Goal: Information Seeking & Learning: Learn about a topic

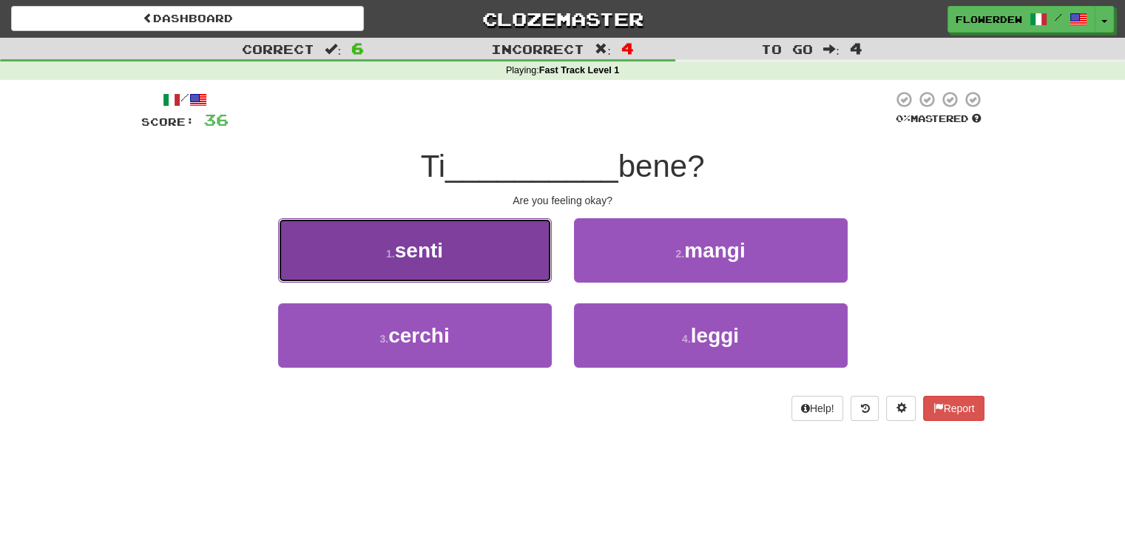
click at [493, 255] on button "1 . senti" at bounding box center [415, 250] width 274 height 64
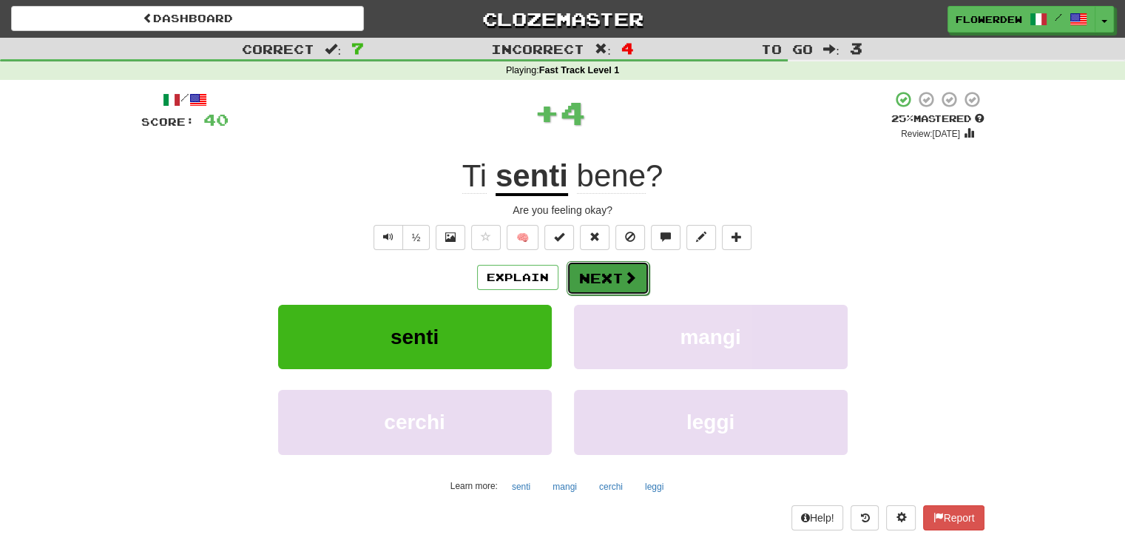
click at [622, 266] on button "Next" at bounding box center [608, 278] width 83 height 34
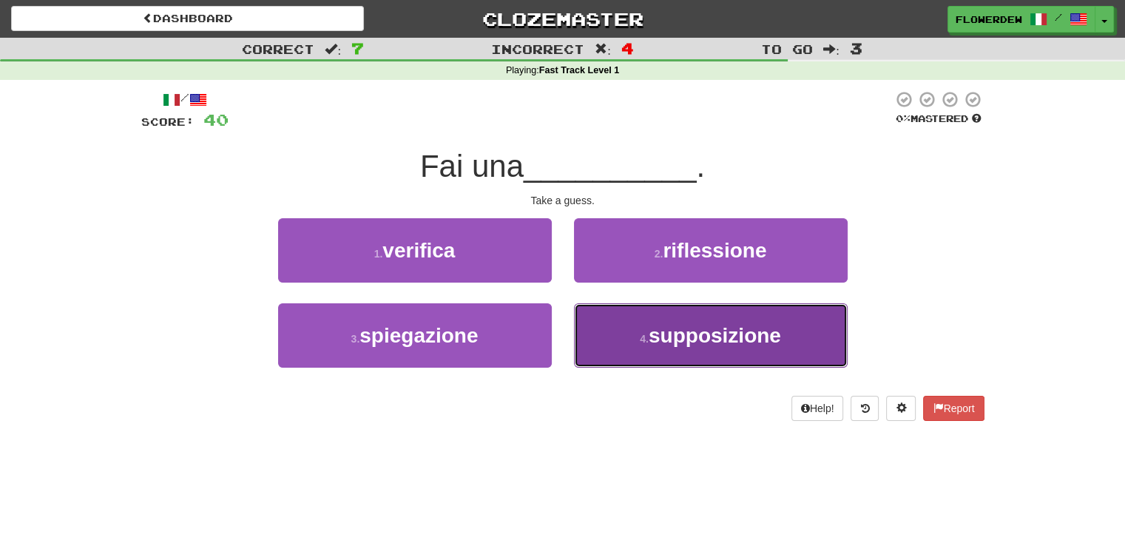
click at [624, 329] on button "4 . supposizione" at bounding box center [711, 335] width 274 height 64
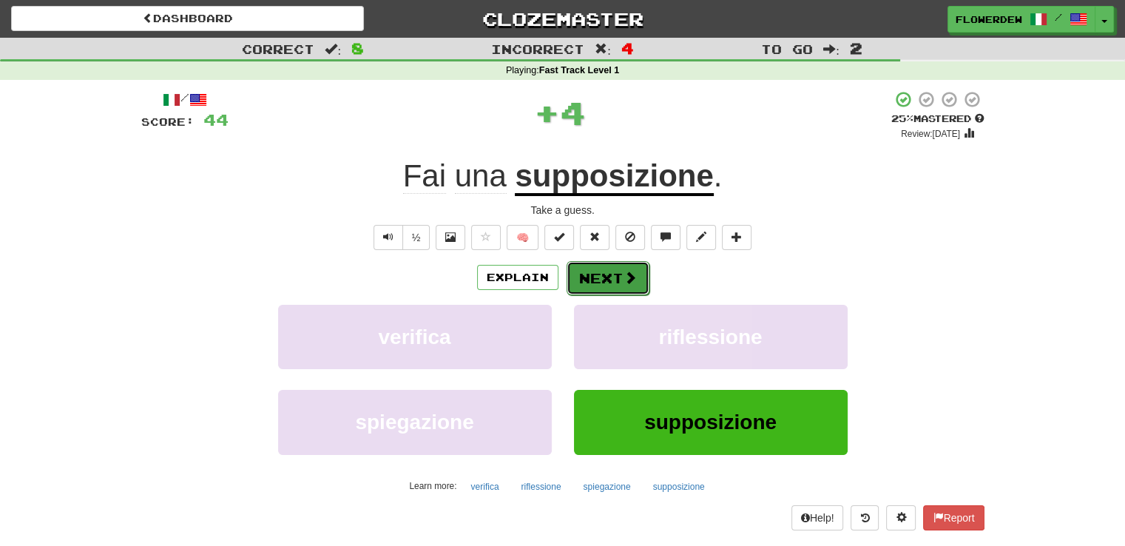
click at [615, 269] on button "Next" at bounding box center [608, 278] width 83 height 34
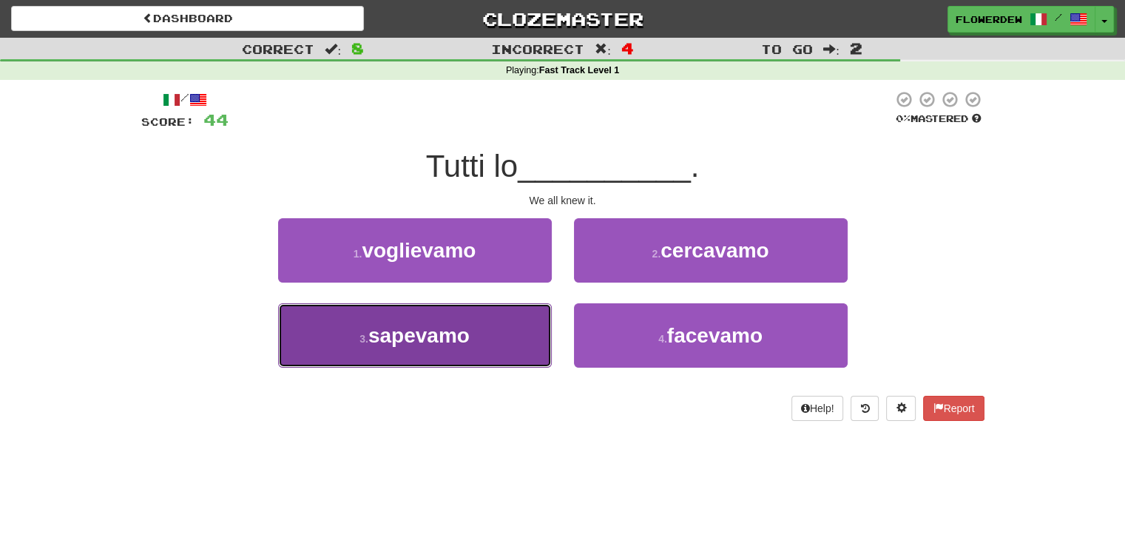
click at [511, 349] on button "3 . sapevamo" at bounding box center [415, 335] width 274 height 64
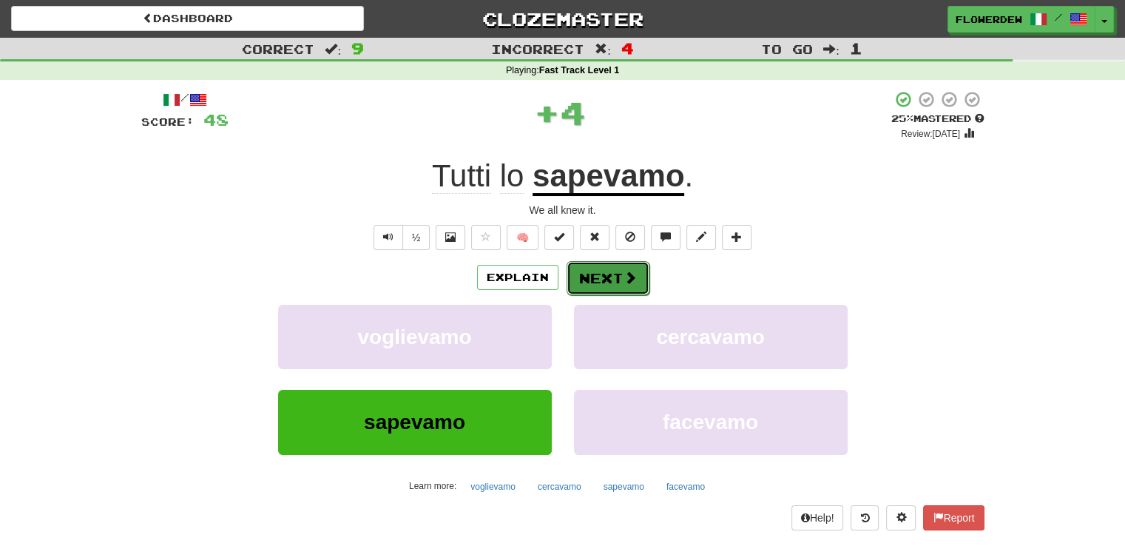
click at [604, 288] on button "Next" at bounding box center [608, 278] width 83 height 34
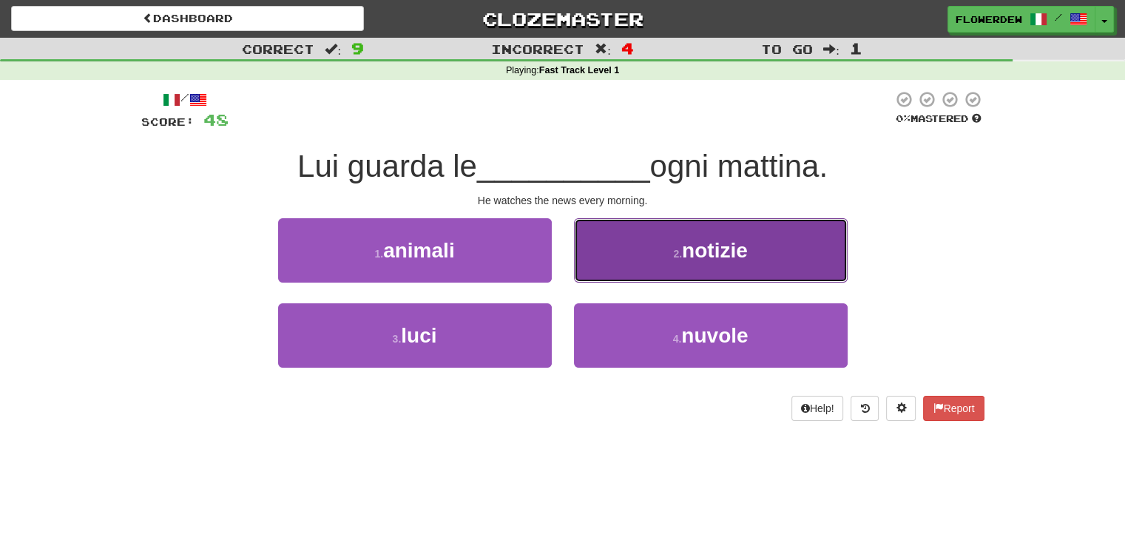
click at [617, 249] on button "2 . notizie" at bounding box center [711, 250] width 274 height 64
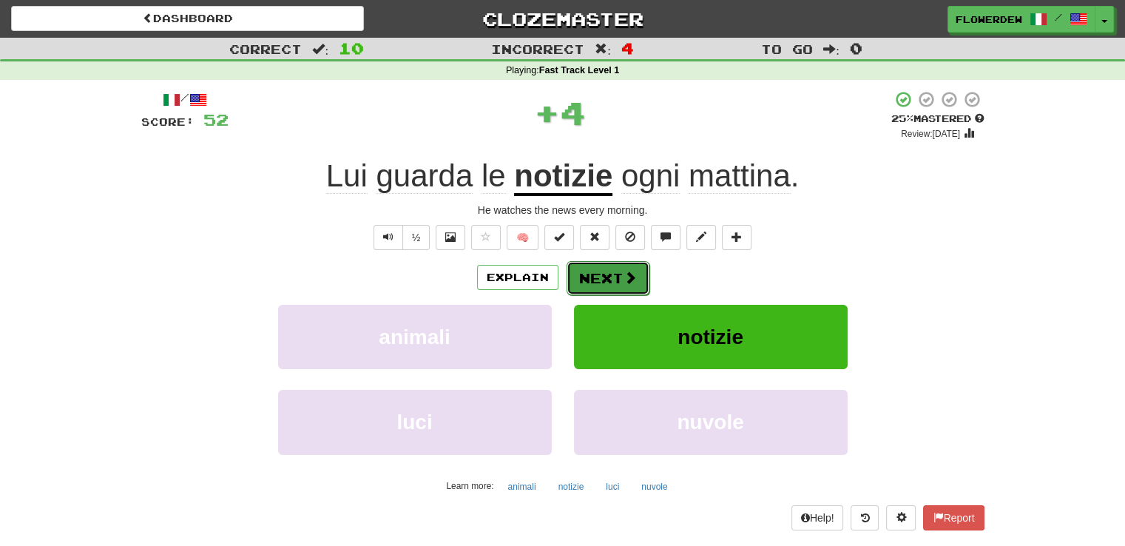
click at [613, 270] on button "Next" at bounding box center [608, 278] width 83 height 34
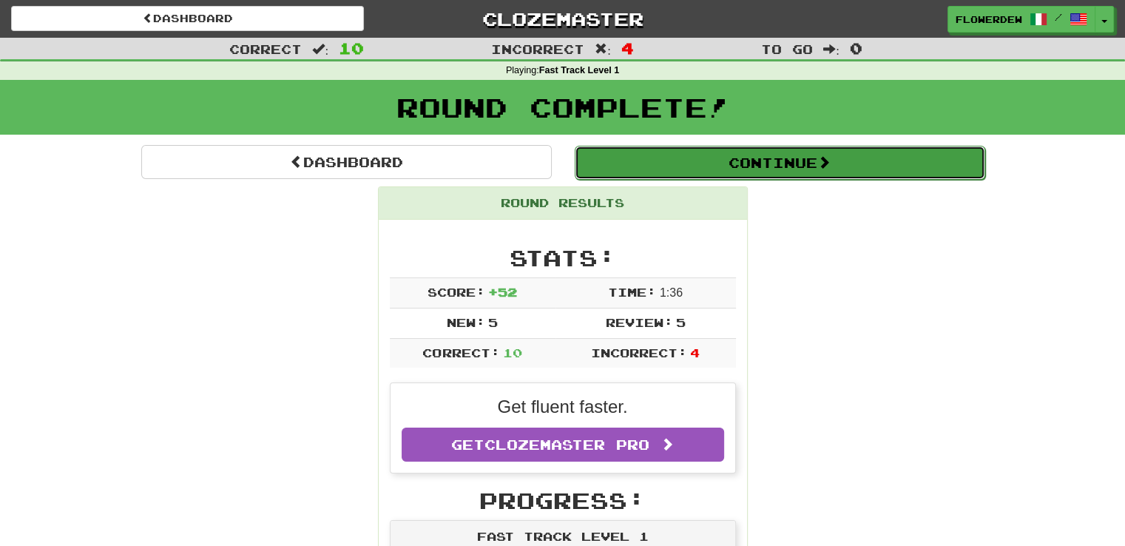
click at [666, 176] on button "Continue" at bounding box center [780, 163] width 411 height 34
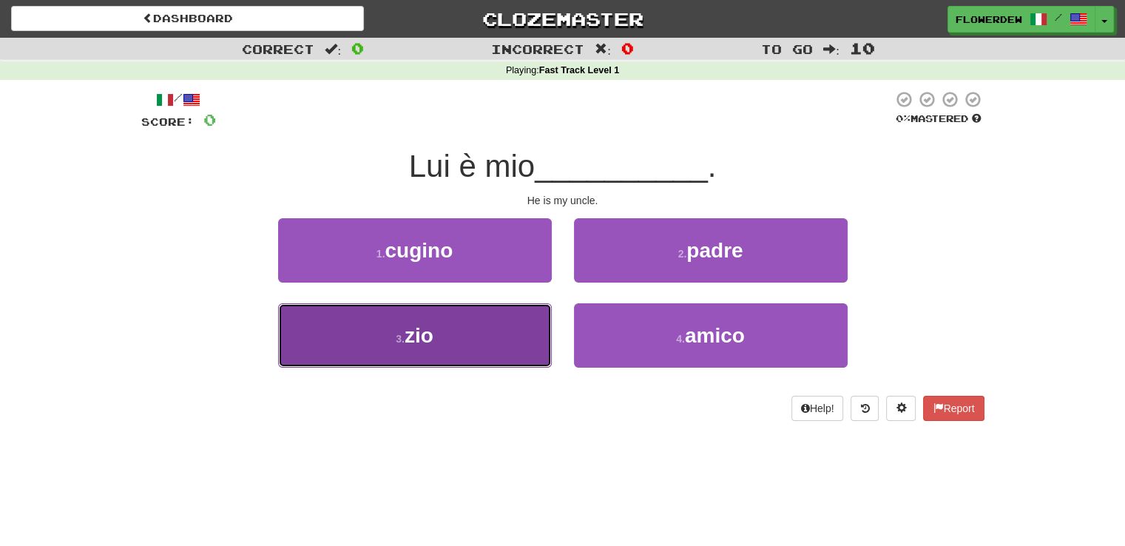
click at [512, 317] on button "3 . zio" at bounding box center [415, 335] width 274 height 64
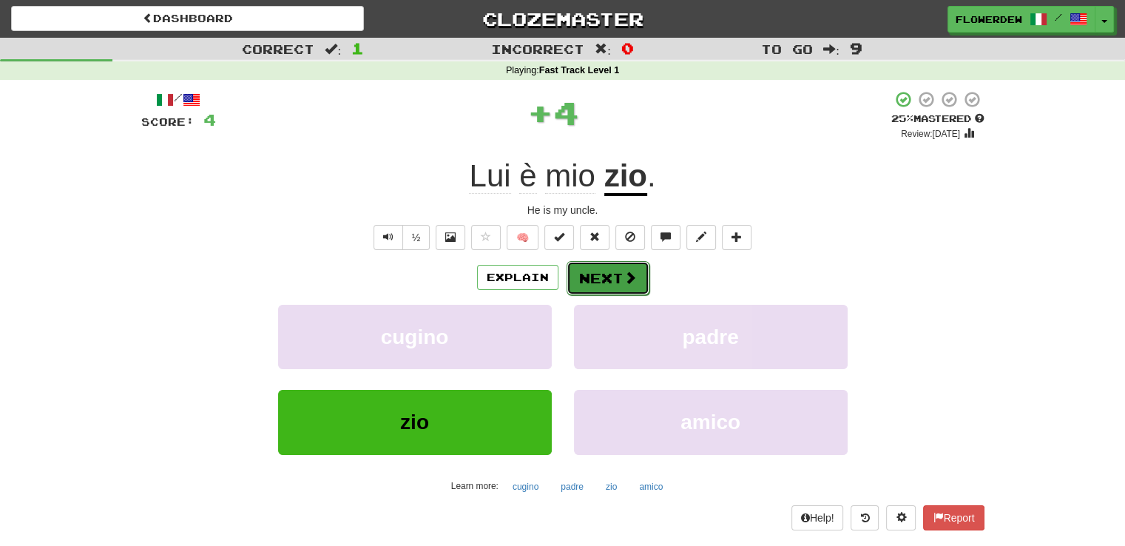
click at [608, 282] on button "Next" at bounding box center [608, 278] width 83 height 34
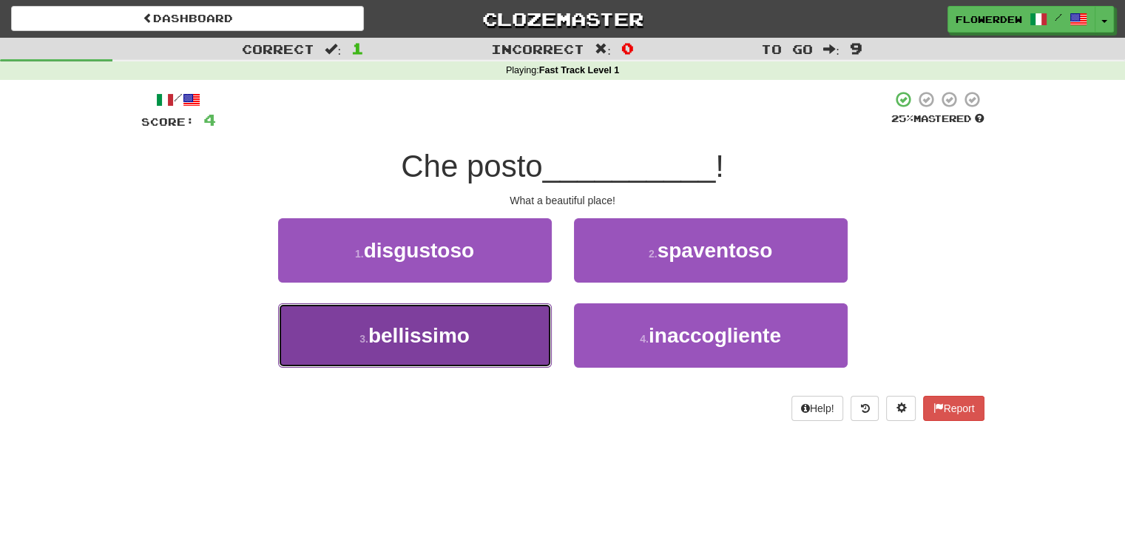
click at [485, 325] on button "3 . bellissimo" at bounding box center [415, 335] width 274 height 64
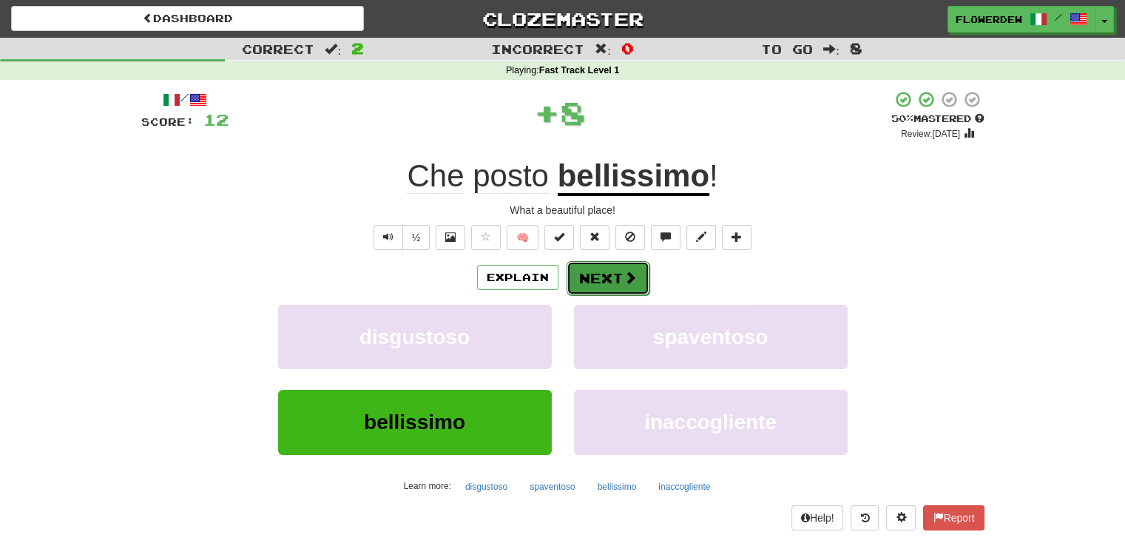
click at [595, 274] on button "Next" at bounding box center [608, 278] width 83 height 34
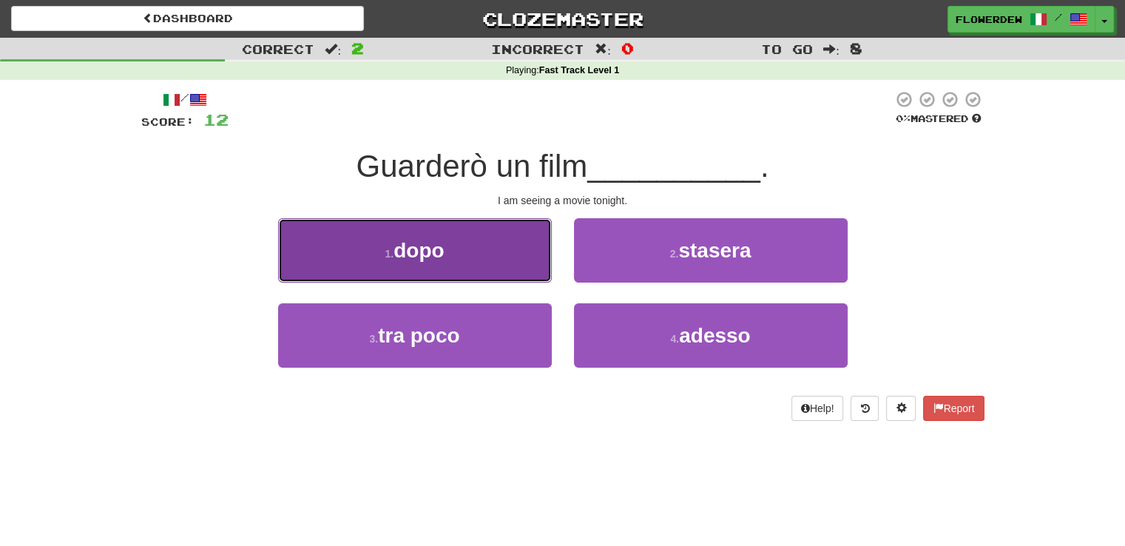
click at [506, 255] on button "1 . dopo" at bounding box center [415, 250] width 274 height 64
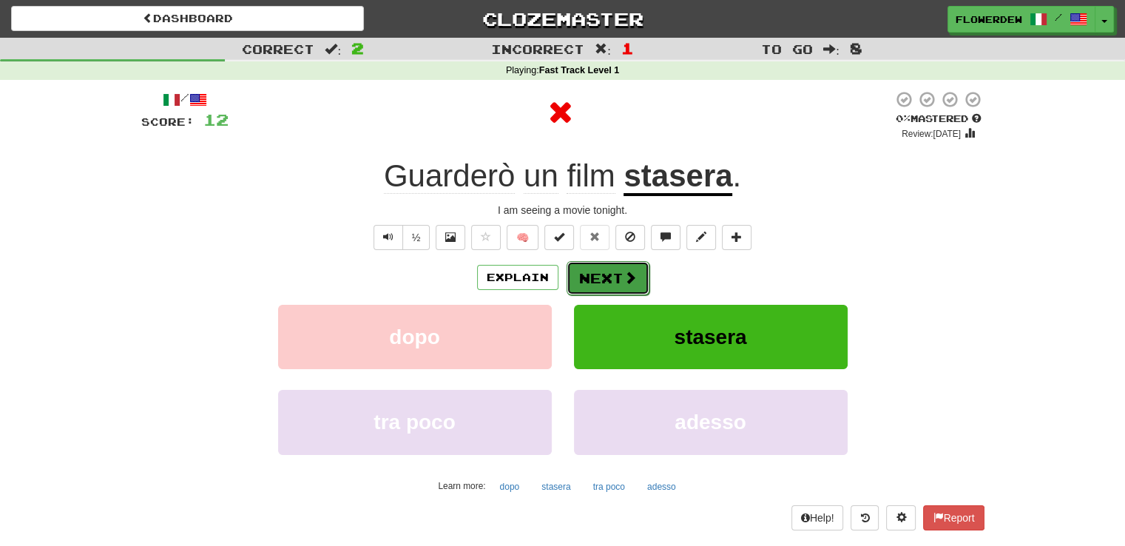
click at [601, 266] on button "Next" at bounding box center [608, 278] width 83 height 34
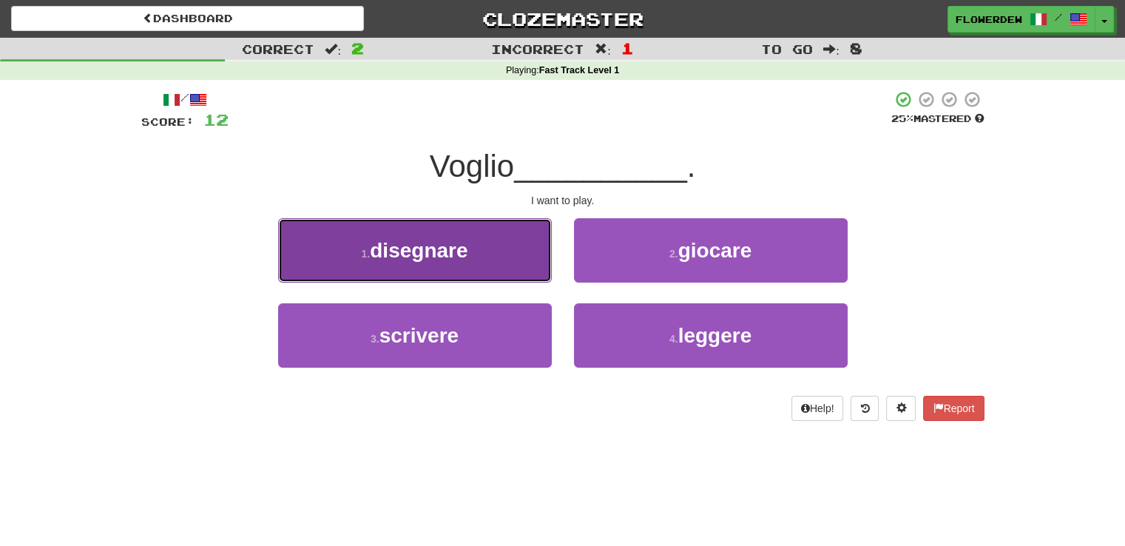
click at [529, 259] on button "1 . disegnare" at bounding box center [415, 250] width 274 height 64
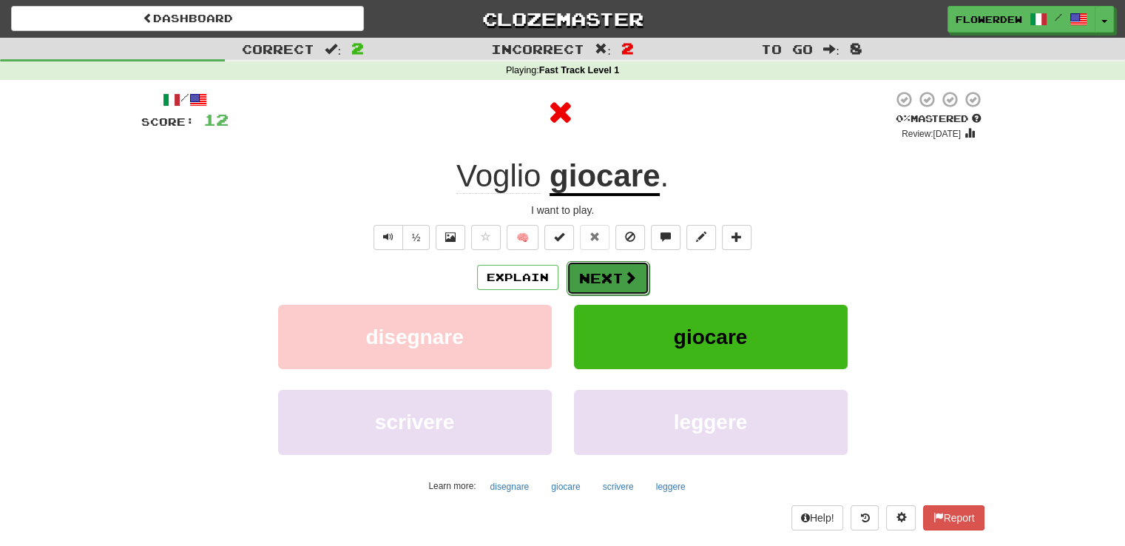
click at [619, 282] on button "Next" at bounding box center [608, 278] width 83 height 34
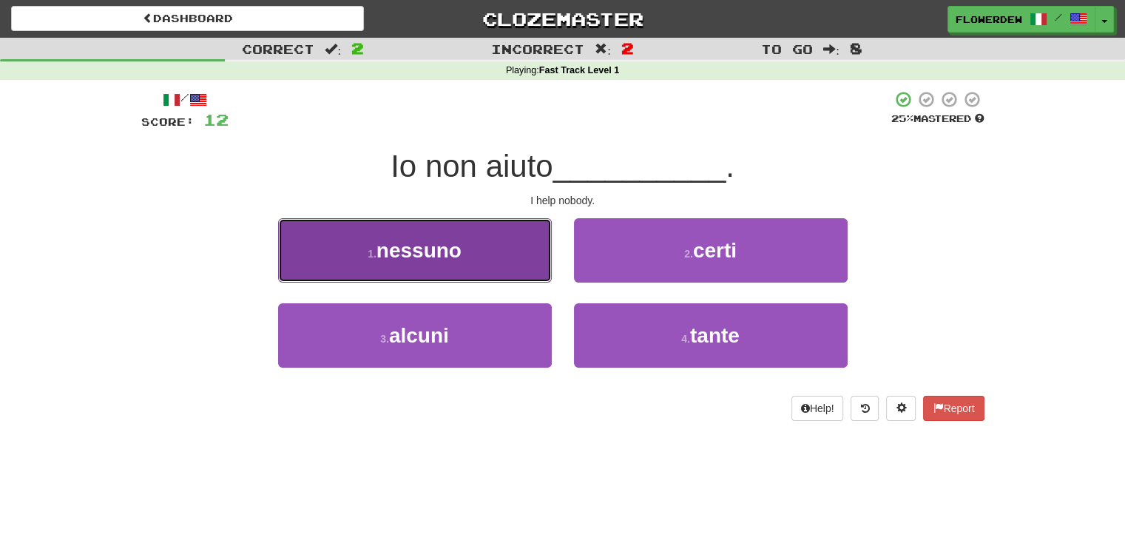
click at [519, 264] on button "1 . nessuno" at bounding box center [415, 250] width 274 height 64
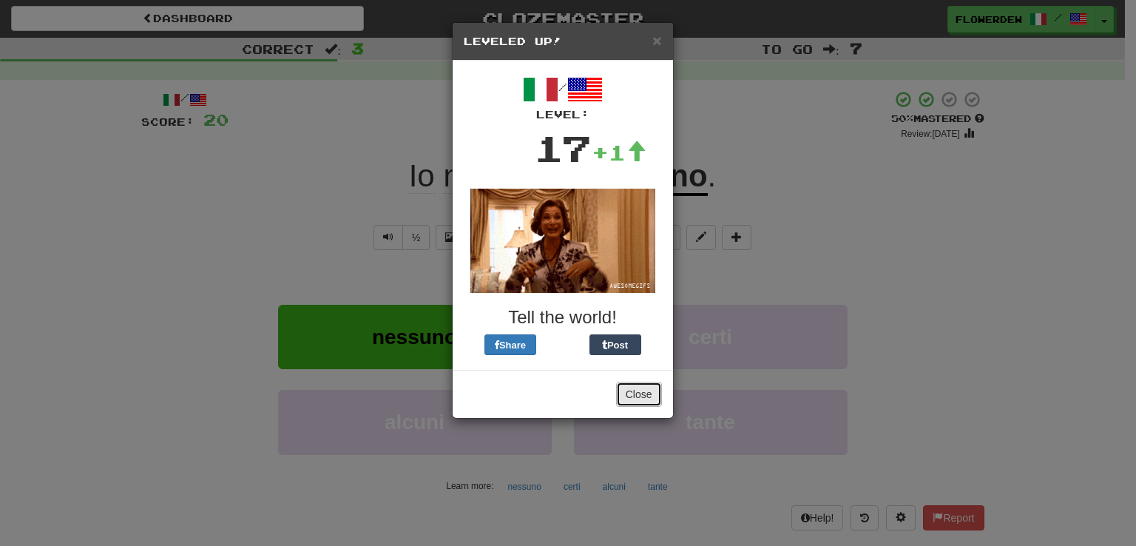
click at [653, 390] on button "Close" at bounding box center [639, 394] width 46 height 25
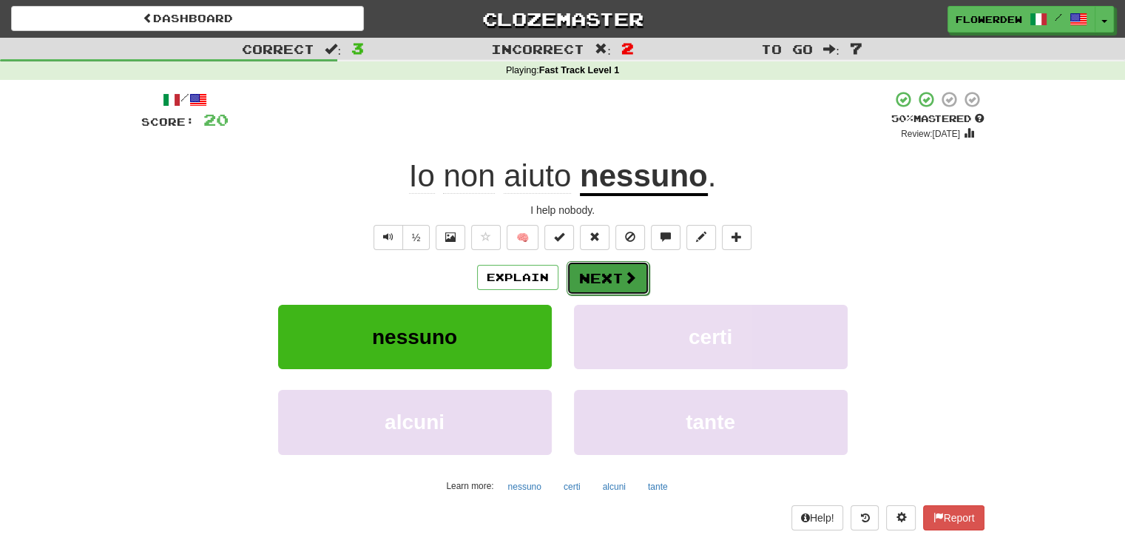
click at [622, 267] on button "Next" at bounding box center [608, 278] width 83 height 34
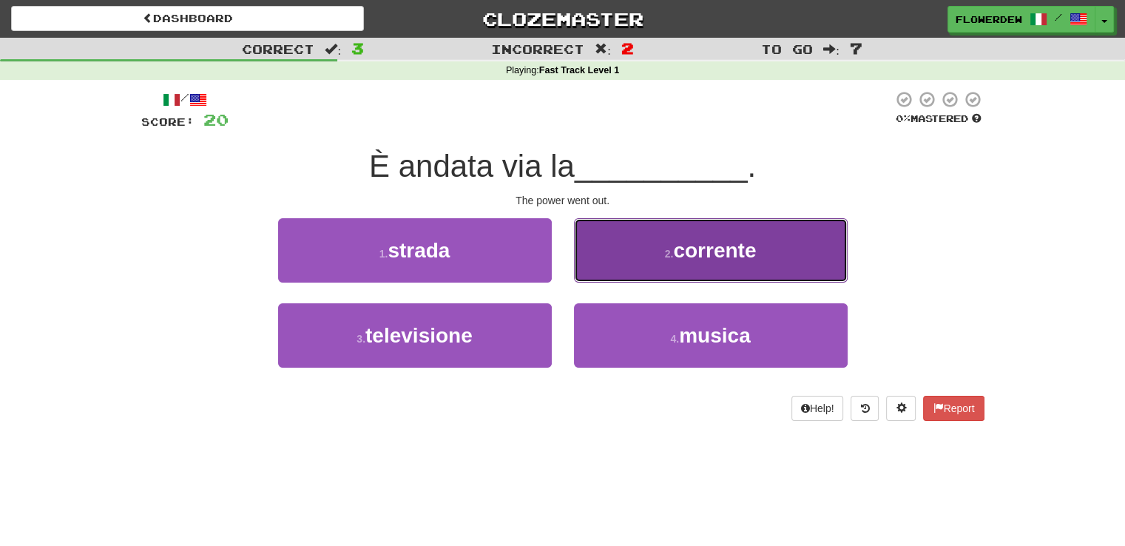
click at [630, 267] on button "2 . corrente" at bounding box center [711, 250] width 274 height 64
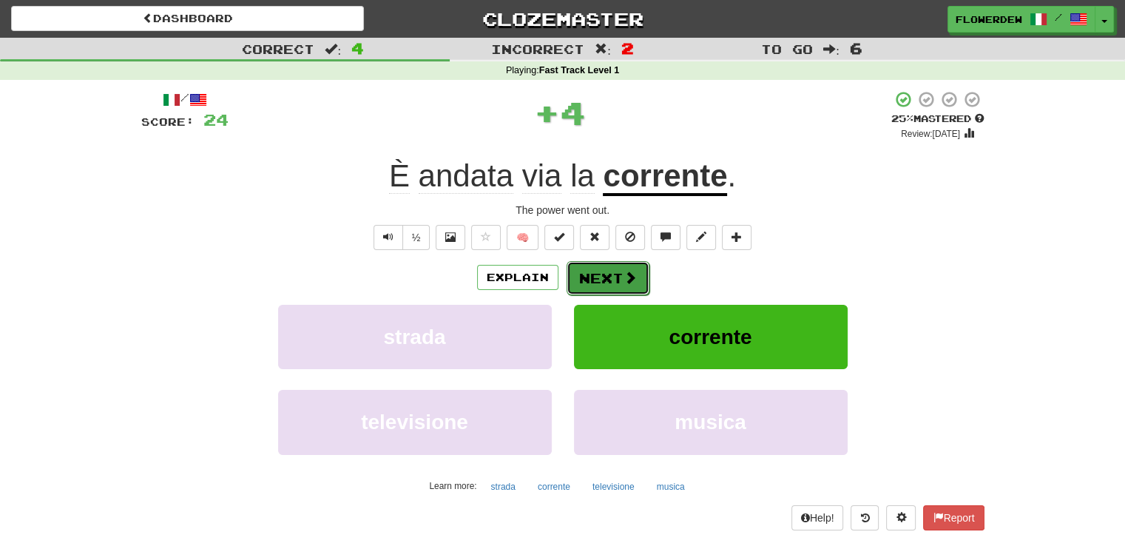
click at [632, 286] on button "Next" at bounding box center [608, 278] width 83 height 34
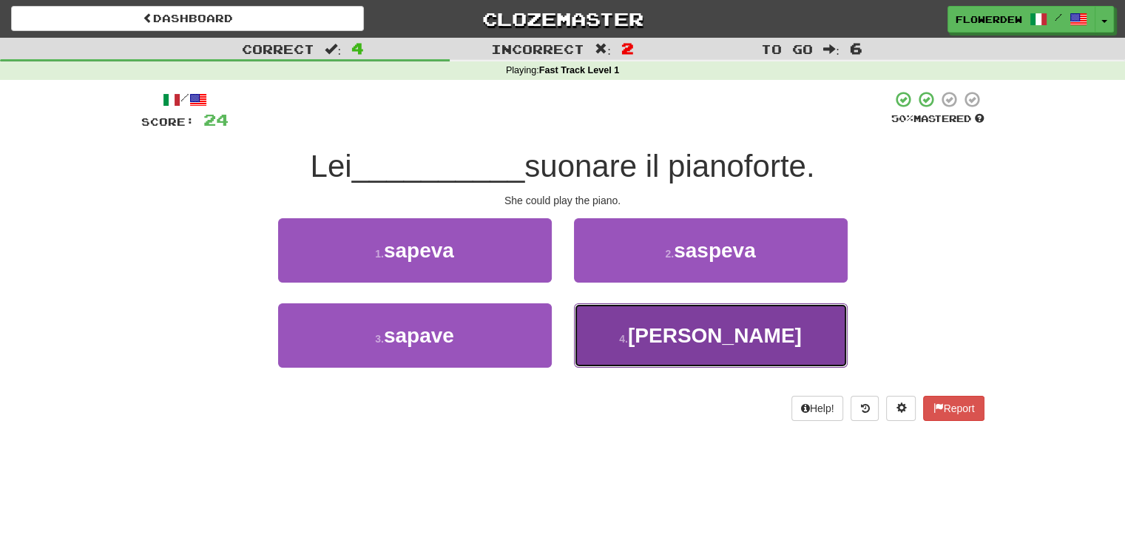
click at [614, 325] on button "4 . veva" at bounding box center [711, 335] width 274 height 64
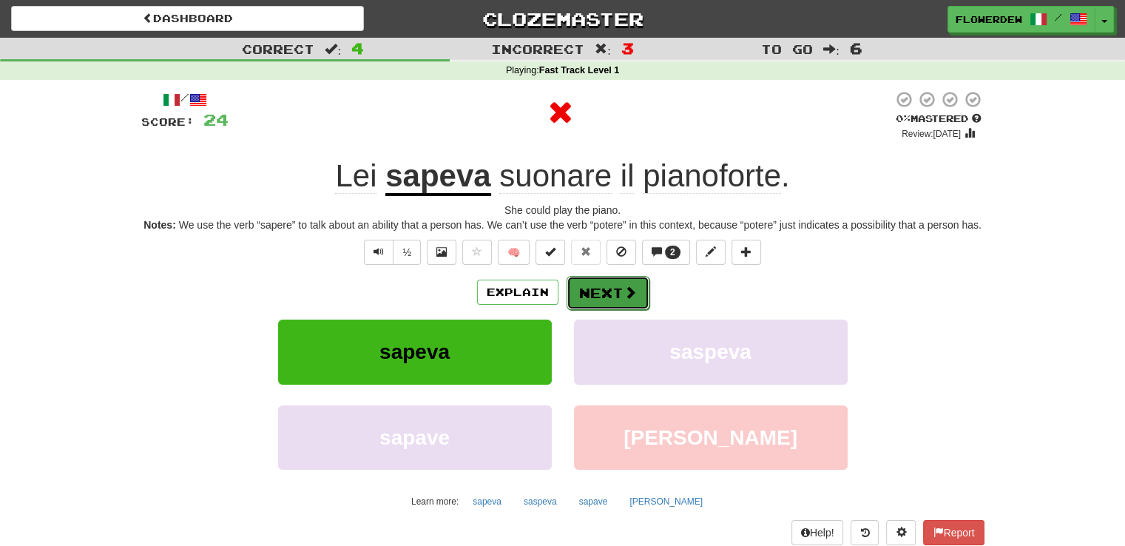
click at [624, 286] on span at bounding box center [630, 292] width 13 height 13
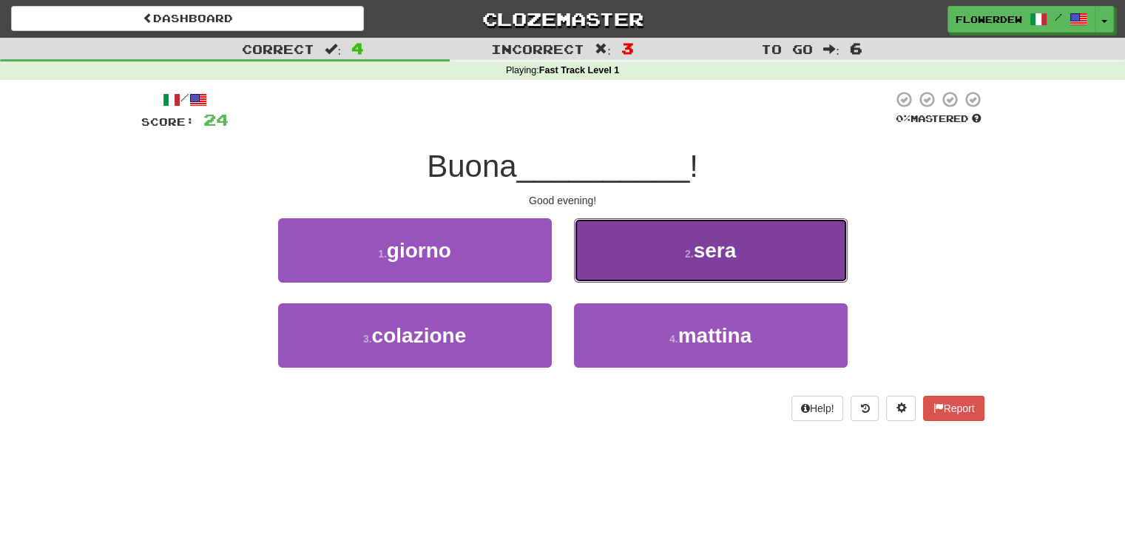
click at [610, 277] on button "2 . sera" at bounding box center [711, 250] width 274 height 64
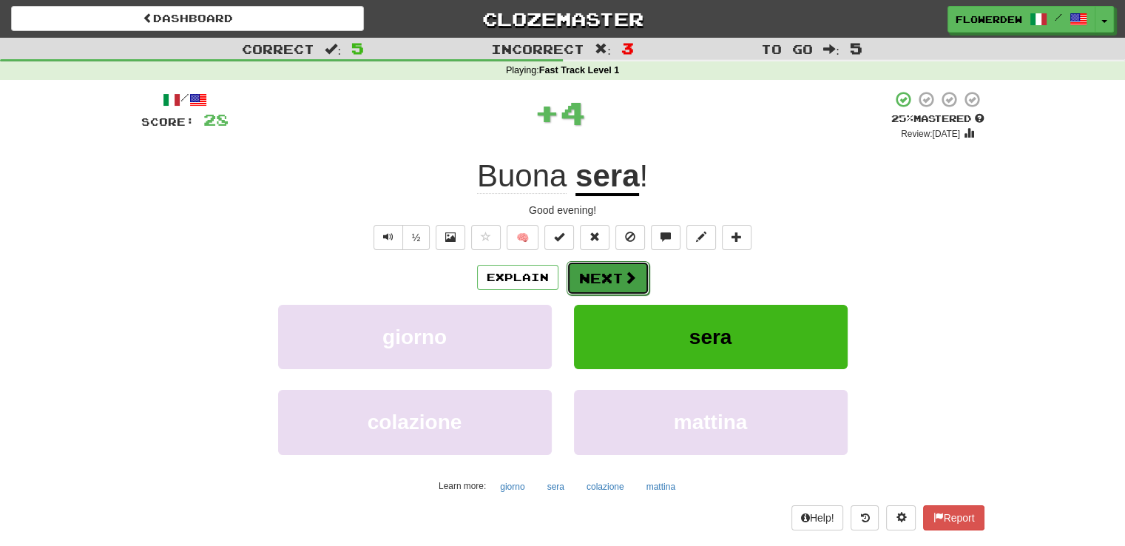
click at [613, 270] on button "Next" at bounding box center [608, 278] width 83 height 34
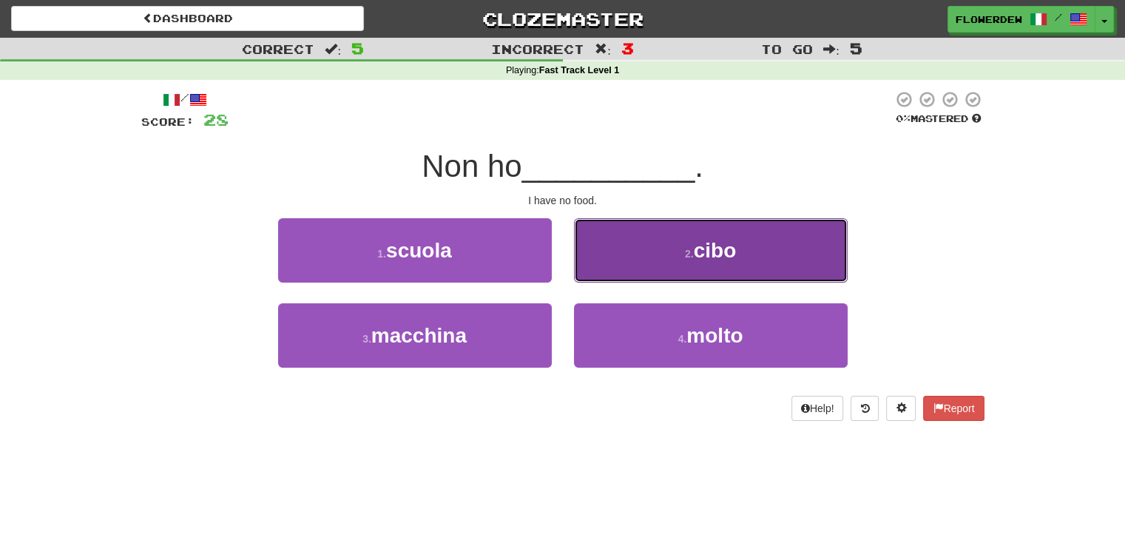
click at [593, 255] on button "2 . cibo" at bounding box center [711, 250] width 274 height 64
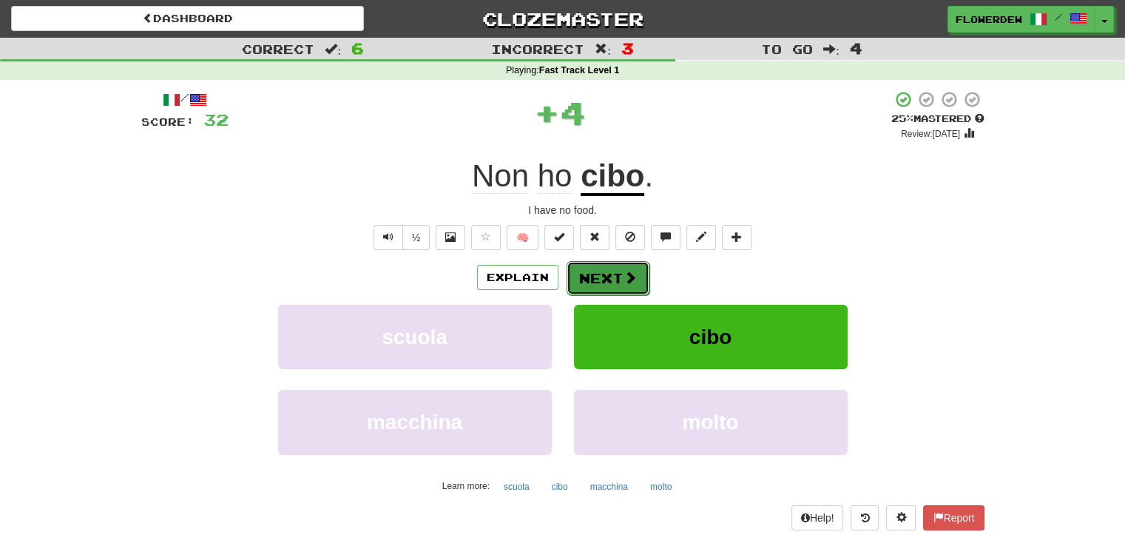
click at [602, 282] on button "Next" at bounding box center [608, 278] width 83 height 34
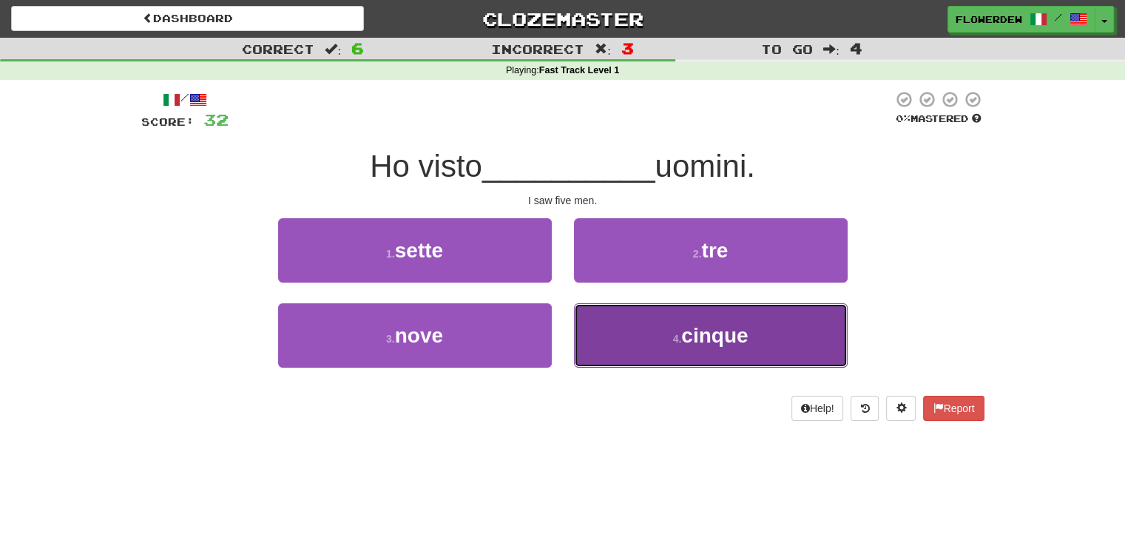
click at [606, 332] on button "4 . cinque" at bounding box center [711, 335] width 274 height 64
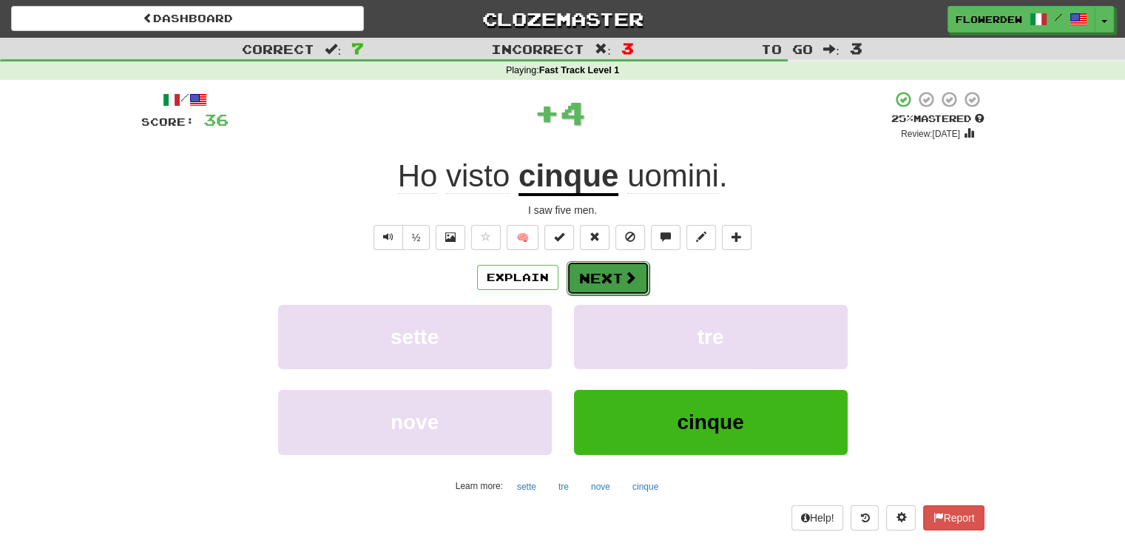
click at [582, 264] on button "Next" at bounding box center [608, 278] width 83 height 34
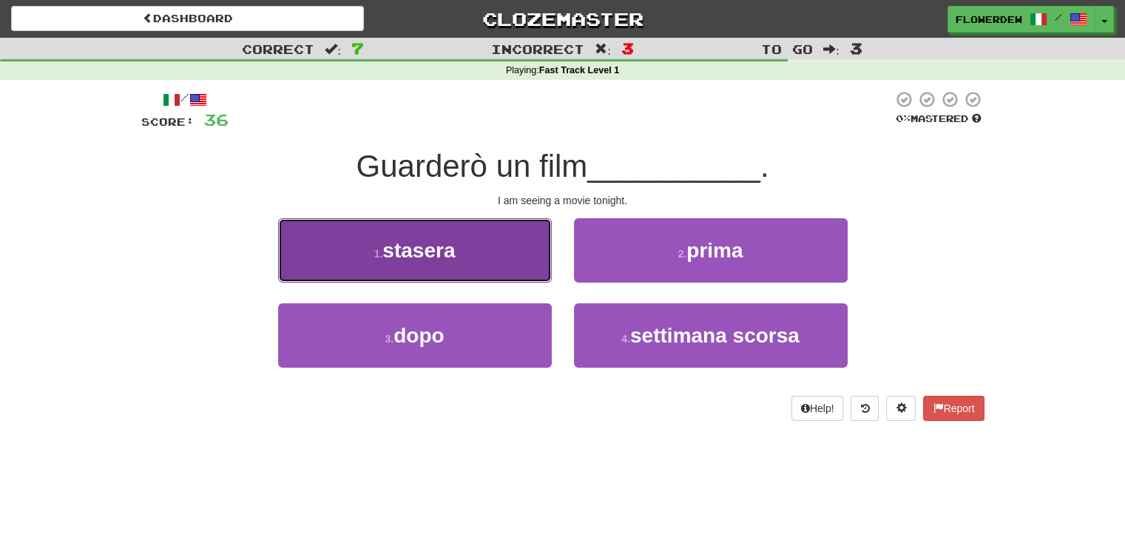
click at [512, 263] on button "1 . stasera" at bounding box center [415, 250] width 274 height 64
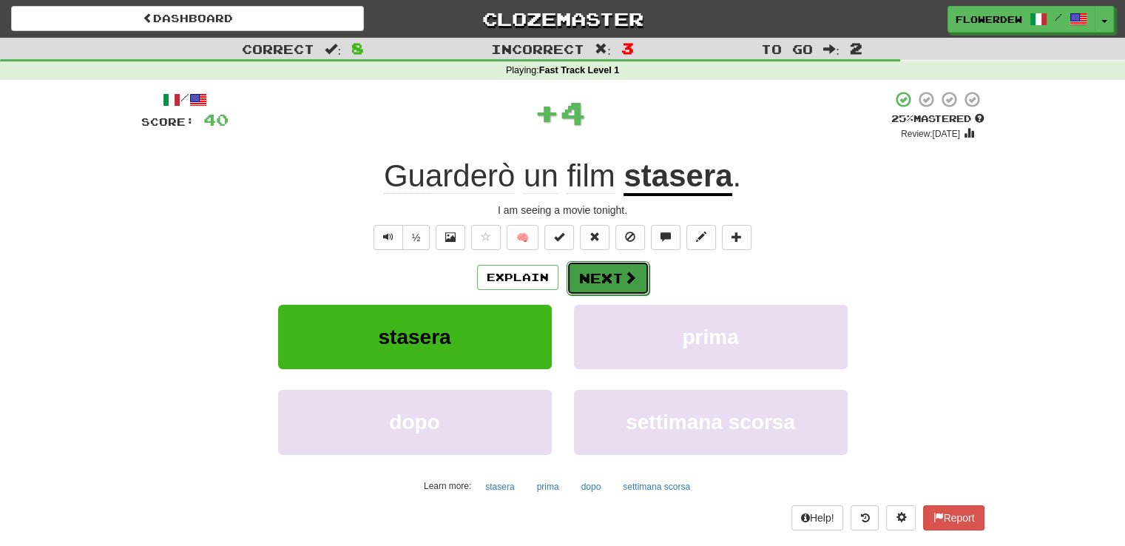
click at [616, 286] on button "Next" at bounding box center [608, 278] width 83 height 34
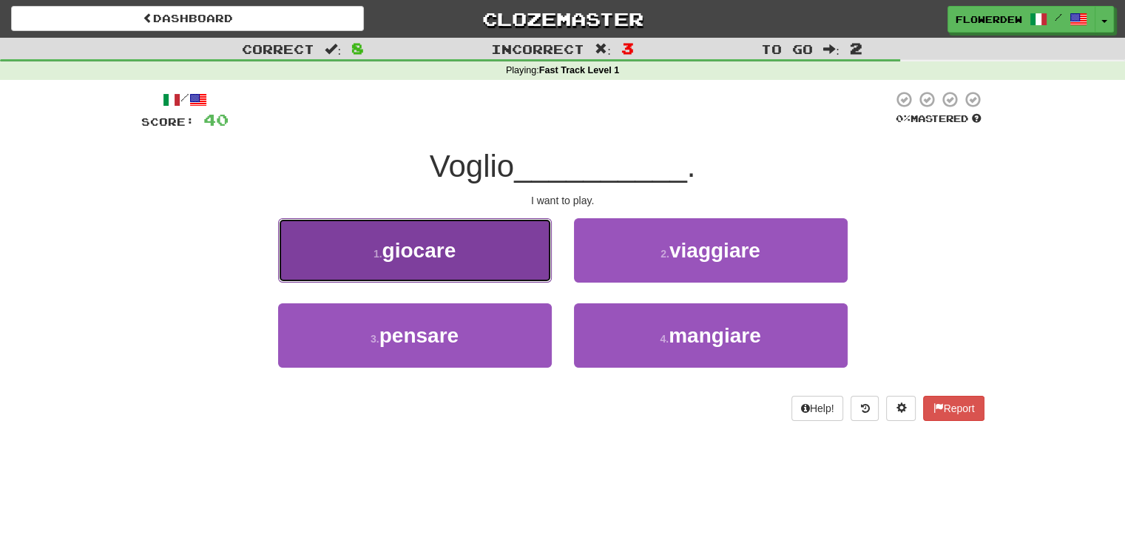
click at [534, 275] on button "1 . giocare" at bounding box center [415, 250] width 274 height 64
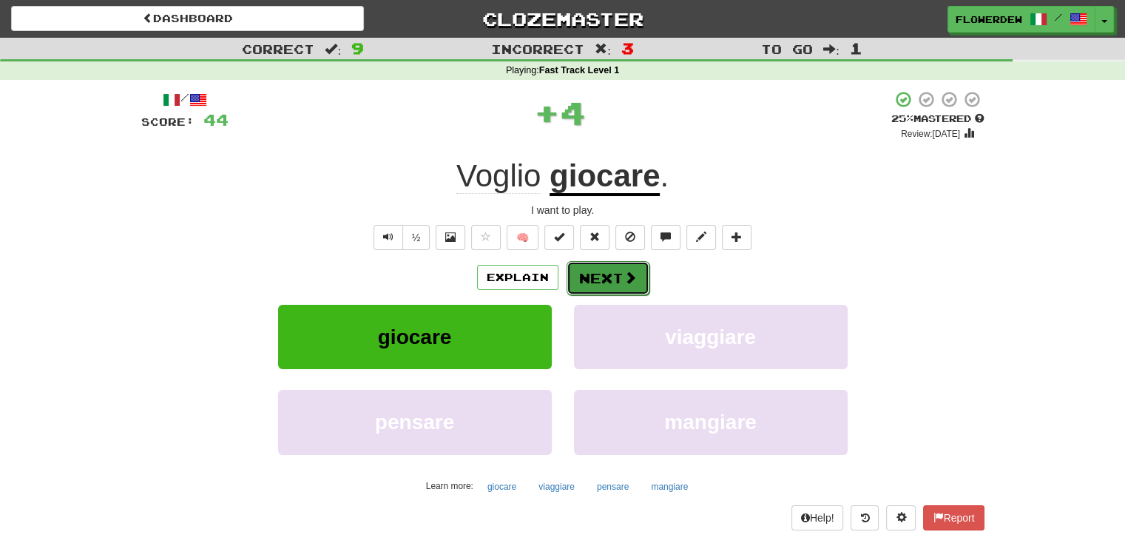
click at [602, 284] on button "Next" at bounding box center [608, 278] width 83 height 34
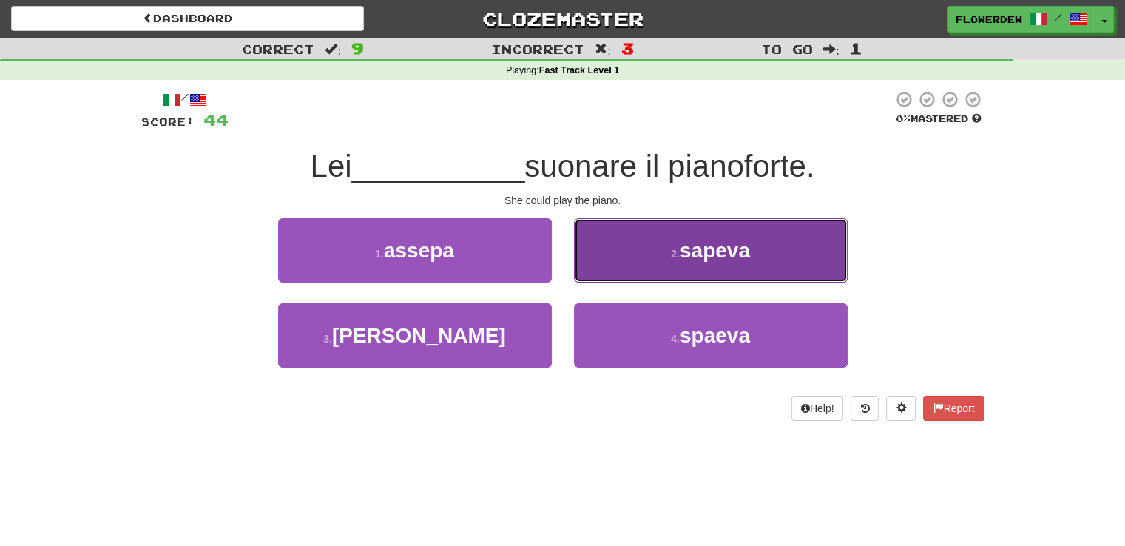
click at [611, 278] on button "2 . sapeva" at bounding box center [711, 250] width 274 height 64
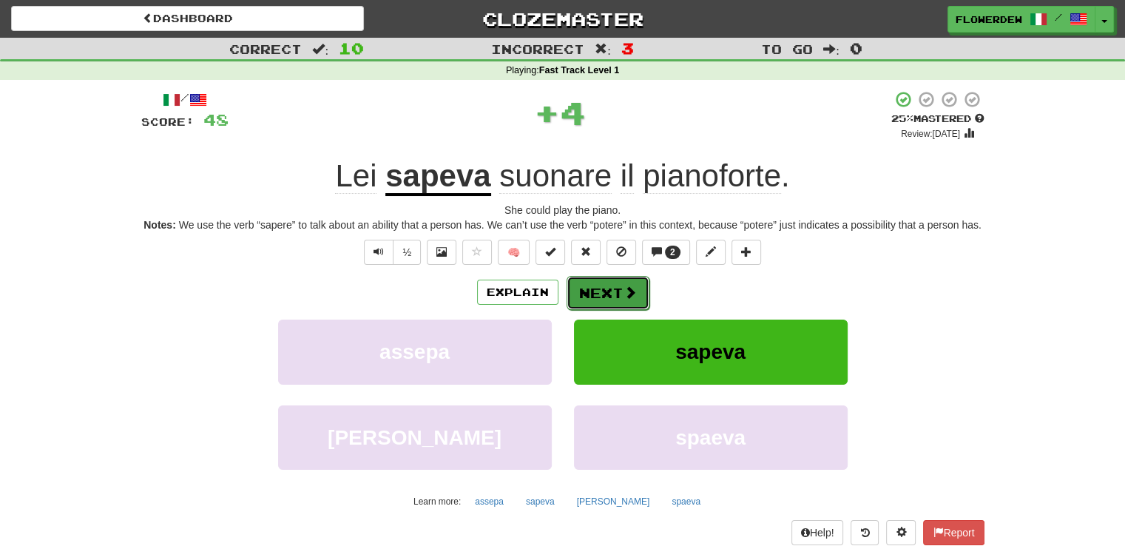
click at [610, 281] on button "Next" at bounding box center [608, 293] width 83 height 34
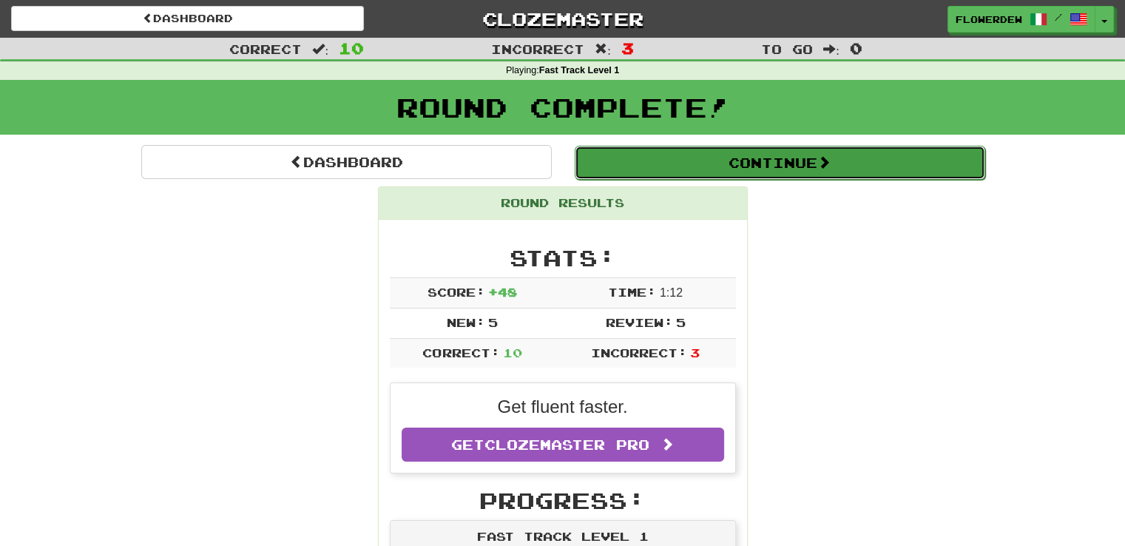
click at [628, 178] on button "Continue" at bounding box center [780, 163] width 411 height 34
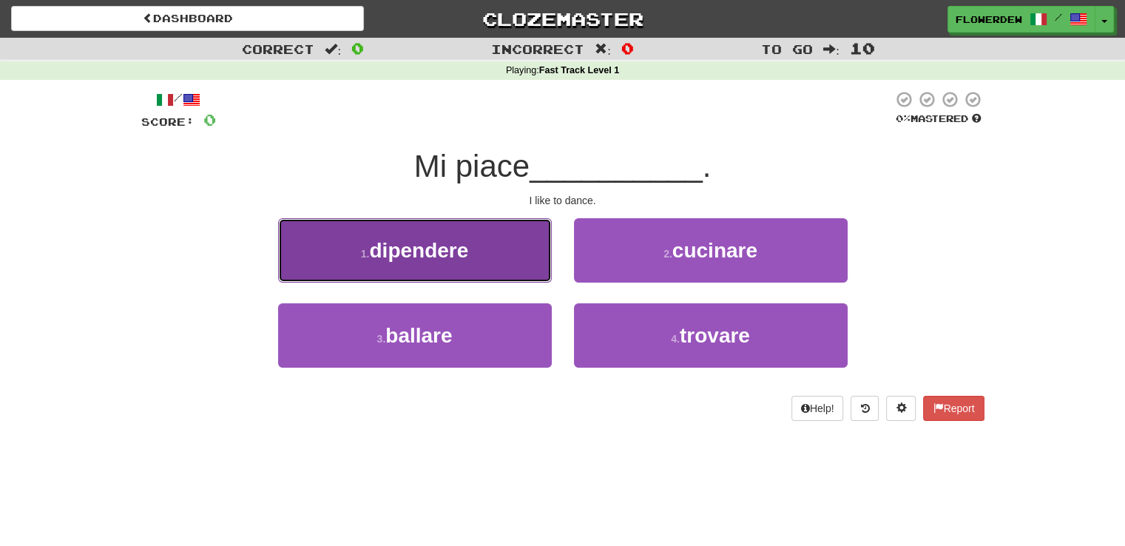
click at [542, 249] on button "1 . dipendere" at bounding box center [415, 250] width 274 height 64
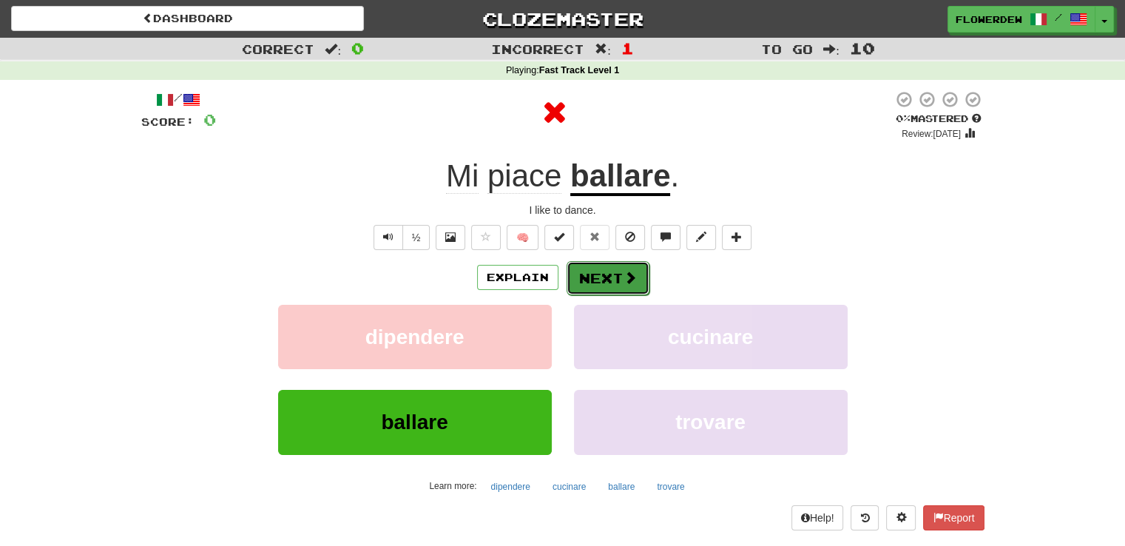
click at [631, 283] on span at bounding box center [630, 277] width 13 height 13
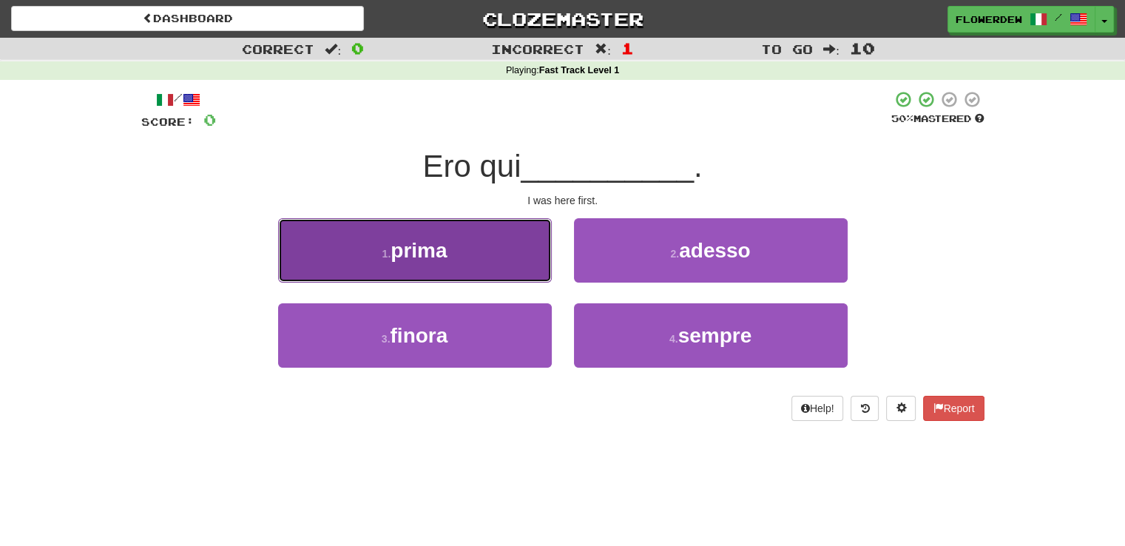
click at [503, 247] on button "1 . prima" at bounding box center [415, 250] width 274 height 64
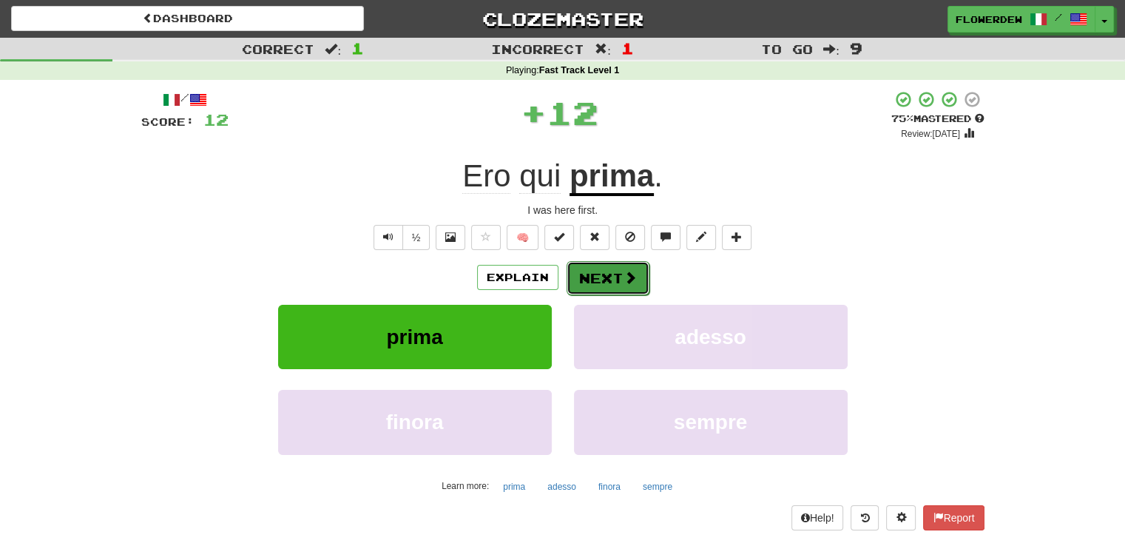
click at [614, 279] on button "Next" at bounding box center [608, 278] width 83 height 34
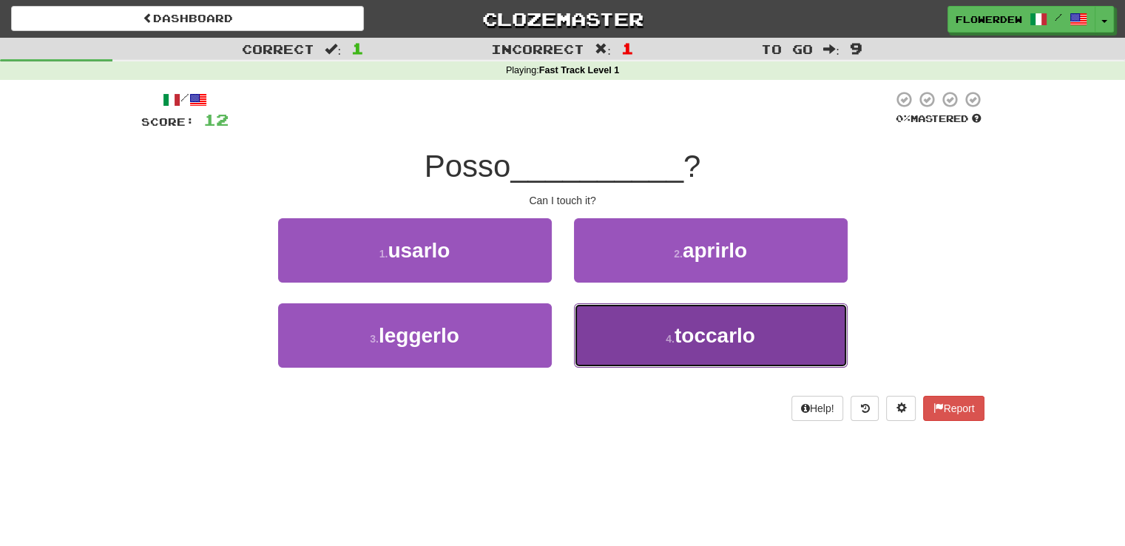
click at [649, 348] on button "4 . toccarlo" at bounding box center [711, 335] width 274 height 64
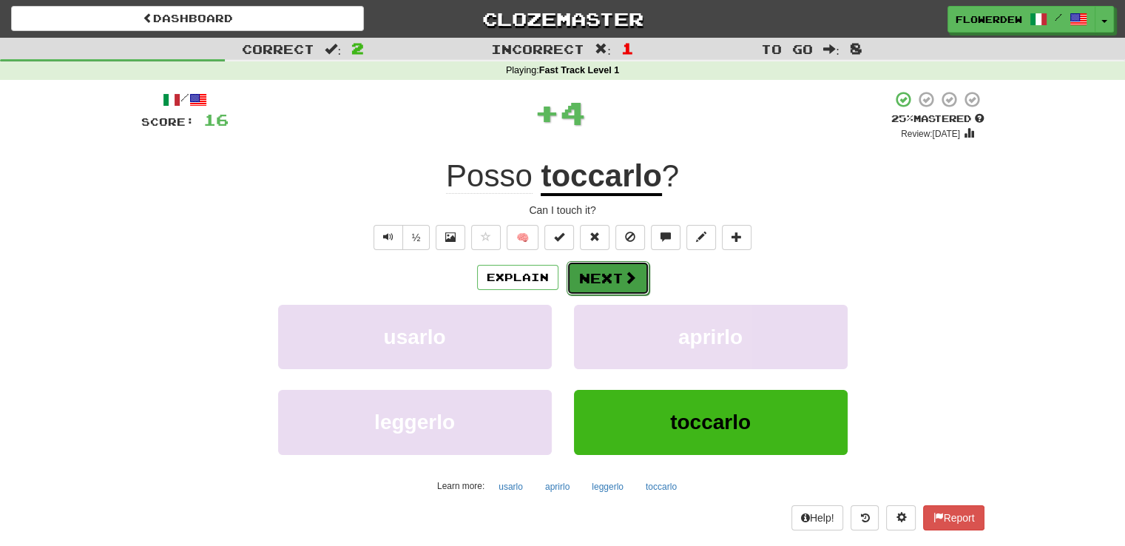
click at [624, 279] on span at bounding box center [630, 277] width 13 height 13
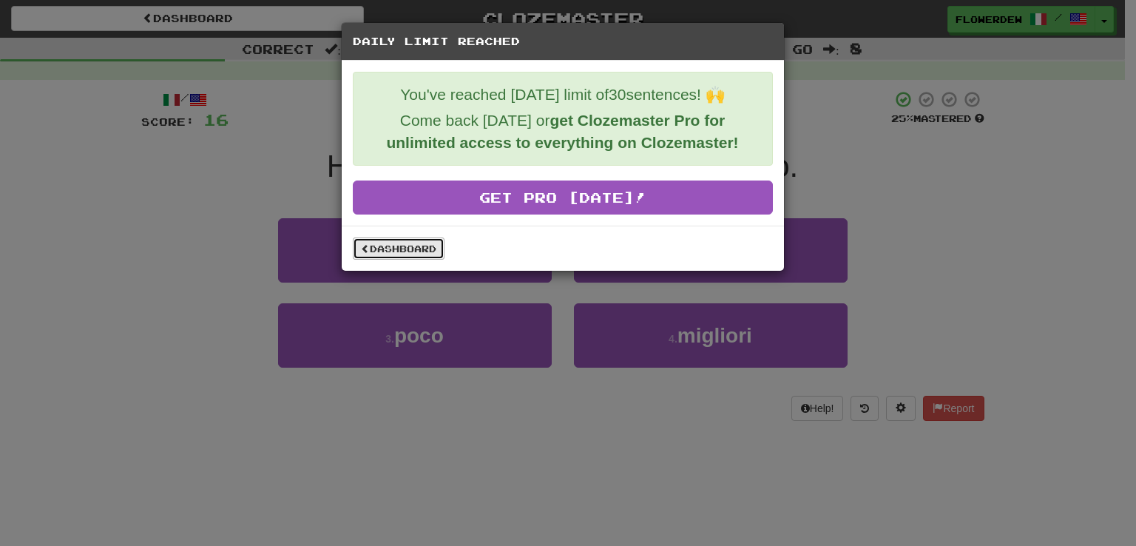
click at [390, 250] on link "Dashboard" at bounding box center [399, 249] width 92 height 22
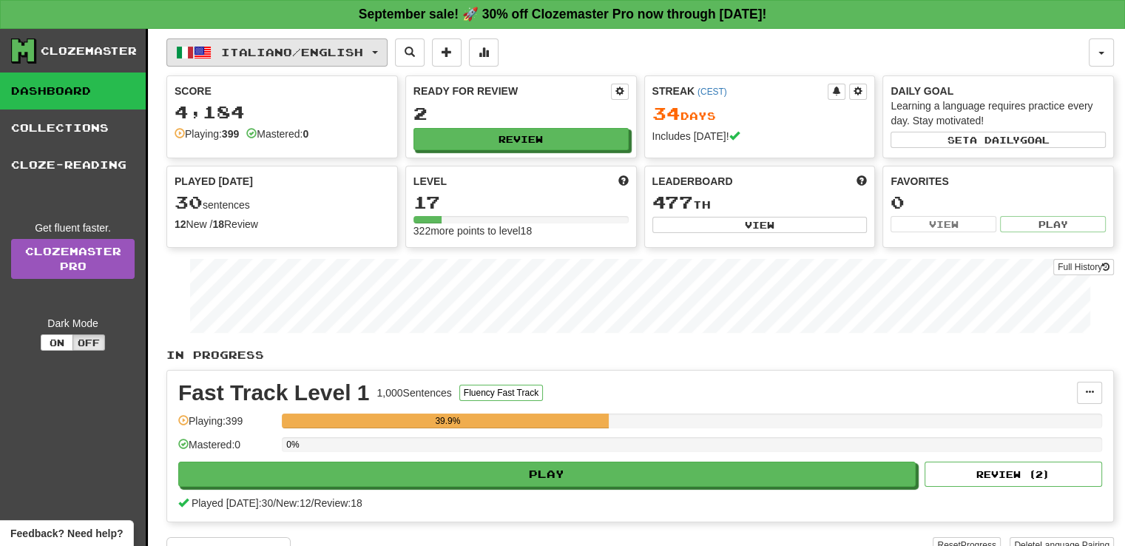
click at [274, 46] on span "Italiano / English" at bounding box center [292, 52] width 142 height 13
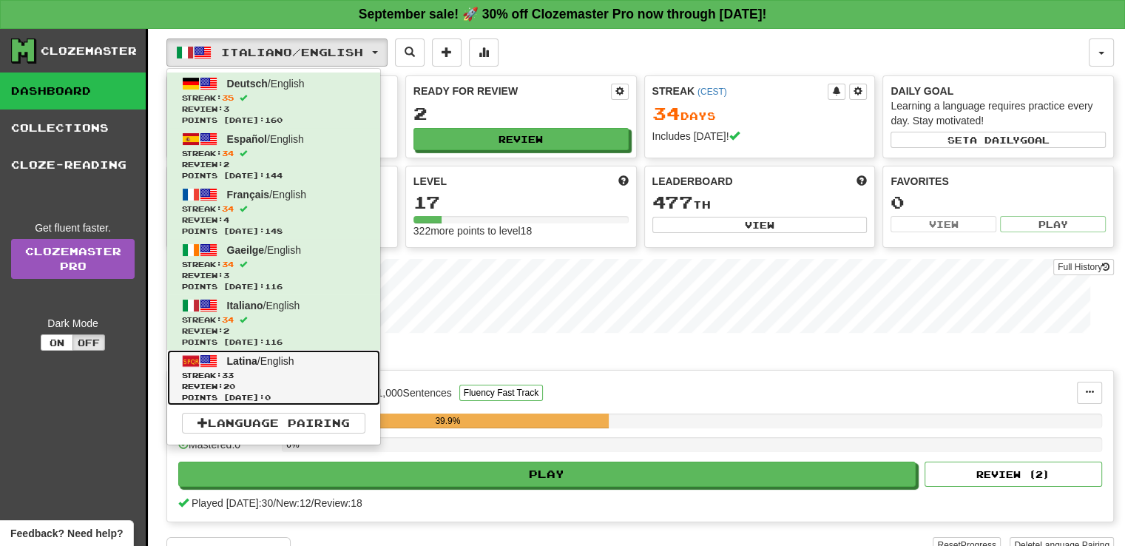
click at [277, 382] on span "Review: 20" at bounding box center [273, 386] width 183 height 11
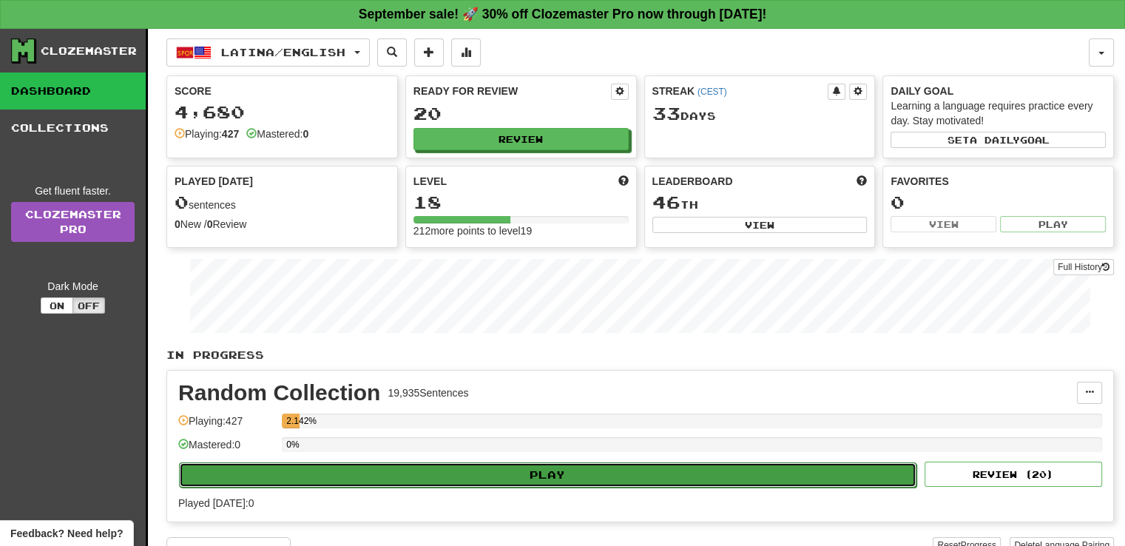
click at [325, 466] on button "Play" at bounding box center [548, 474] width 738 height 25
select select "**"
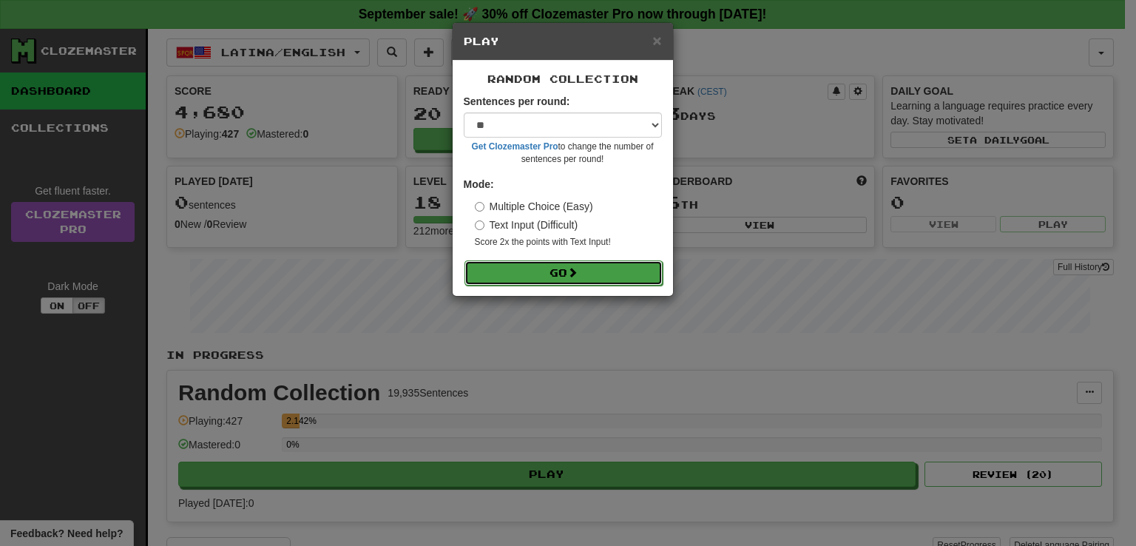
click at [556, 263] on button "Go" at bounding box center [564, 272] width 198 height 25
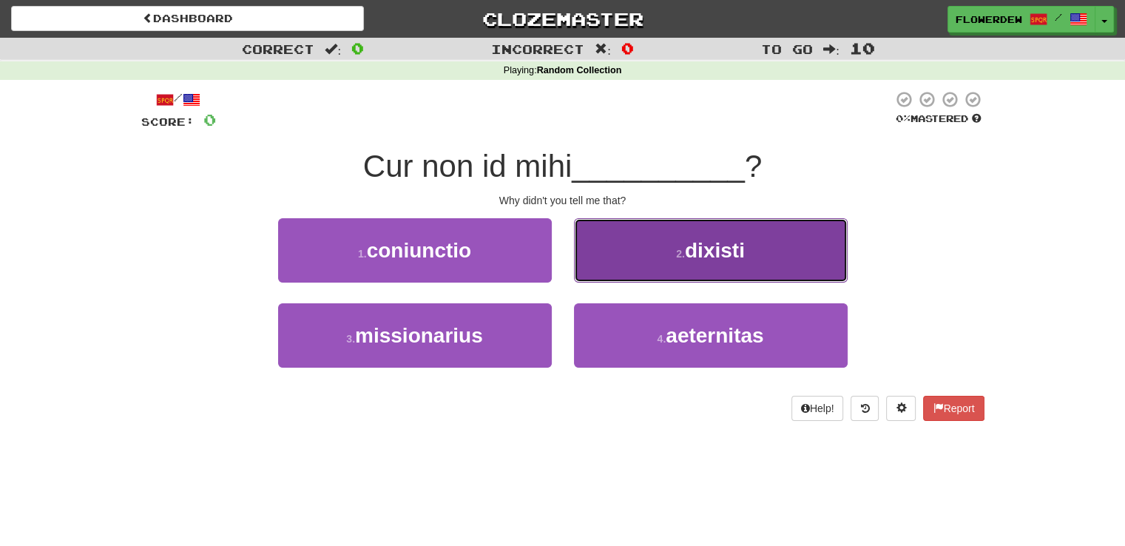
click at [639, 263] on button "2 . dixisti" at bounding box center [711, 250] width 274 height 64
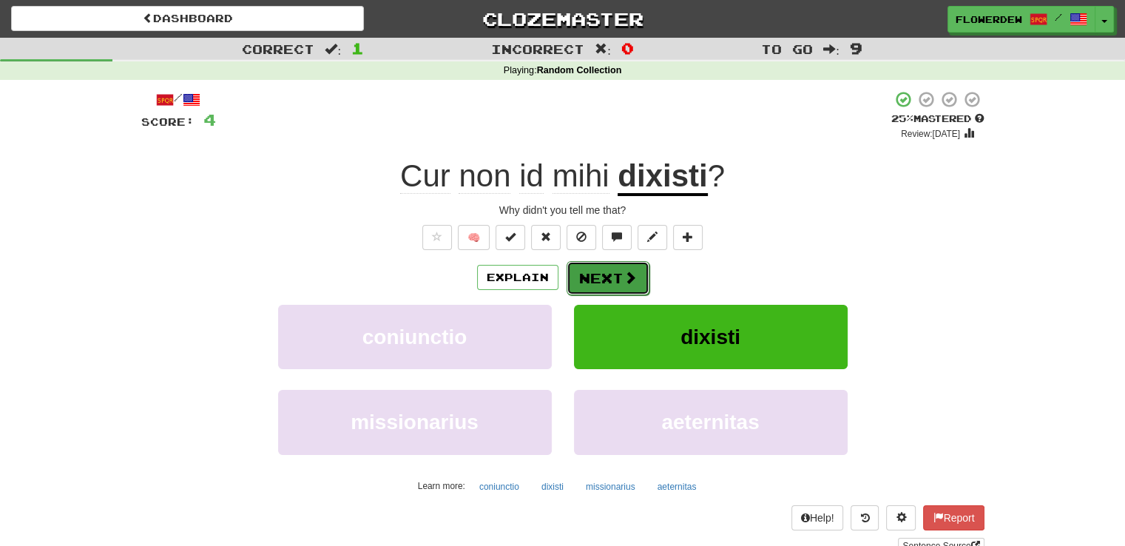
click at [604, 280] on button "Next" at bounding box center [608, 278] width 83 height 34
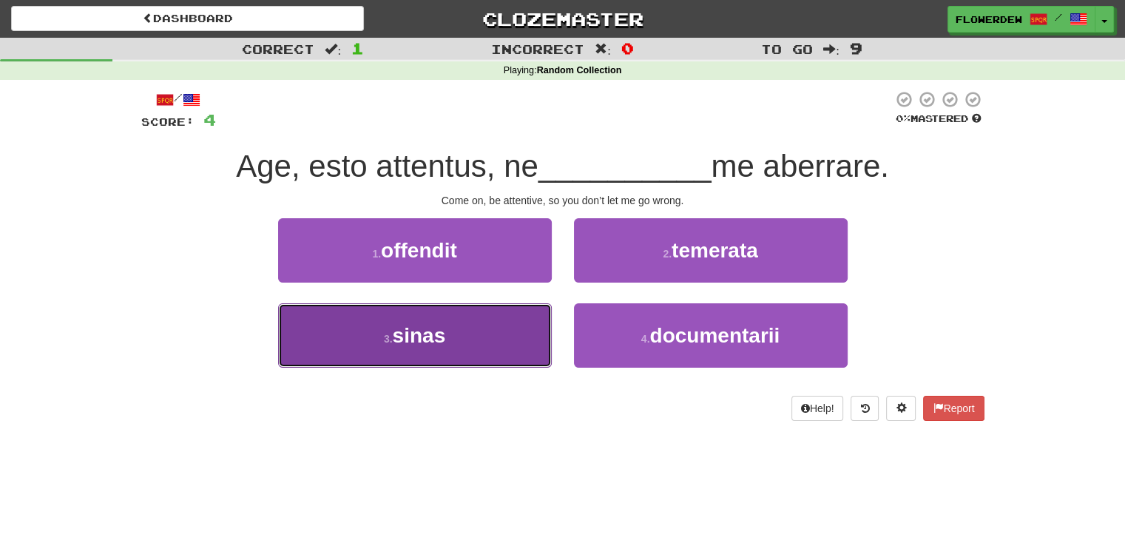
click at [527, 317] on button "3 . sinas" at bounding box center [415, 335] width 274 height 64
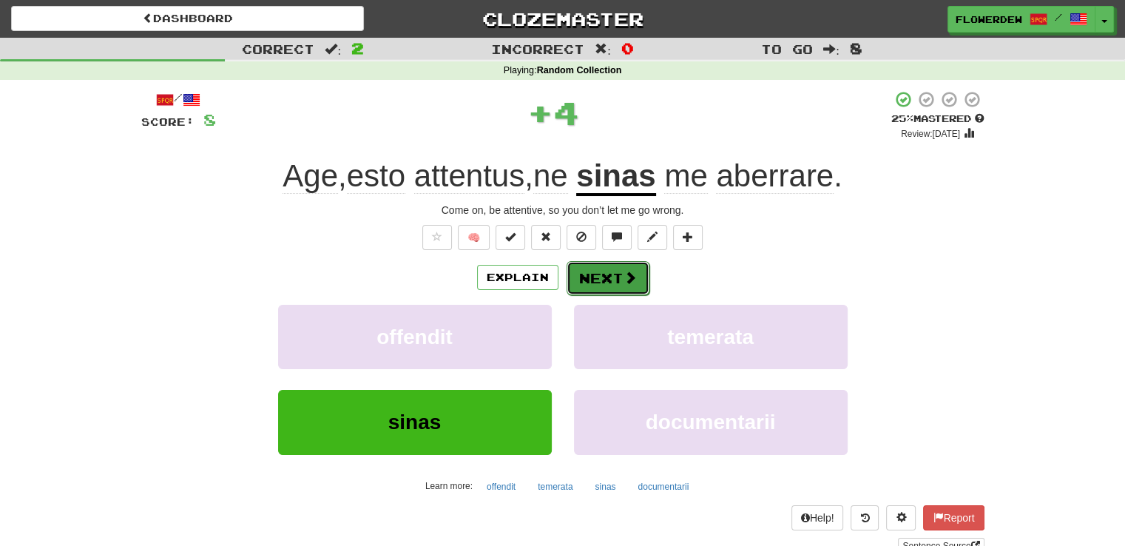
click at [620, 277] on button "Next" at bounding box center [608, 278] width 83 height 34
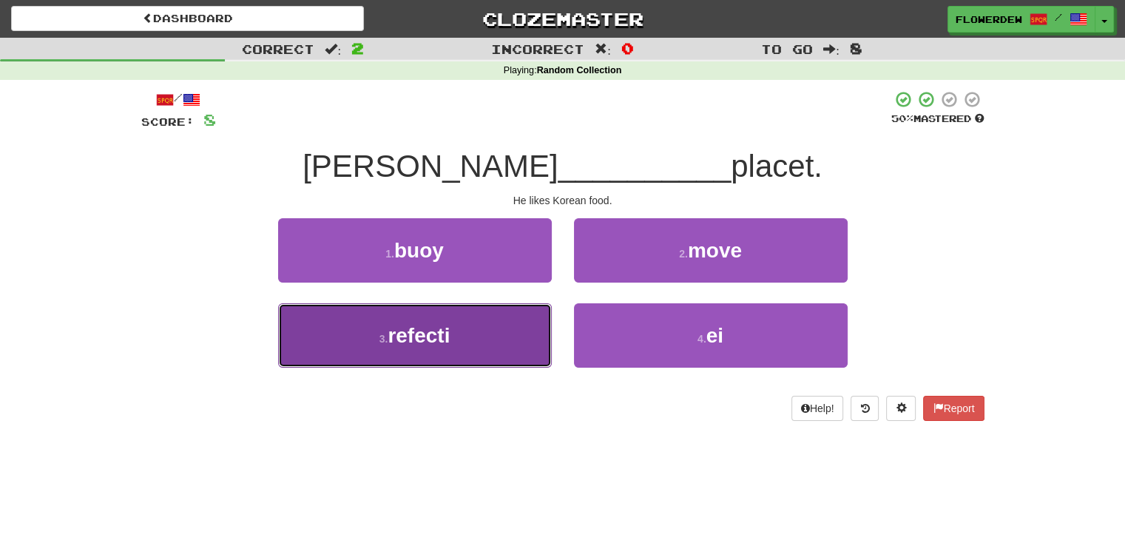
click at [512, 333] on button "3 . refecti" at bounding box center [415, 335] width 274 height 64
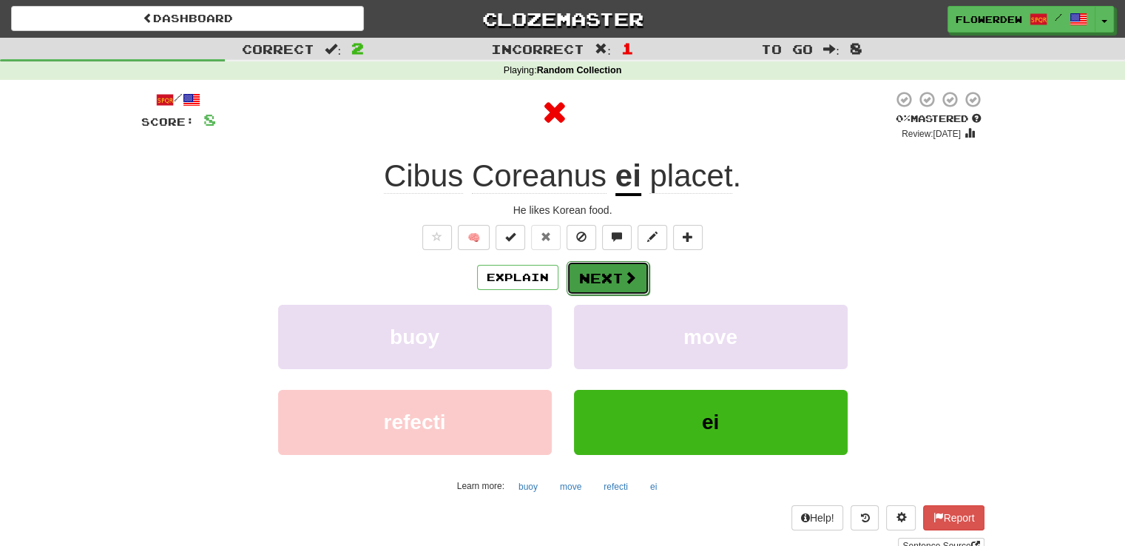
click at [612, 288] on button "Next" at bounding box center [608, 278] width 83 height 34
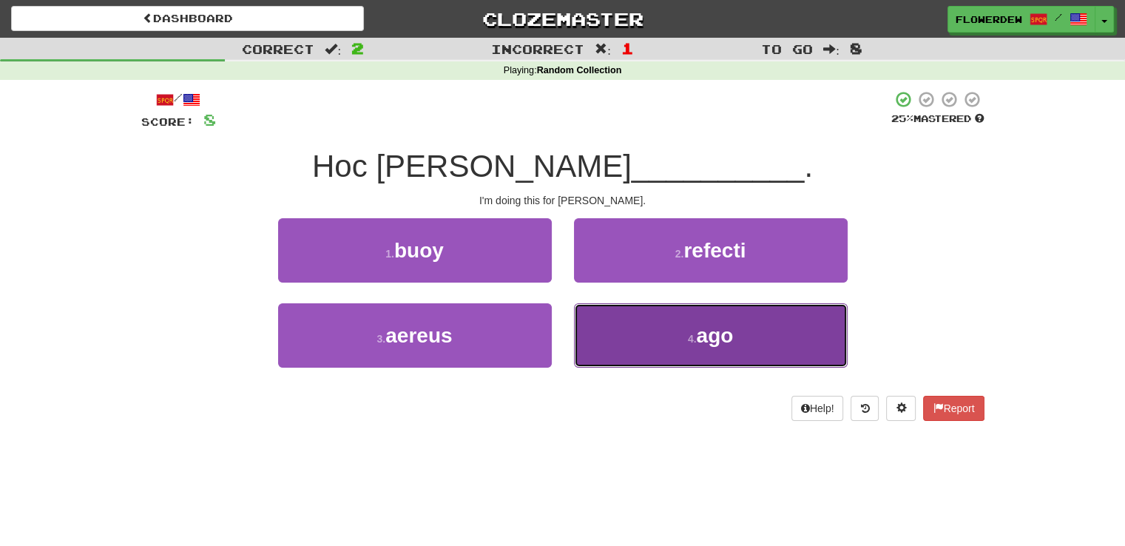
click at [595, 319] on button "4 . ago" at bounding box center [711, 335] width 274 height 64
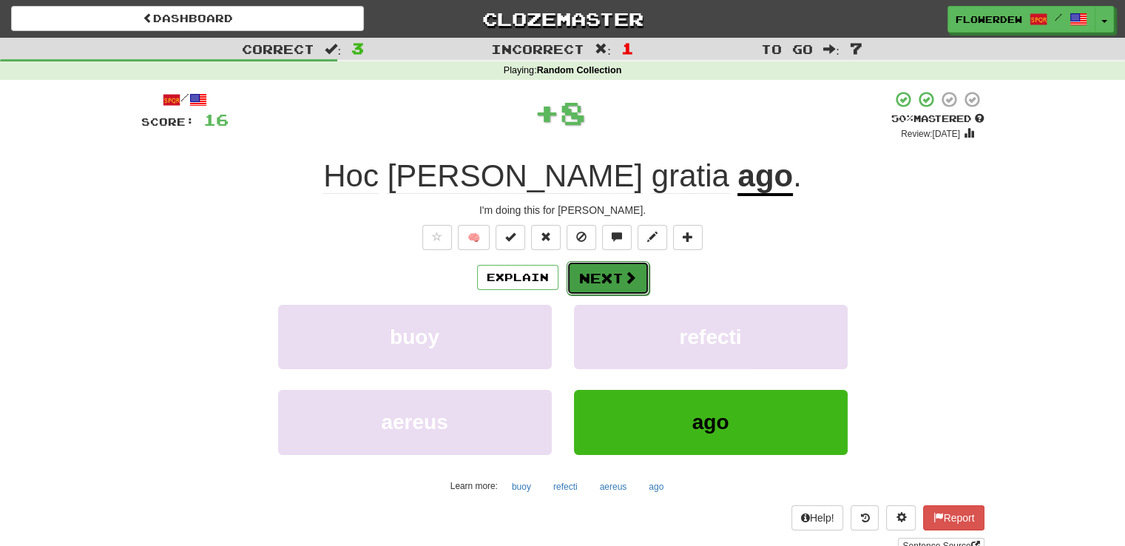
click at [604, 288] on button "Next" at bounding box center [608, 278] width 83 height 34
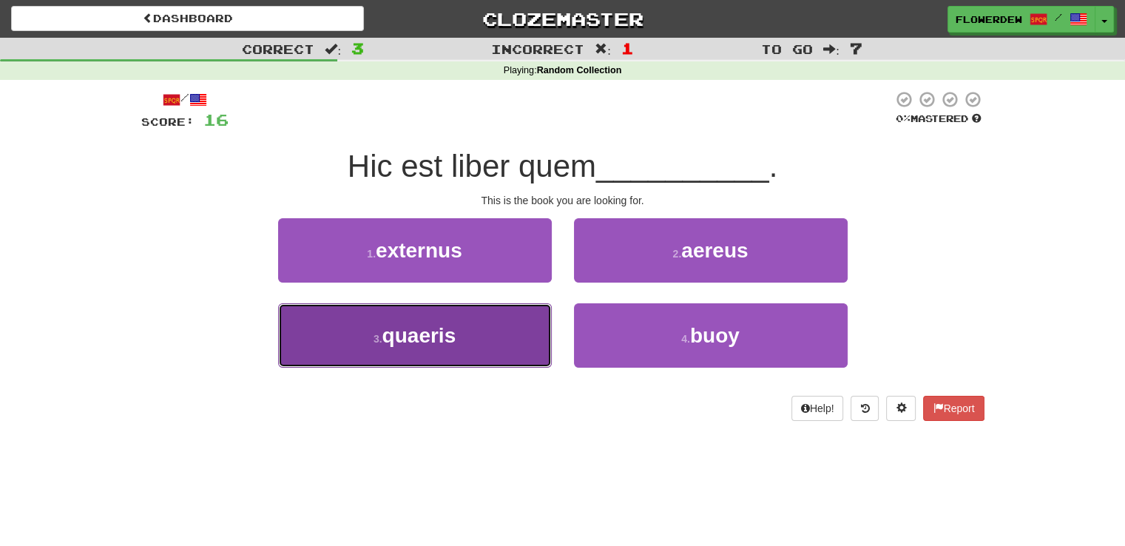
click at [519, 318] on button "3 . quaeris" at bounding box center [415, 335] width 274 height 64
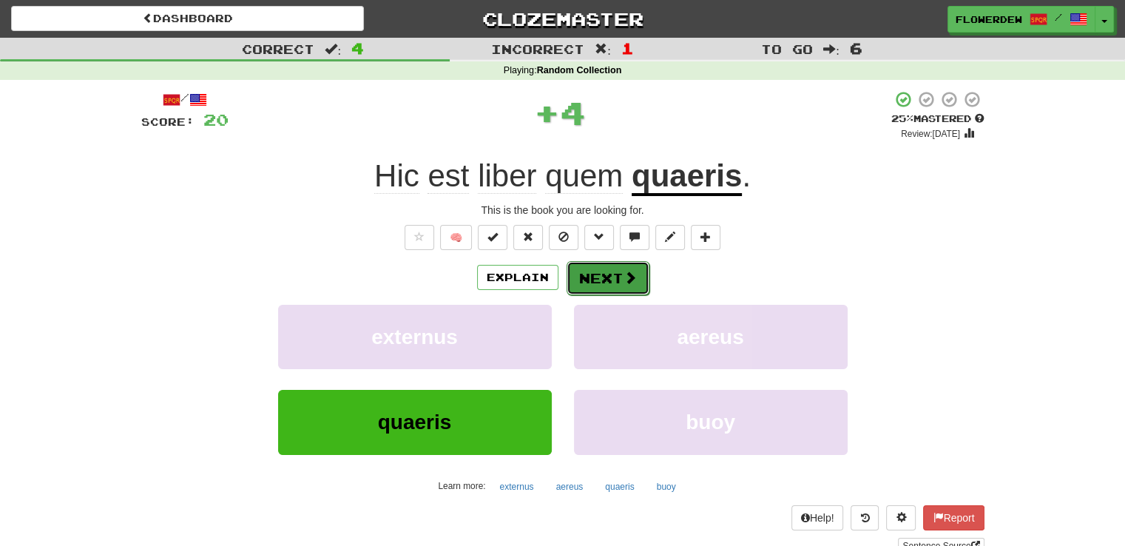
click at [607, 276] on button "Next" at bounding box center [608, 278] width 83 height 34
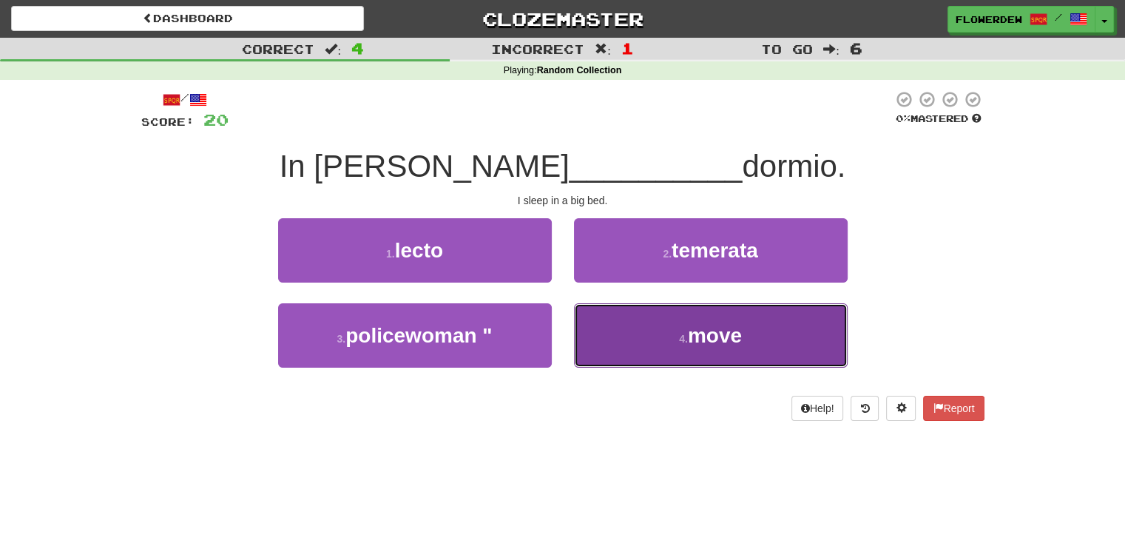
click at [604, 314] on button "4 . move" at bounding box center [711, 335] width 274 height 64
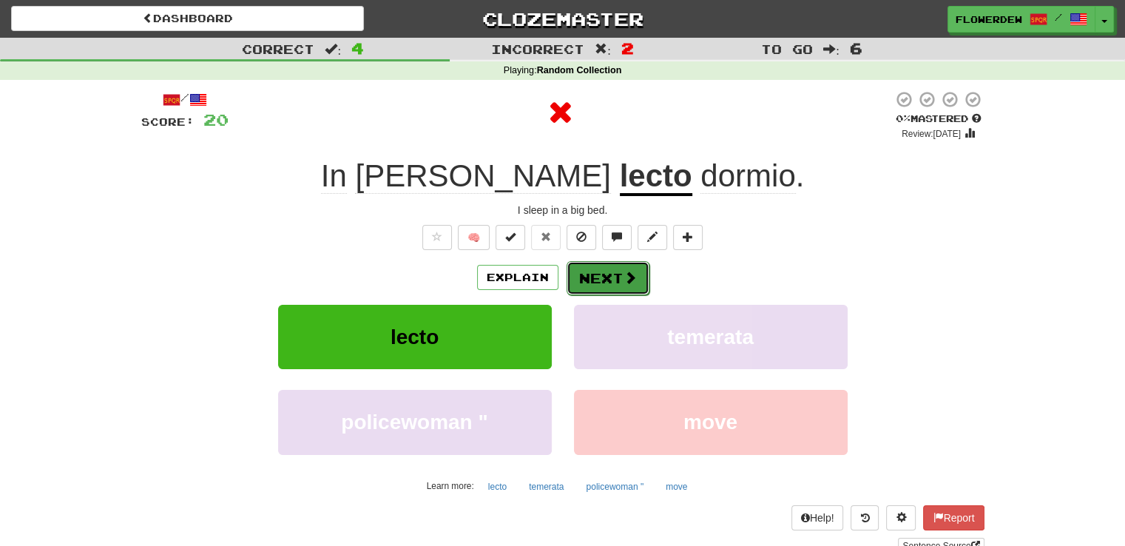
click at [604, 285] on button "Next" at bounding box center [608, 278] width 83 height 34
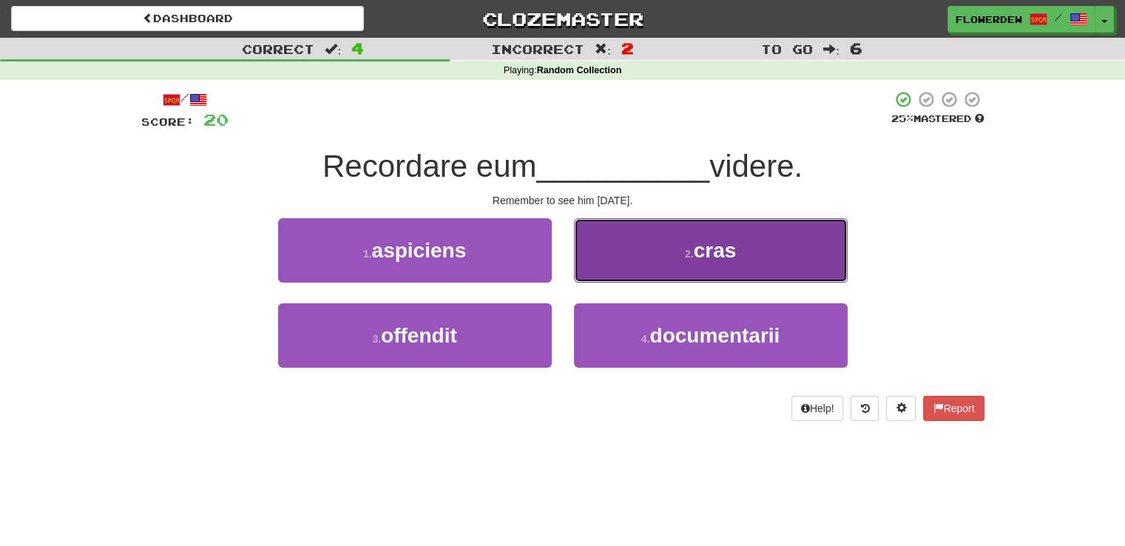
click at [637, 235] on button "2 . cras" at bounding box center [711, 250] width 274 height 64
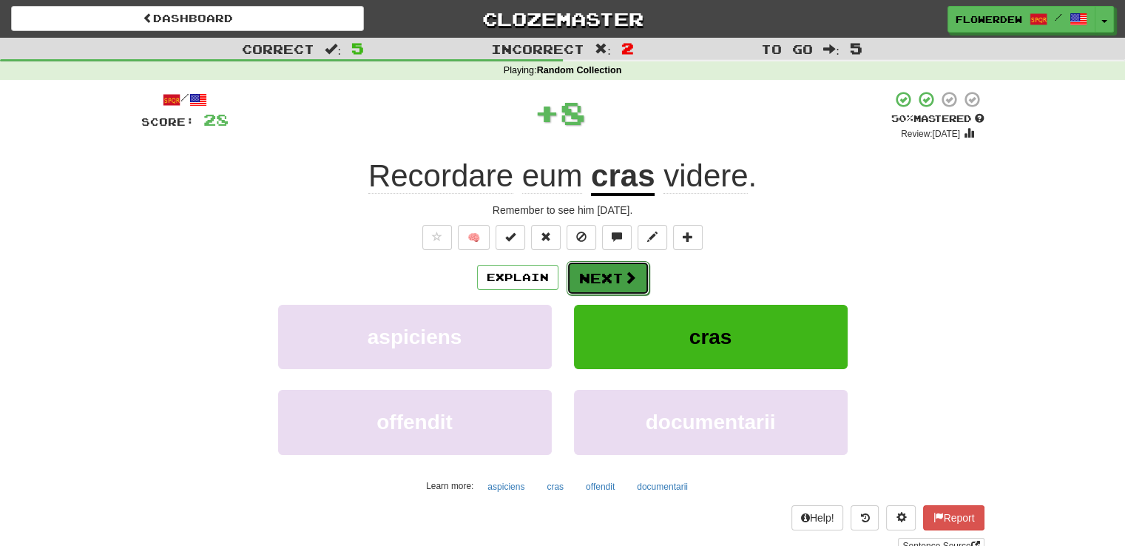
click at [633, 282] on span at bounding box center [630, 277] width 13 height 13
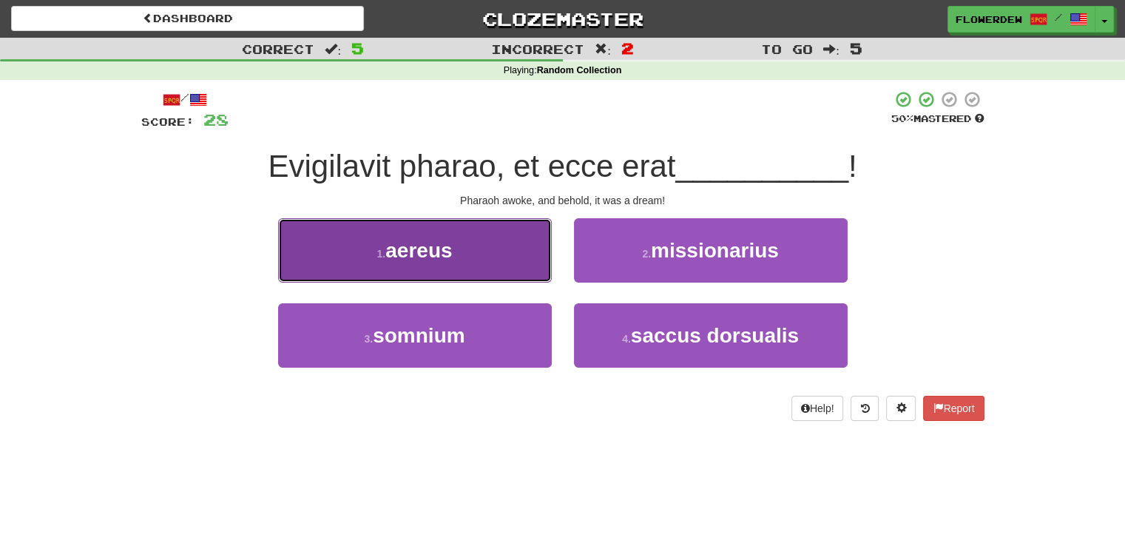
click at [509, 278] on button "1 . aereus" at bounding box center [415, 250] width 274 height 64
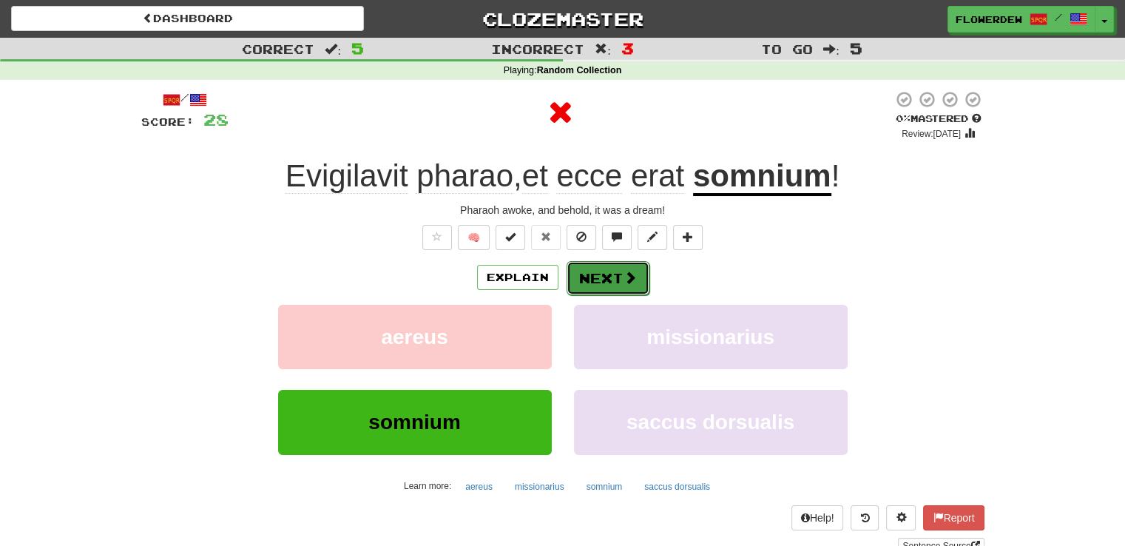
click at [633, 280] on span at bounding box center [630, 277] width 13 height 13
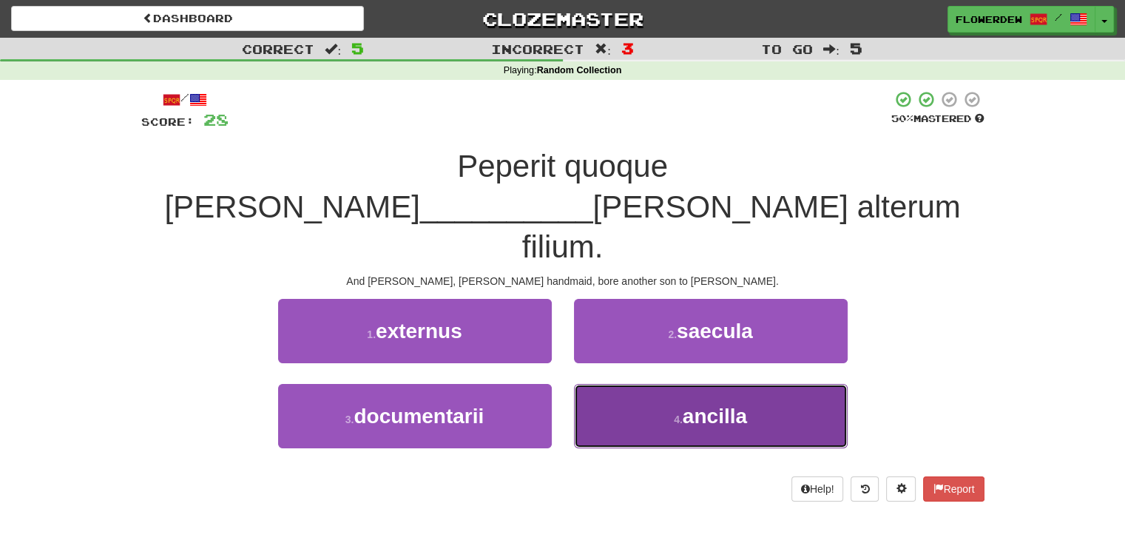
click at [575, 384] on button "4 . ancilla" at bounding box center [711, 416] width 274 height 64
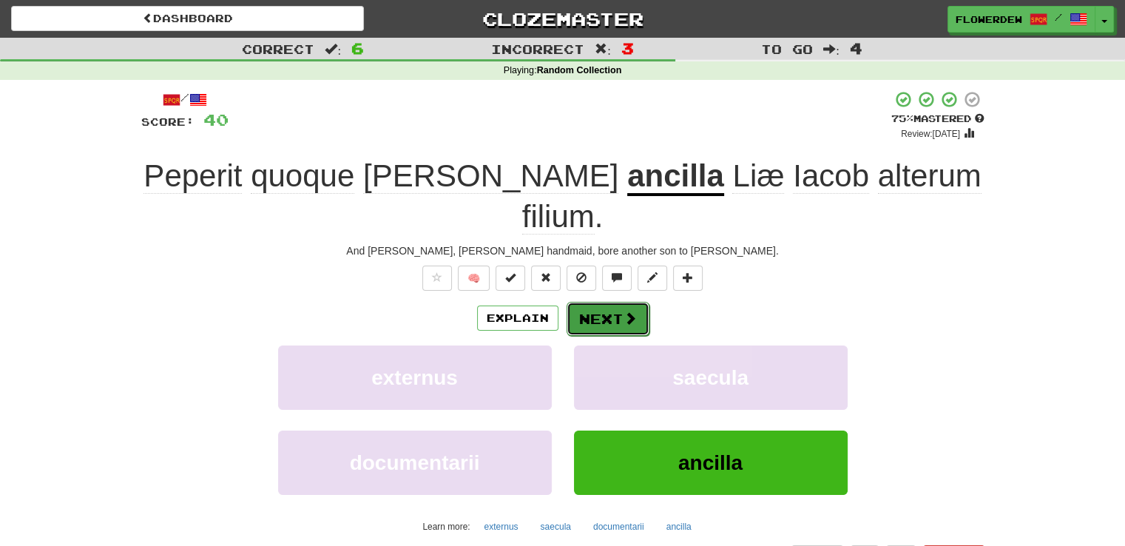
click at [589, 302] on button "Next" at bounding box center [608, 319] width 83 height 34
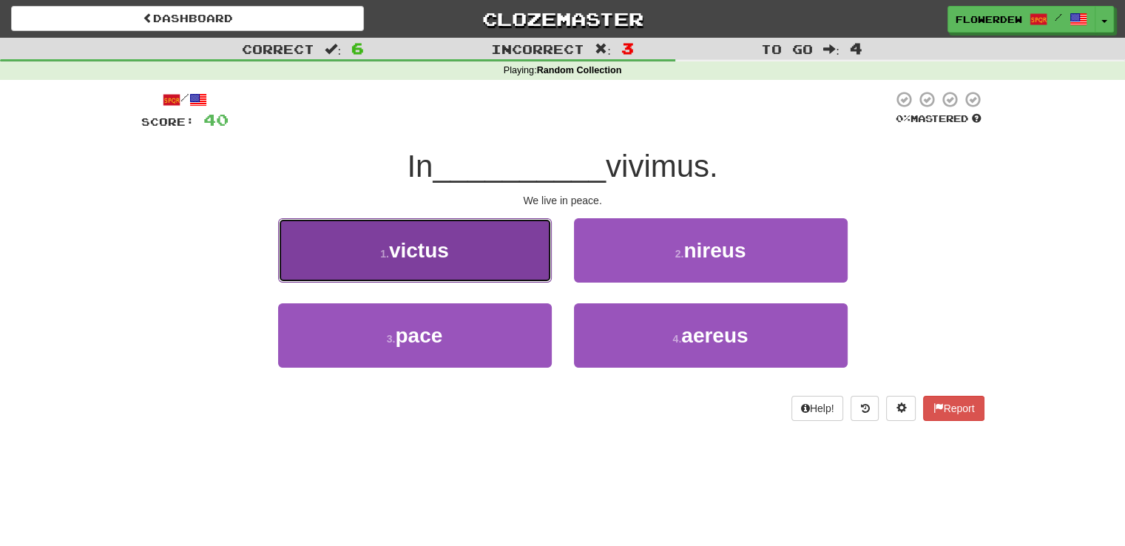
click at [514, 267] on button "1 . victus" at bounding box center [415, 250] width 274 height 64
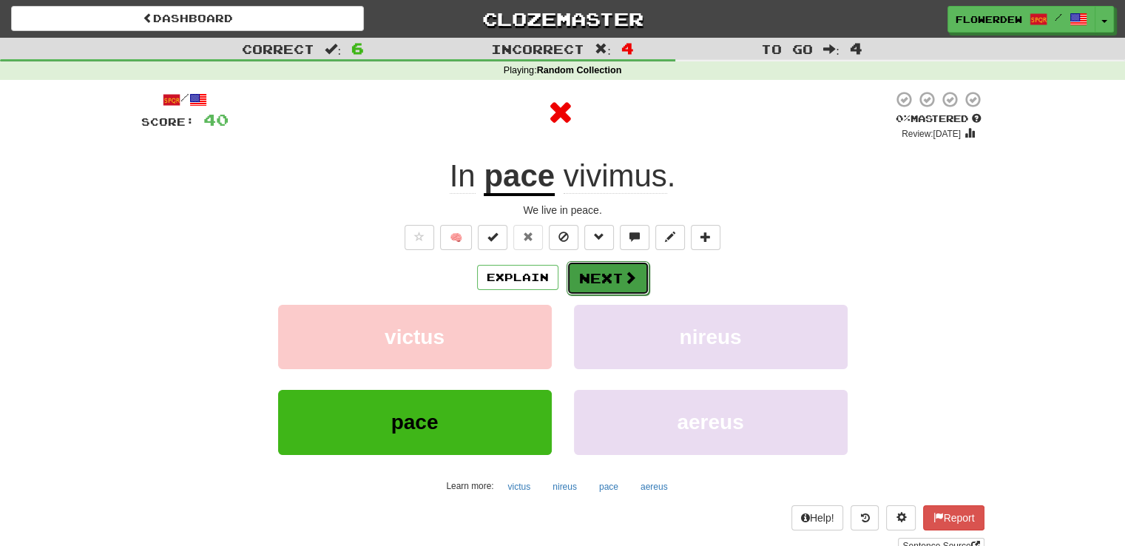
click at [572, 275] on button "Next" at bounding box center [608, 278] width 83 height 34
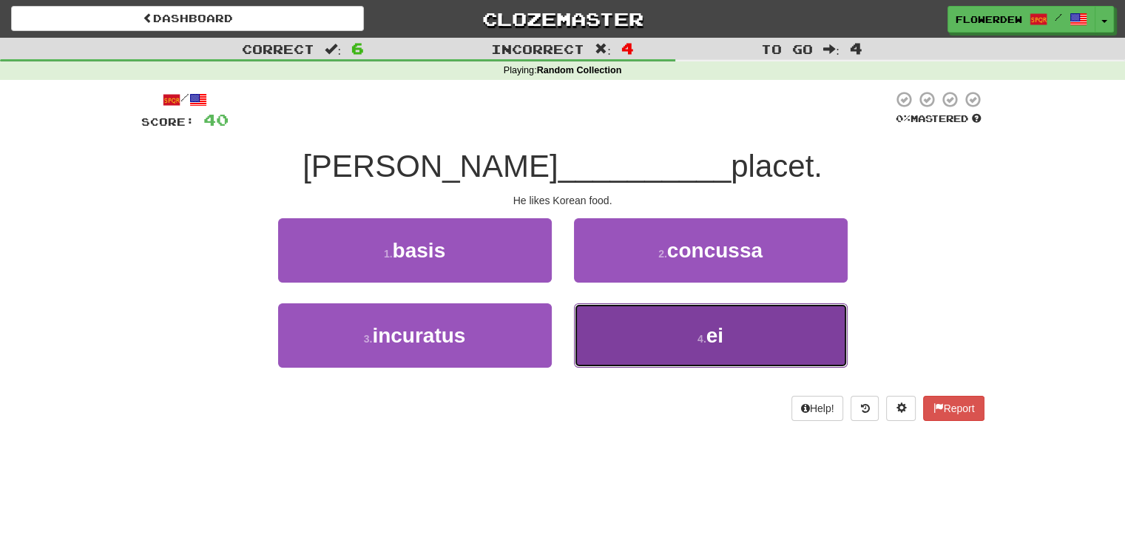
click at [582, 337] on button "4 . ei" at bounding box center [711, 335] width 274 height 64
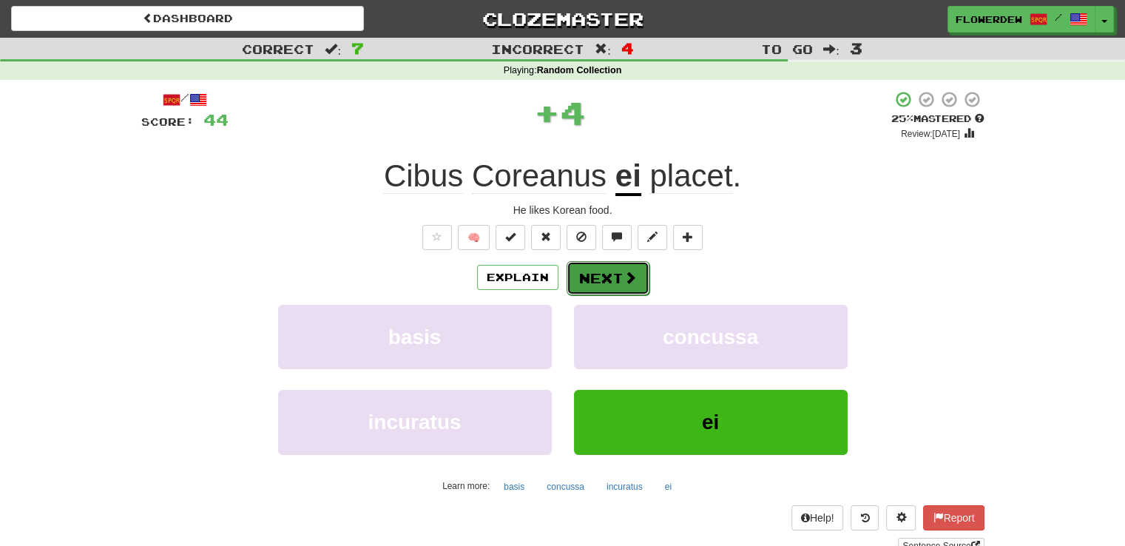
click at [589, 288] on button "Next" at bounding box center [608, 278] width 83 height 34
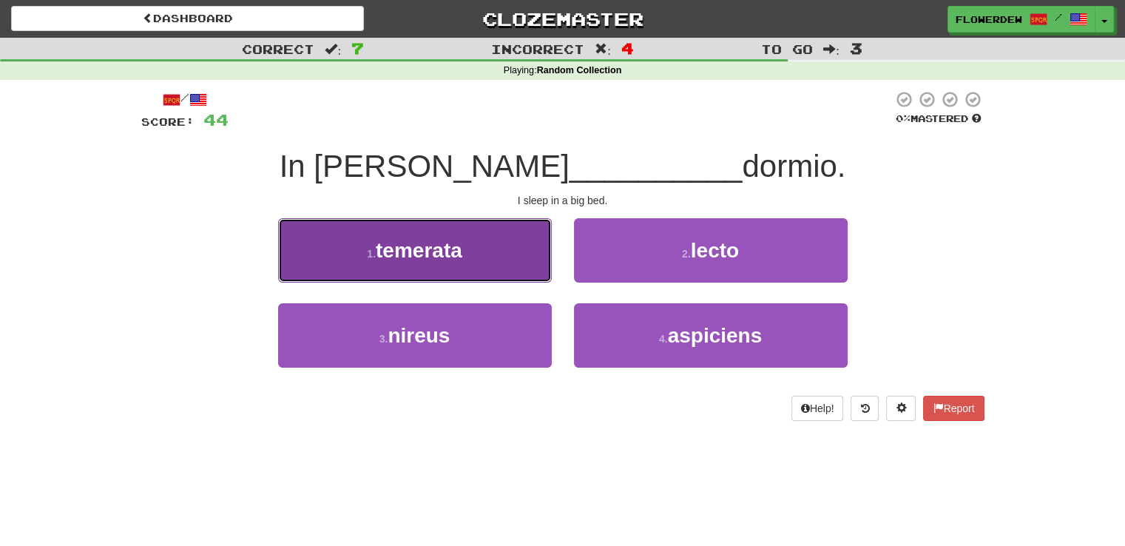
click at [539, 238] on button "1 . temerata" at bounding box center [415, 250] width 274 height 64
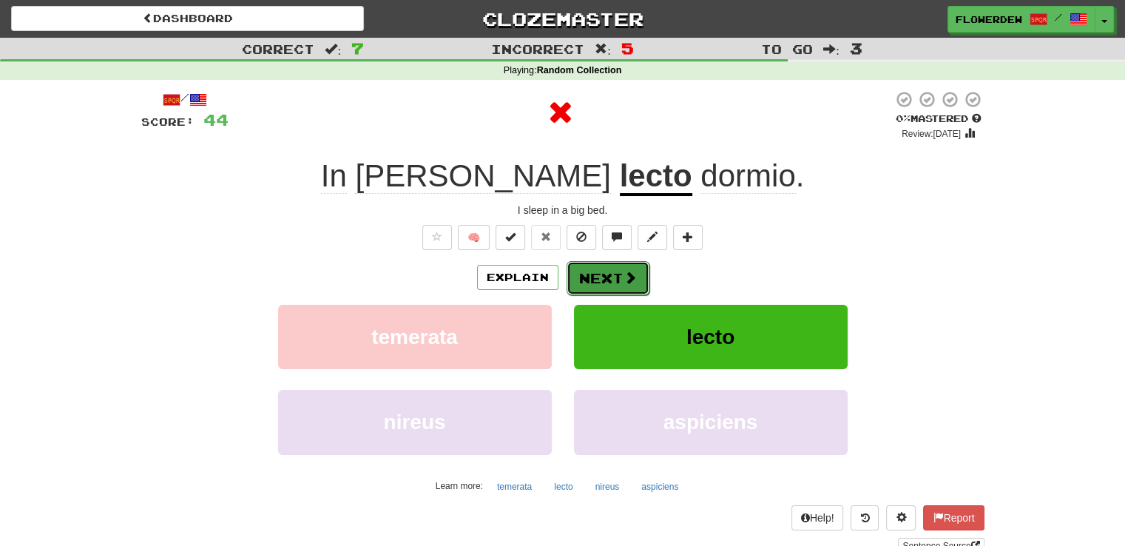
click at [601, 265] on button "Next" at bounding box center [608, 278] width 83 height 34
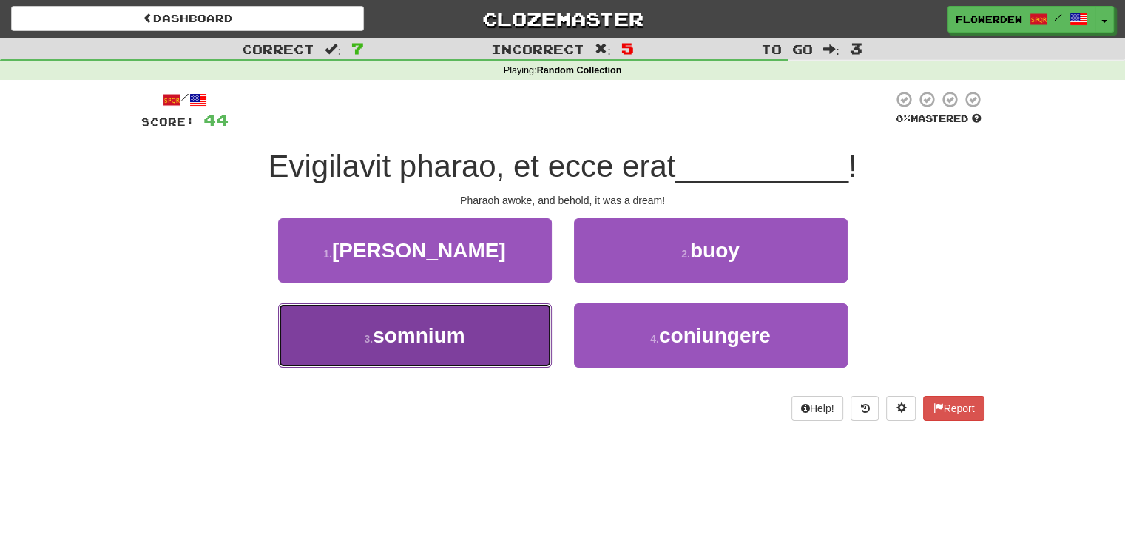
click at [521, 308] on button "3 . somnium" at bounding box center [415, 335] width 274 height 64
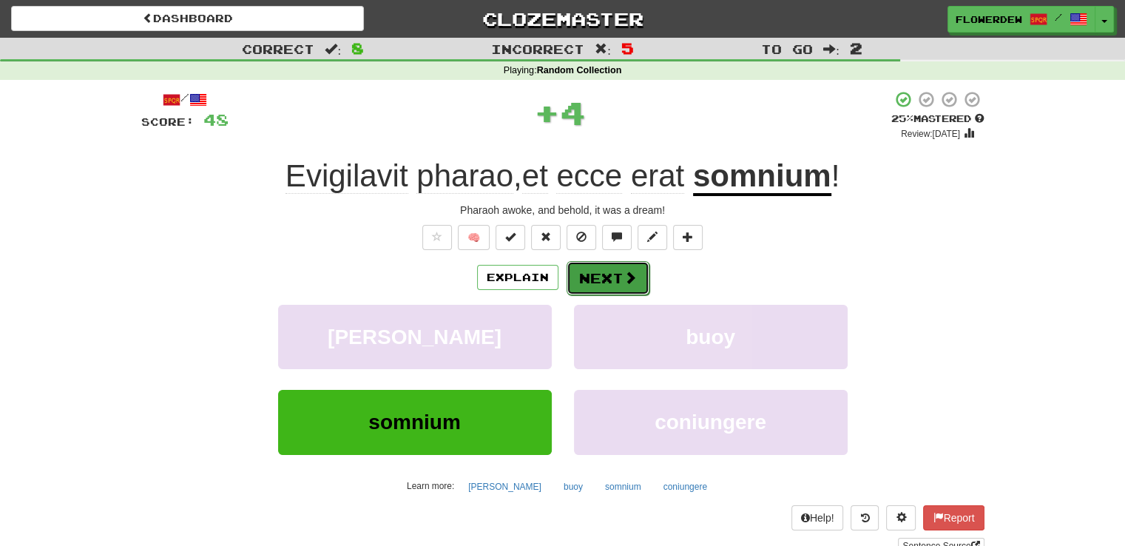
click at [630, 282] on span at bounding box center [630, 277] width 13 height 13
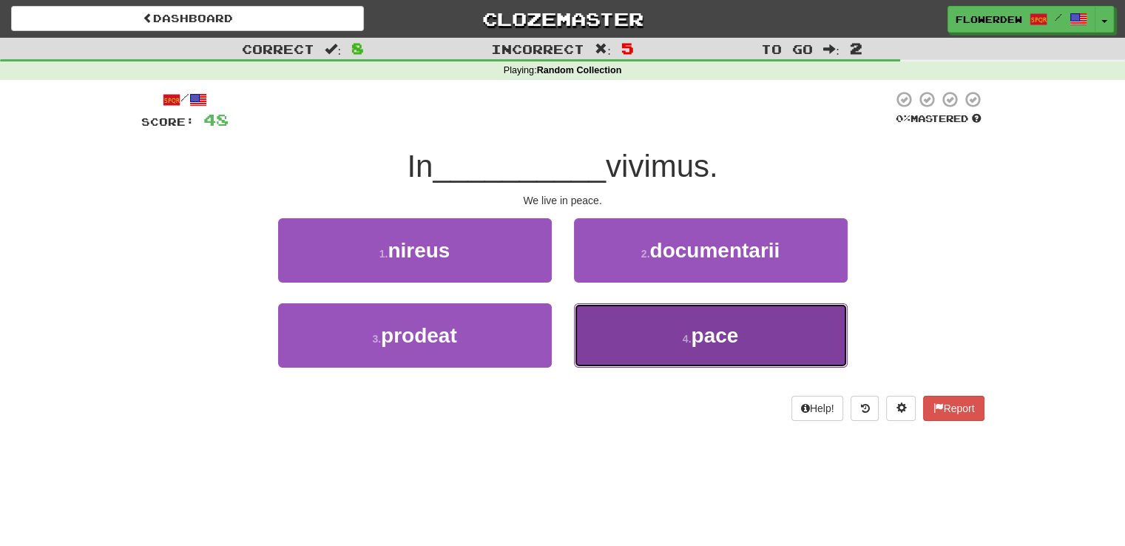
click at [654, 335] on button "4 . pace" at bounding box center [711, 335] width 274 height 64
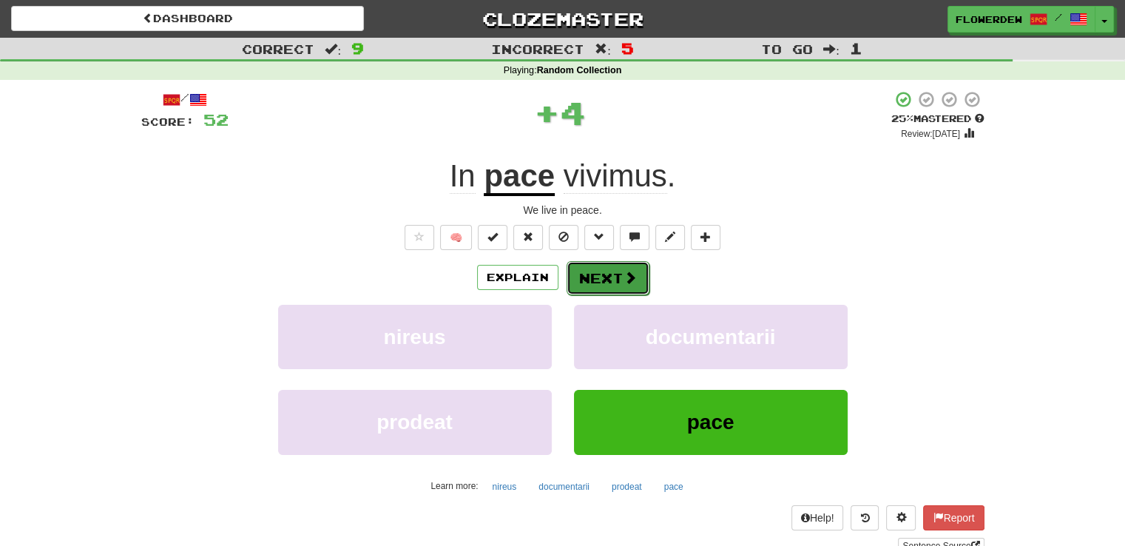
click at [614, 289] on button "Next" at bounding box center [608, 278] width 83 height 34
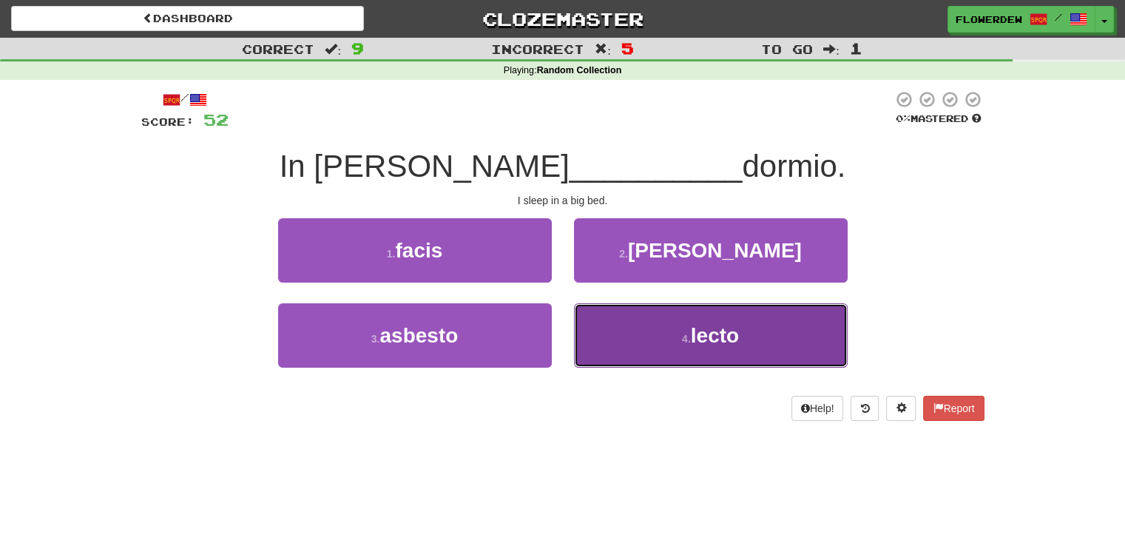
click at [619, 344] on button "4 . lecto" at bounding box center [711, 335] width 274 height 64
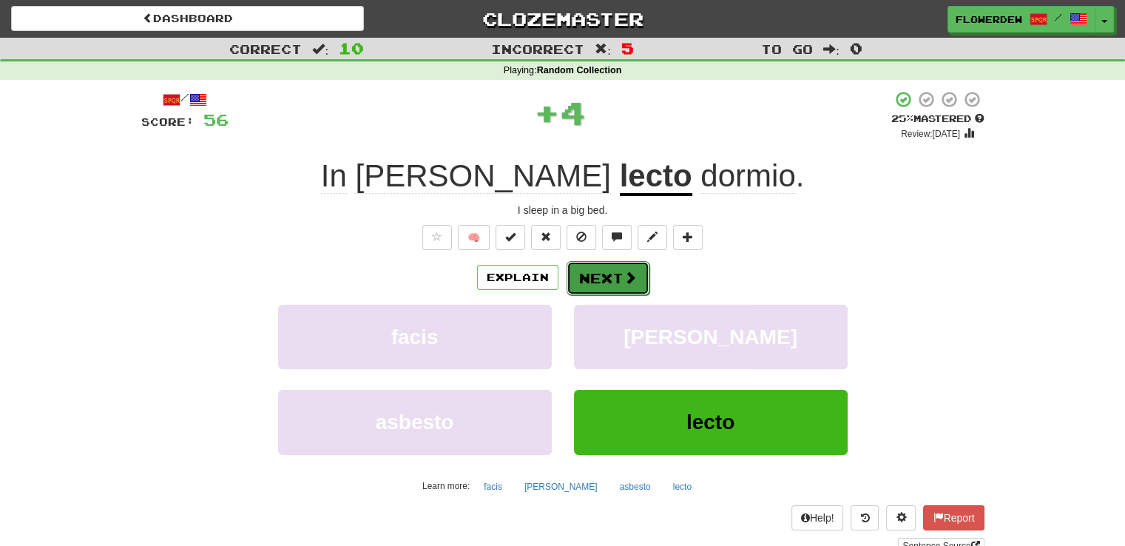
click at [597, 288] on button "Next" at bounding box center [608, 278] width 83 height 34
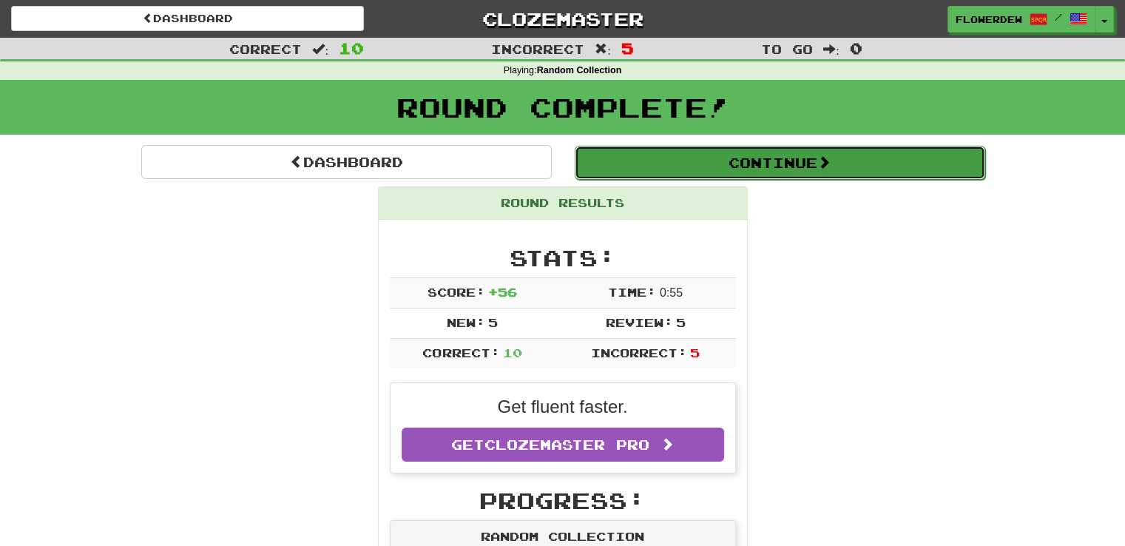
click at [610, 178] on button "Continue" at bounding box center [780, 163] width 411 height 34
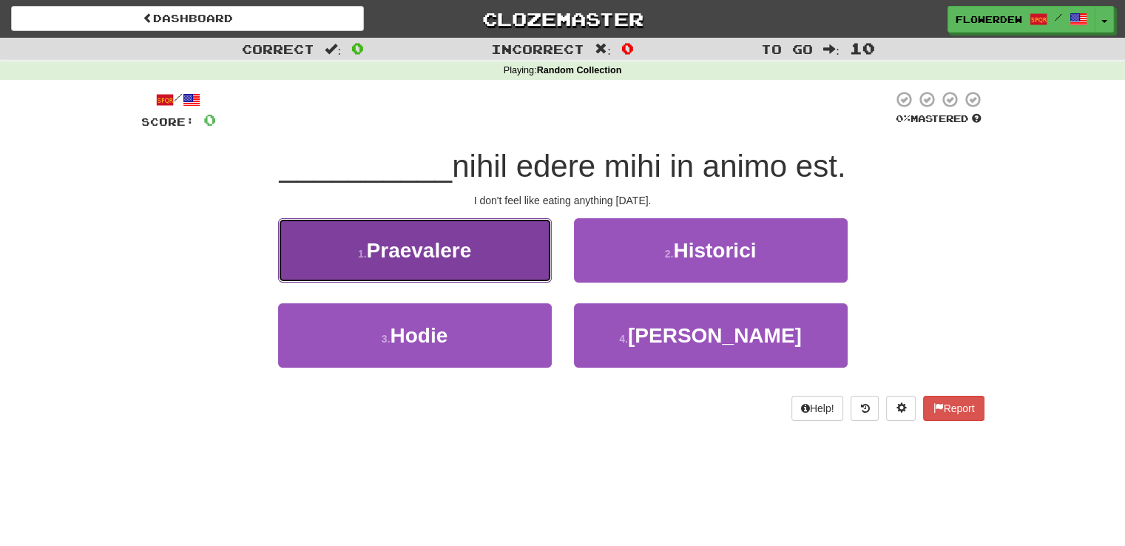
click at [542, 261] on button "1 . Praevalere" at bounding box center [415, 250] width 274 height 64
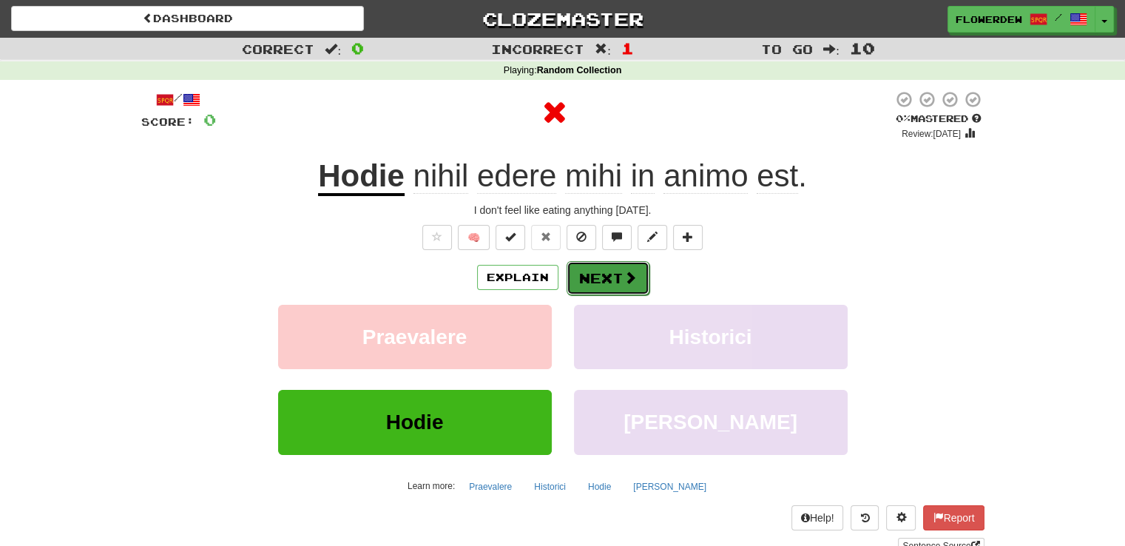
click at [613, 277] on button "Next" at bounding box center [608, 278] width 83 height 34
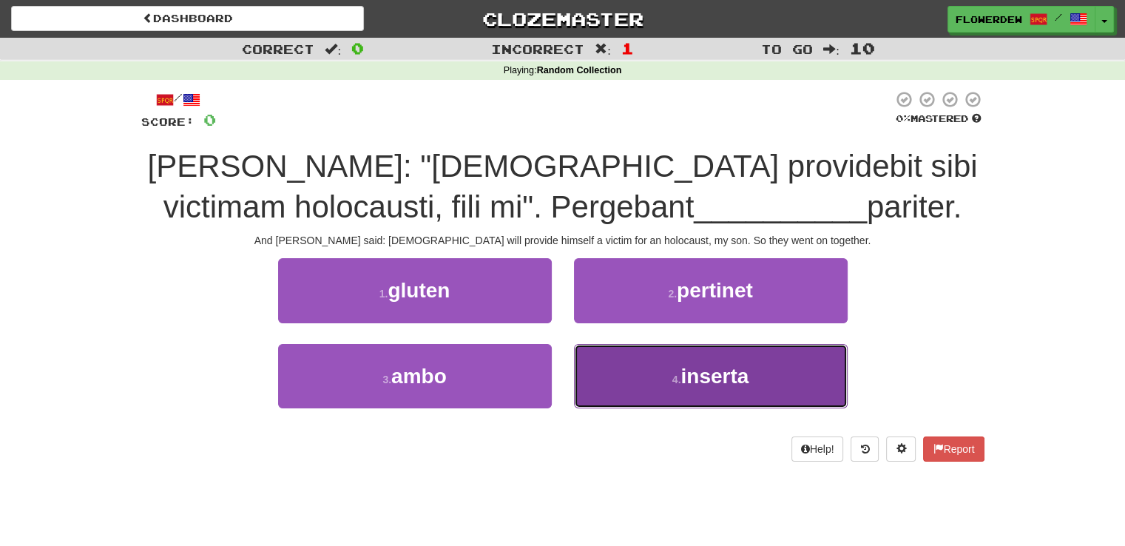
click at [617, 353] on button "4 . inserta" at bounding box center [711, 376] width 274 height 64
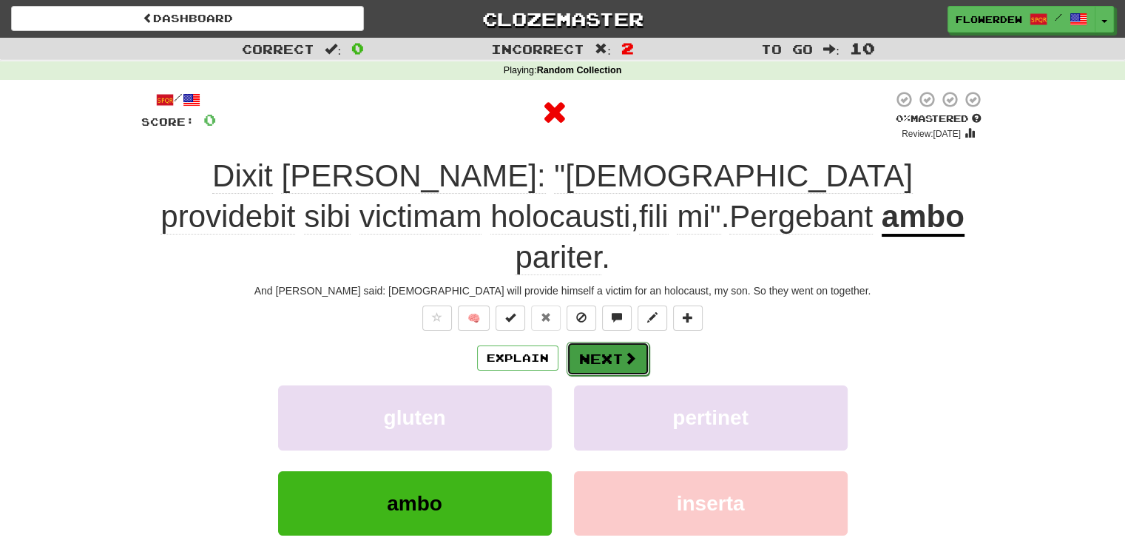
click at [624, 351] on span at bounding box center [630, 357] width 13 height 13
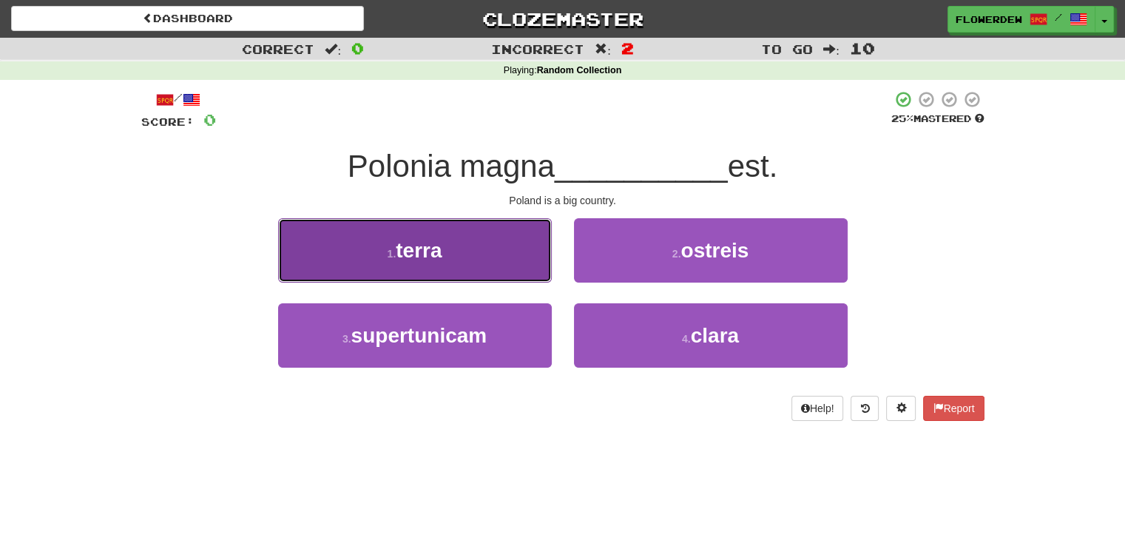
click at [505, 238] on button "1 . terra" at bounding box center [415, 250] width 274 height 64
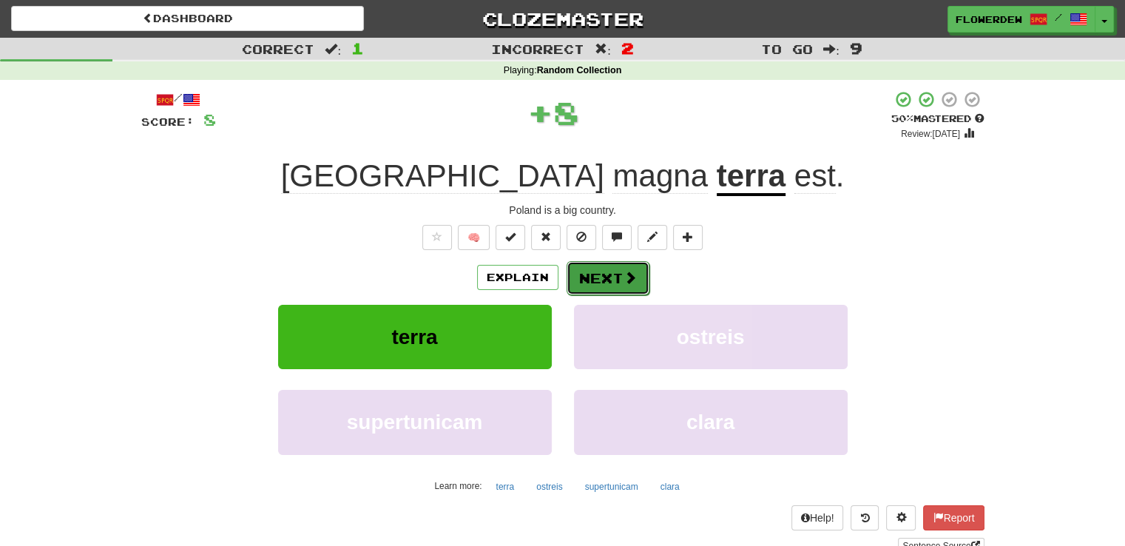
click at [616, 282] on button "Next" at bounding box center [608, 278] width 83 height 34
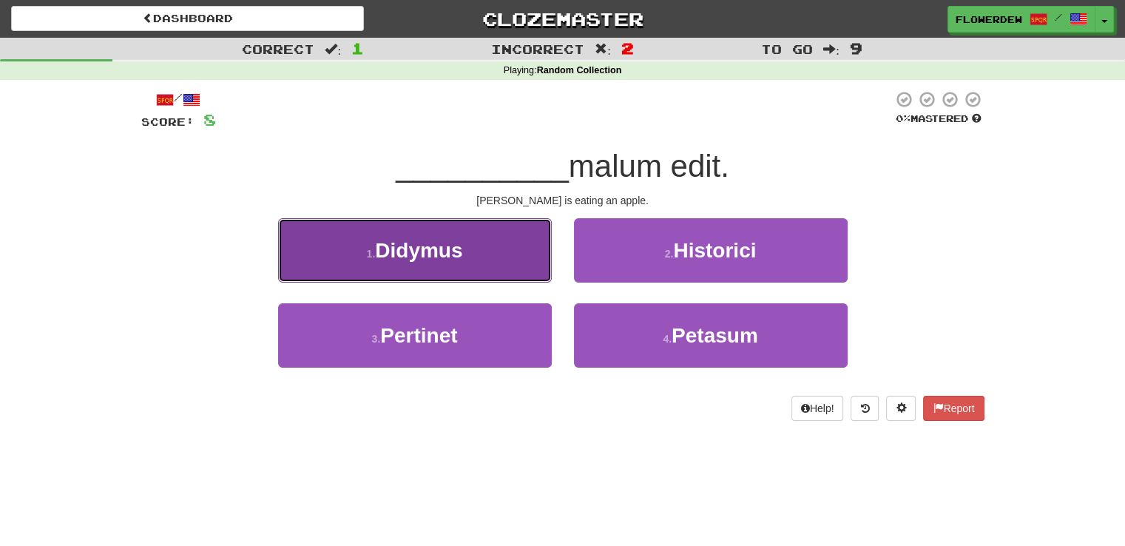
click at [536, 266] on button "1 . Didymus" at bounding box center [415, 250] width 274 height 64
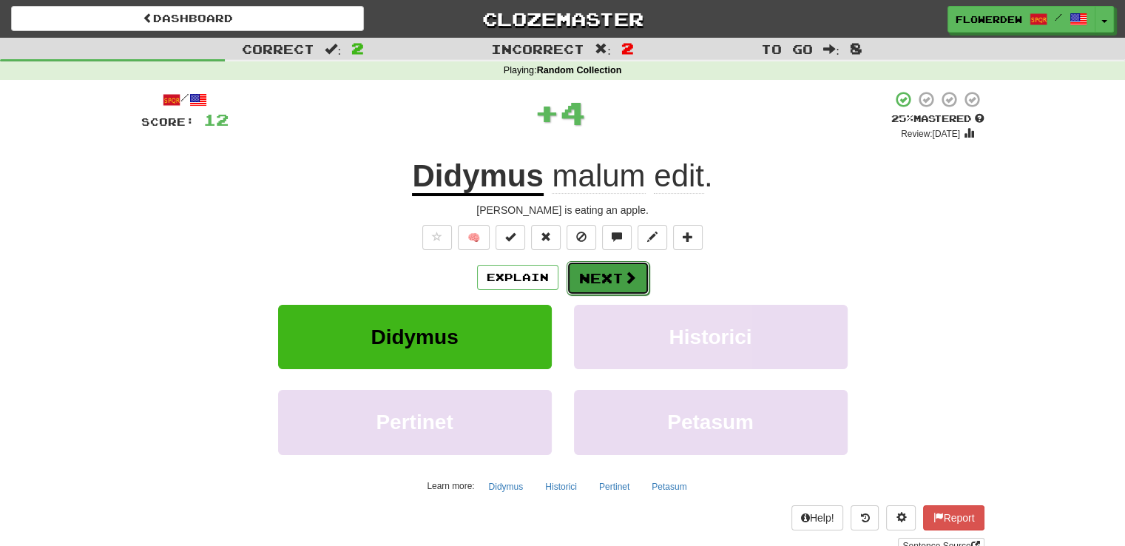
click at [586, 269] on button "Next" at bounding box center [608, 278] width 83 height 34
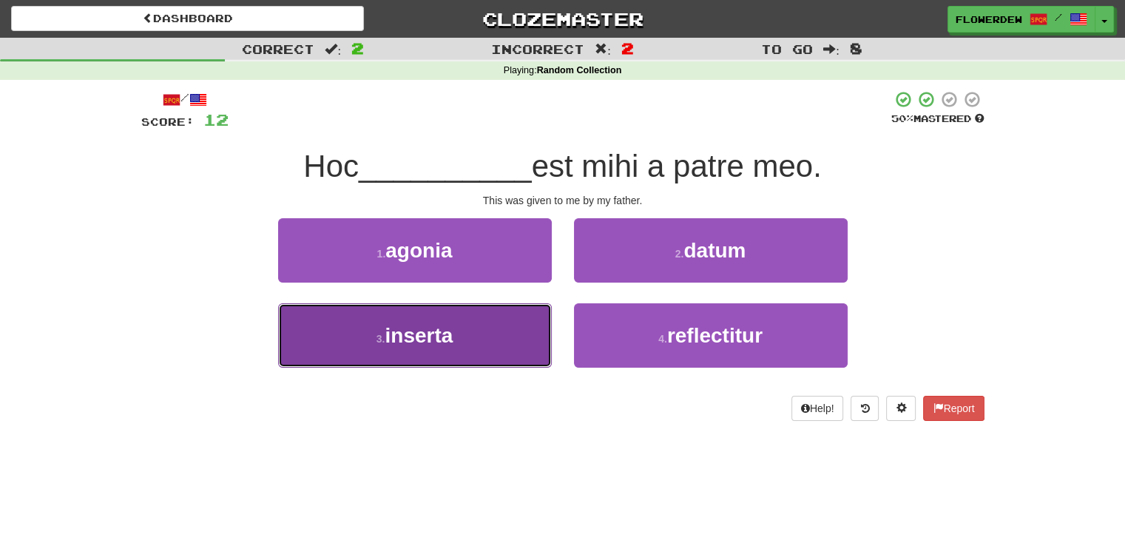
click at [539, 330] on button "3 . inserta" at bounding box center [415, 335] width 274 height 64
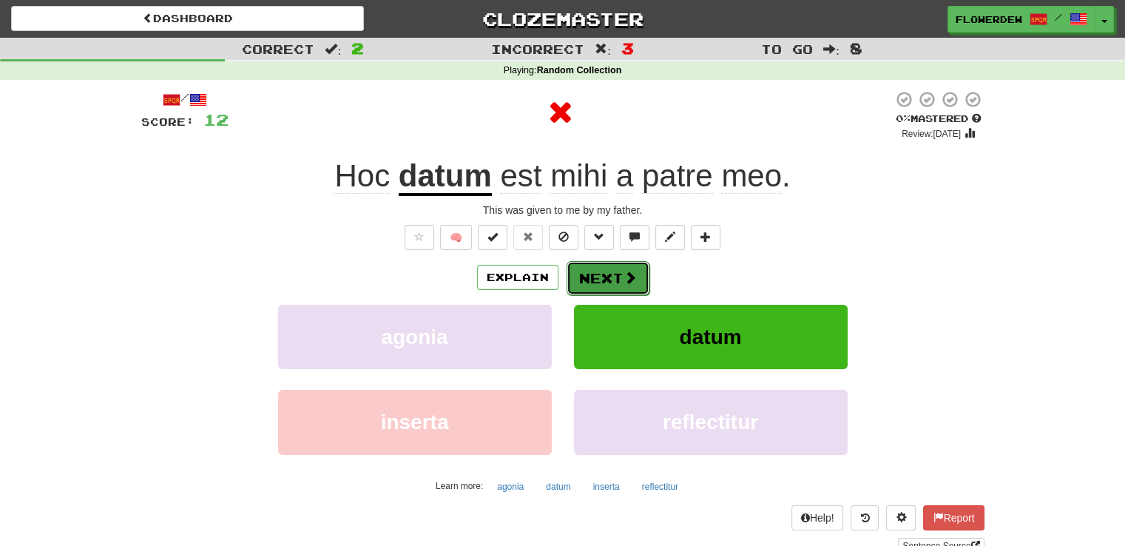
click at [585, 284] on button "Next" at bounding box center [608, 278] width 83 height 34
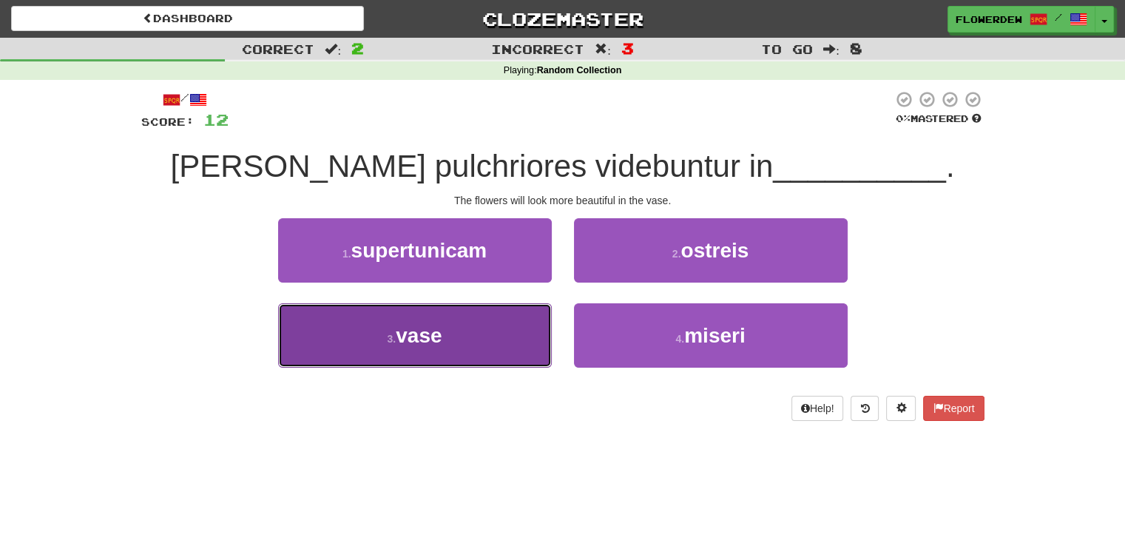
click at [514, 340] on button "3 . vase" at bounding box center [415, 335] width 274 height 64
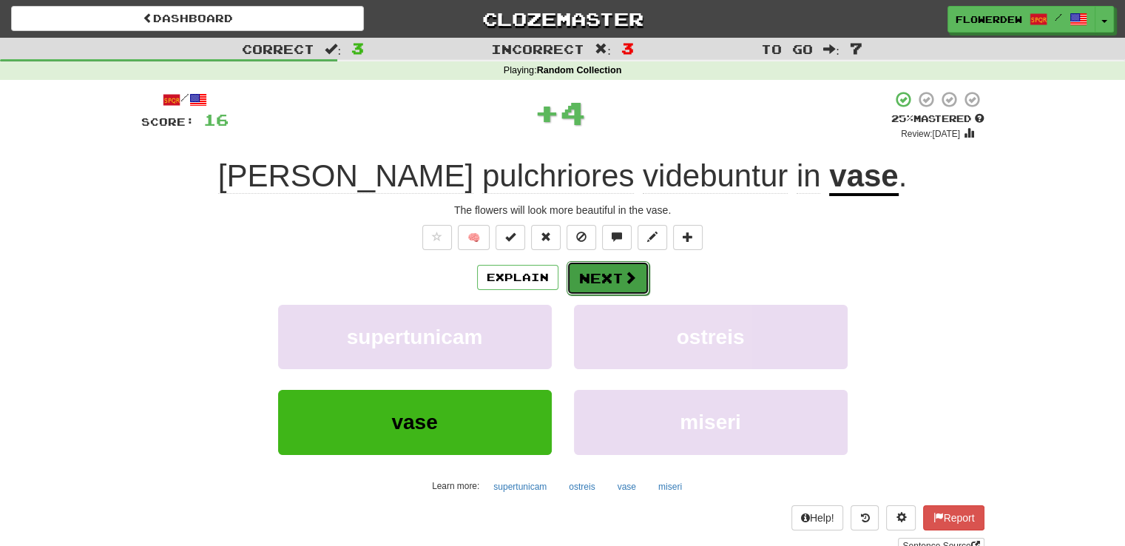
click at [613, 288] on button "Next" at bounding box center [608, 278] width 83 height 34
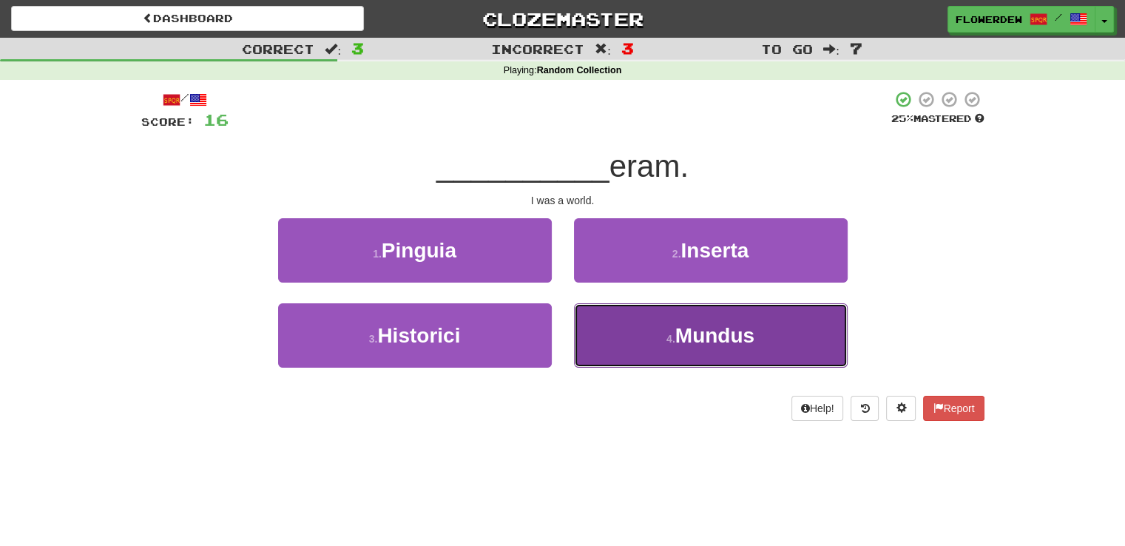
click at [647, 323] on button "4 . Mundus" at bounding box center [711, 335] width 274 height 64
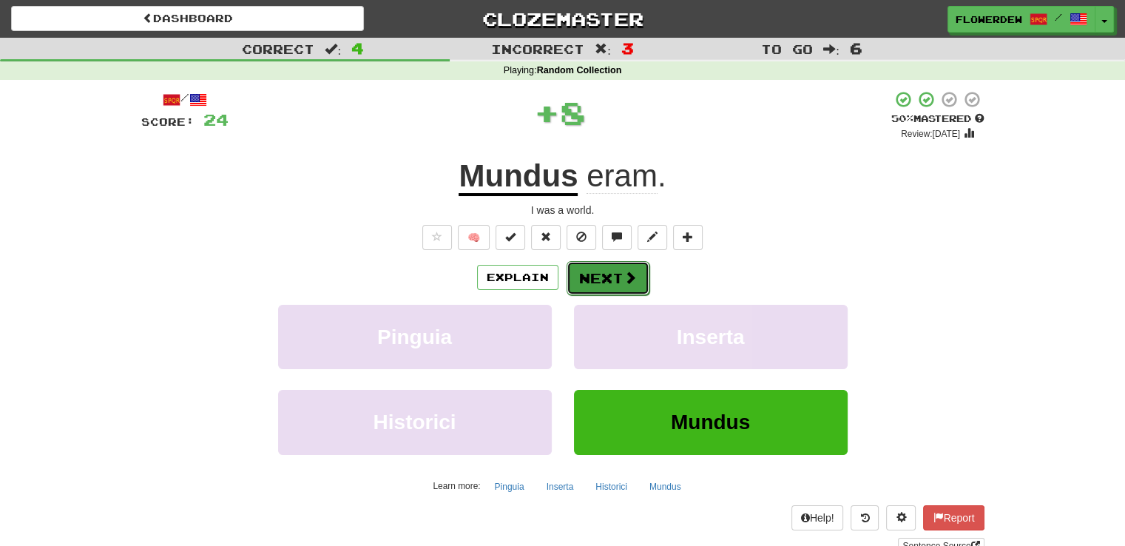
click at [625, 274] on span at bounding box center [630, 277] width 13 height 13
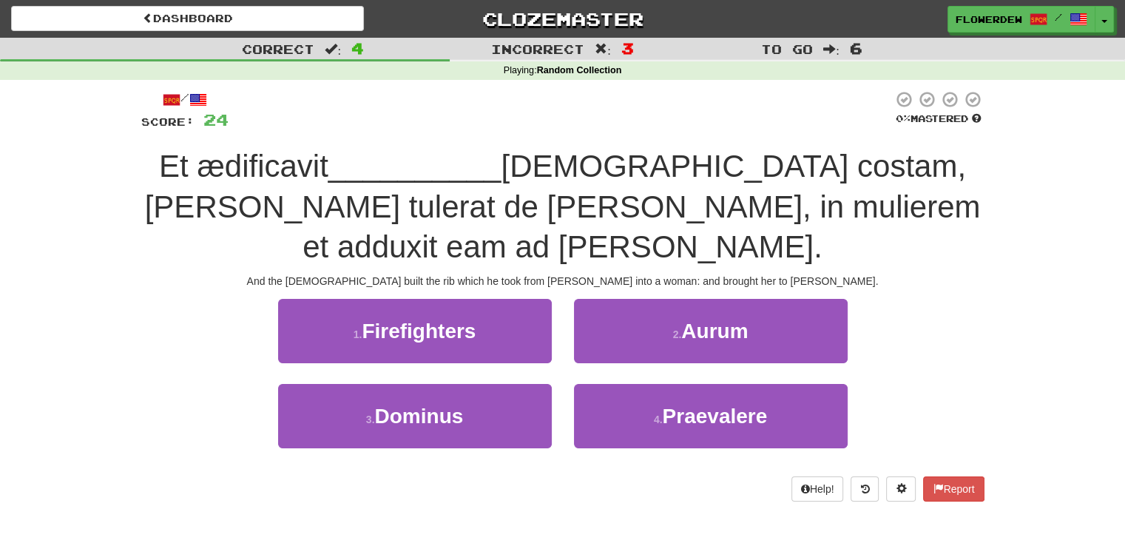
click at [533, 339] on div "1 . Firefighters" at bounding box center [415, 341] width 296 height 85
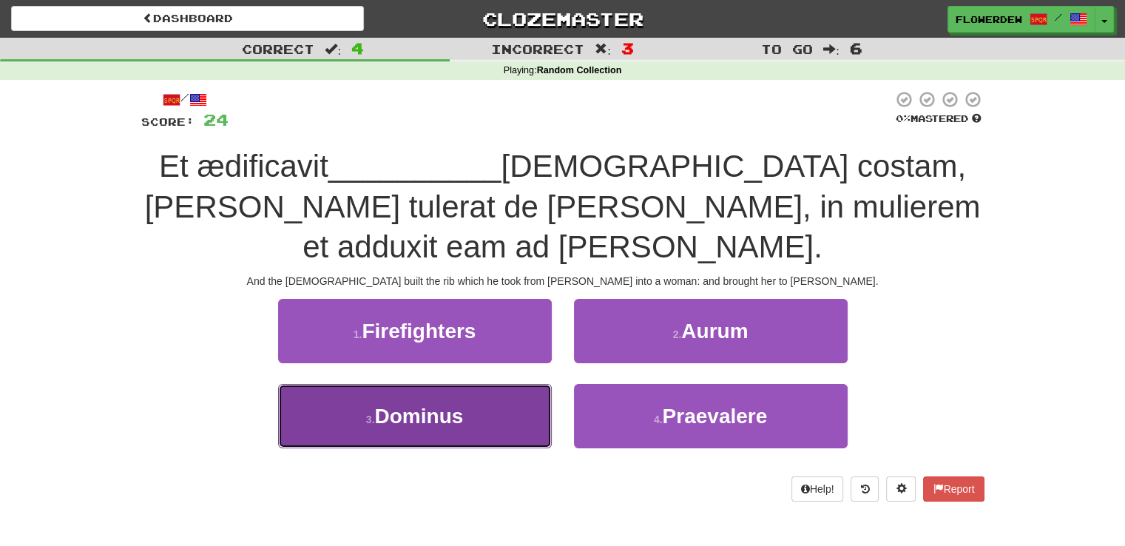
click at [523, 384] on button "3 . Dominus" at bounding box center [415, 416] width 274 height 64
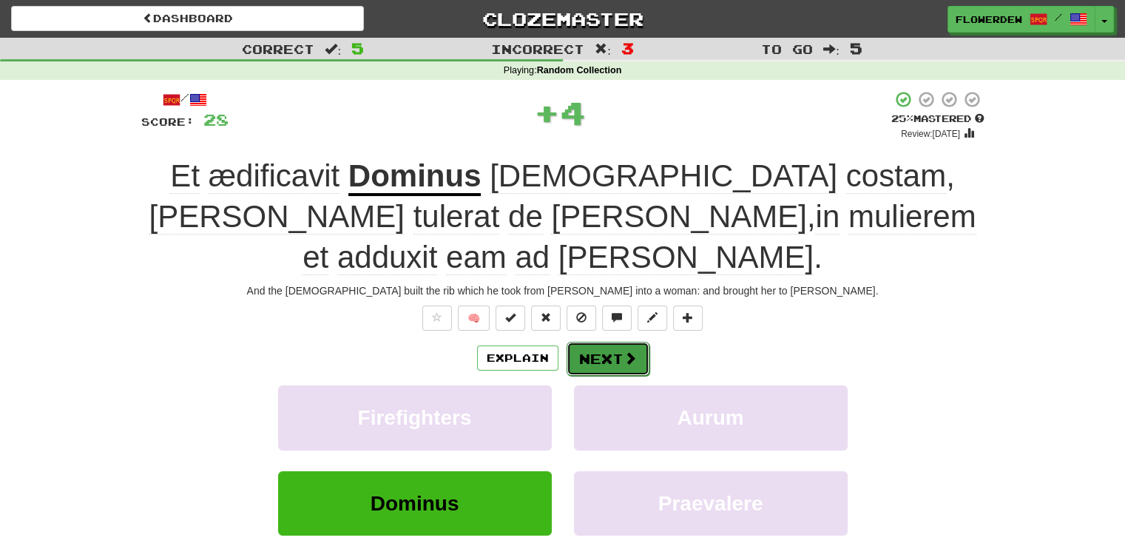
click at [616, 342] on button "Next" at bounding box center [608, 359] width 83 height 34
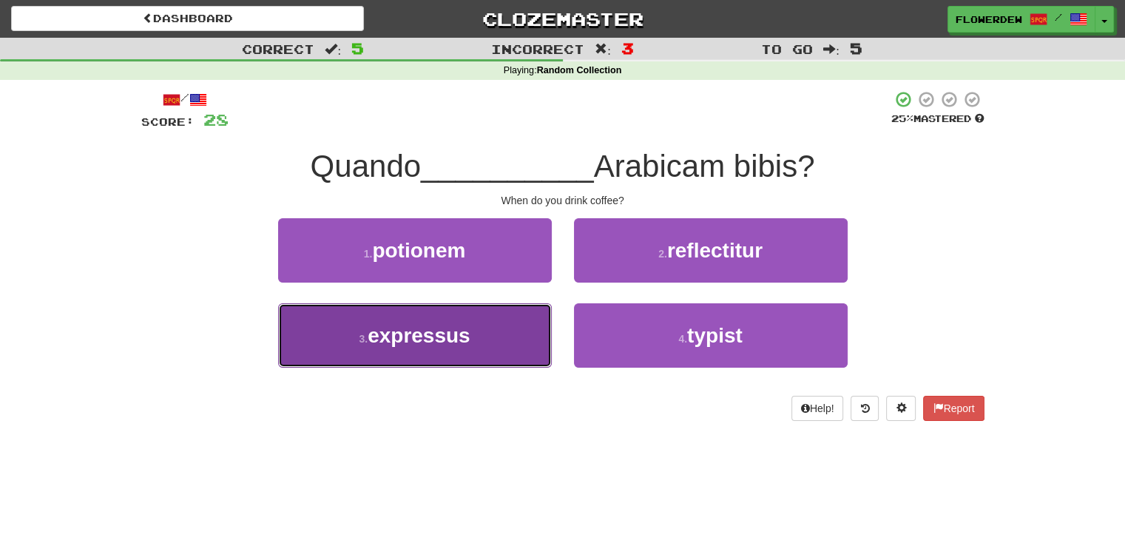
click at [509, 325] on button "3 . expressus" at bounding box center [415, 335] width 274 height 64
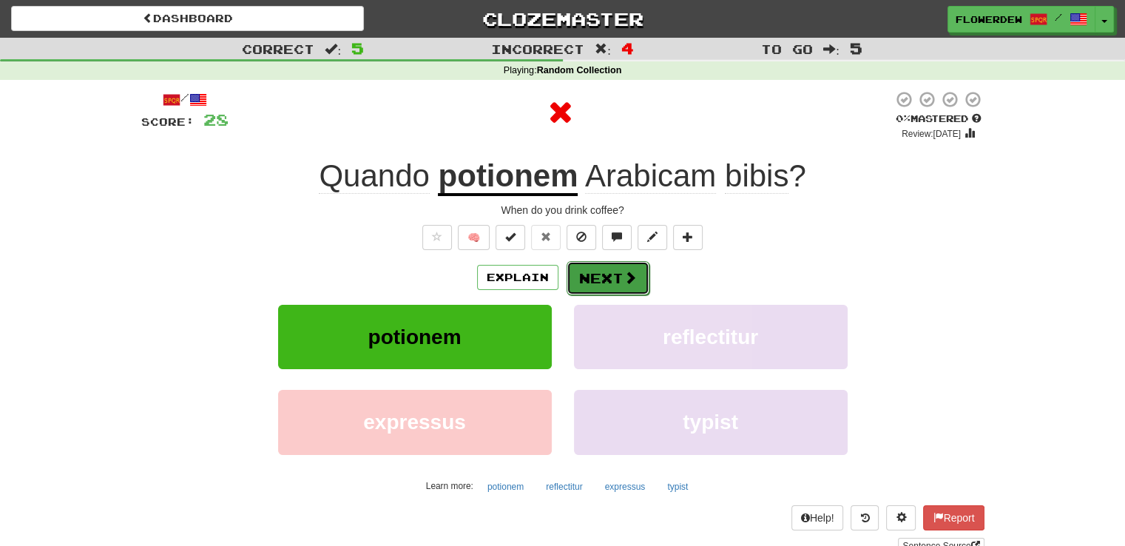
click at [591, 288] on button "Next" at bounding box center [608, 278] width 83 height 34
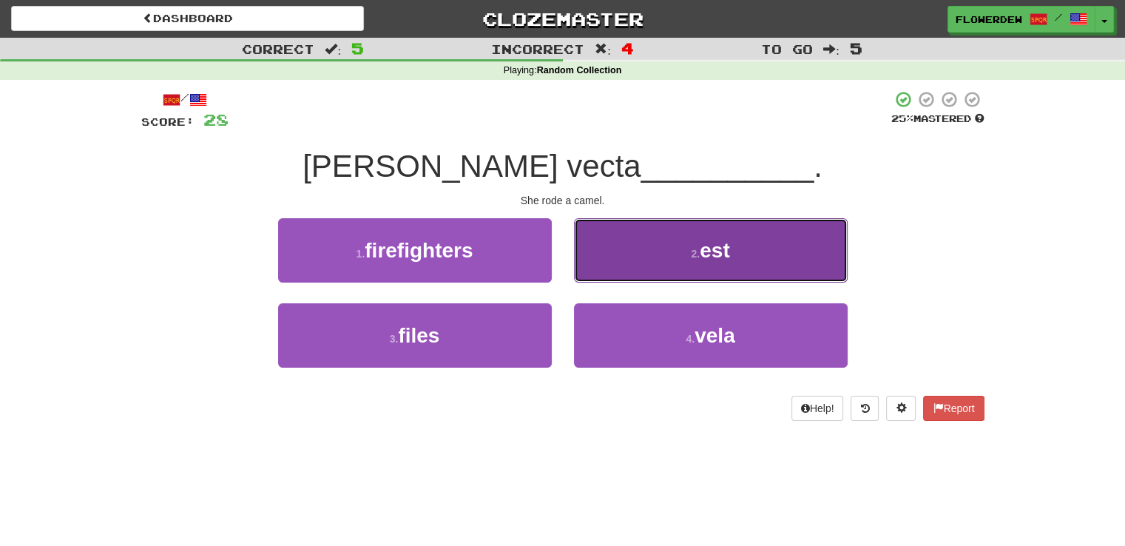
click at [596, 261] on button "2 . est" at bounding box center [711, 250] width 274 height 64
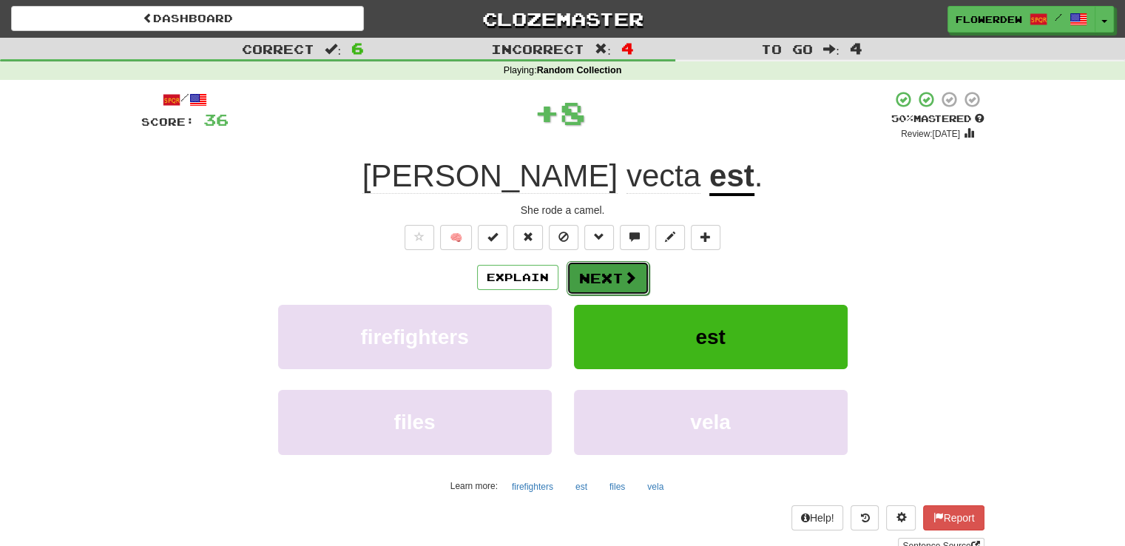
click at [593, 271] on button "Next" at bounding box center [608, 278] width 83 height 34
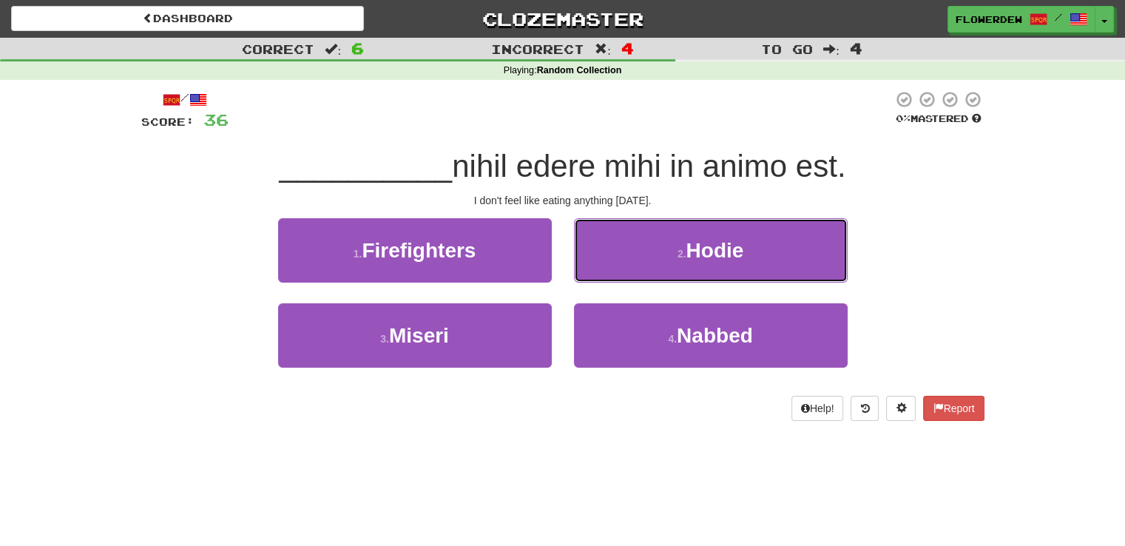
click at [593, 271] on button "2 . Hodie" at bounding box center [711, 250] width 274 height 64
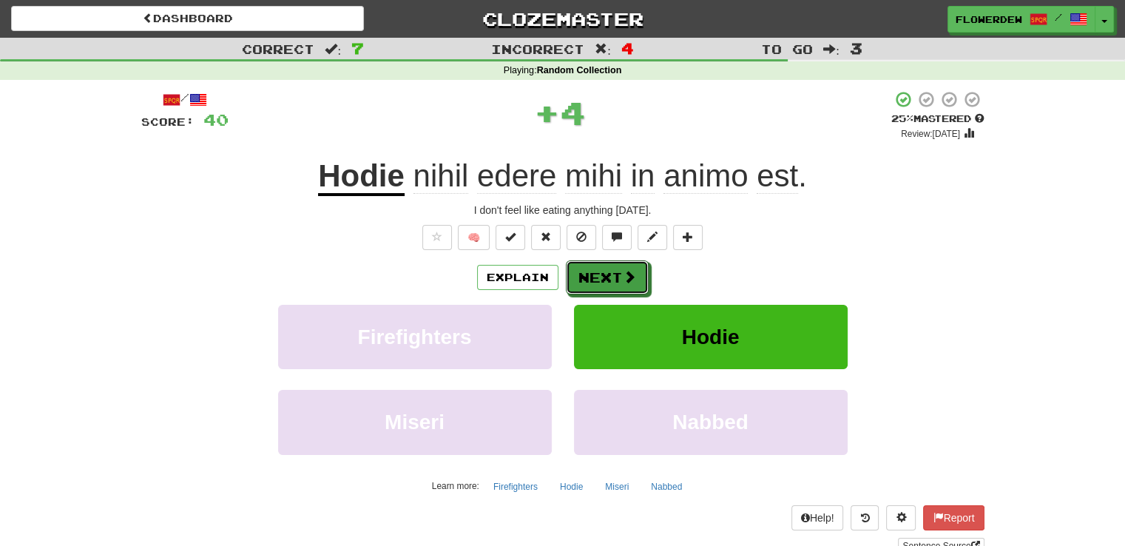
click at [593, 271] on button "Next" at bounding box center [607, 277] width 83 height 34
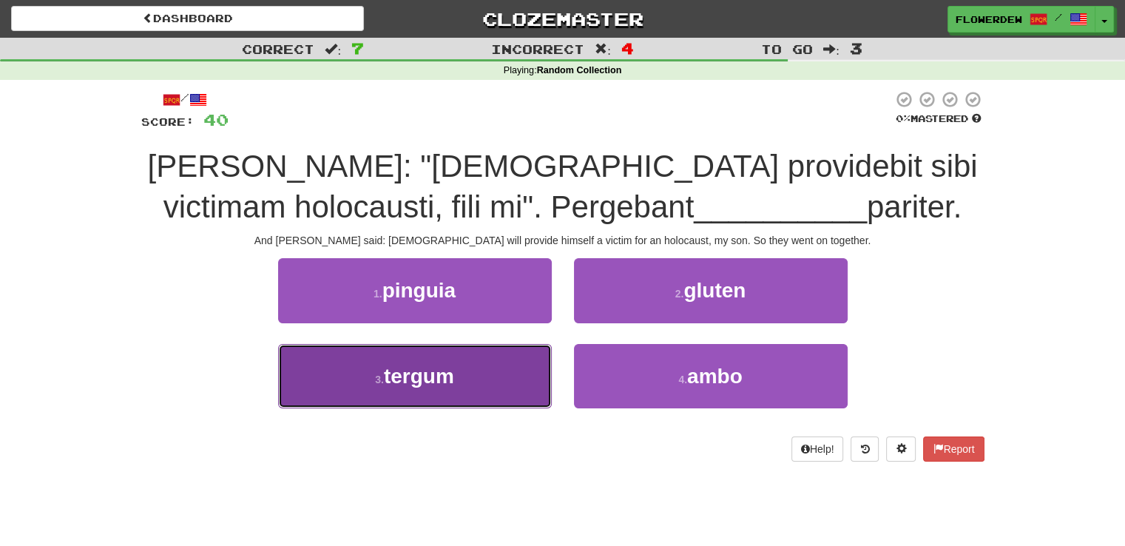
click at [520, 348] on button "3 . tergum" at bounding box center [415, 376] width 274 height 64
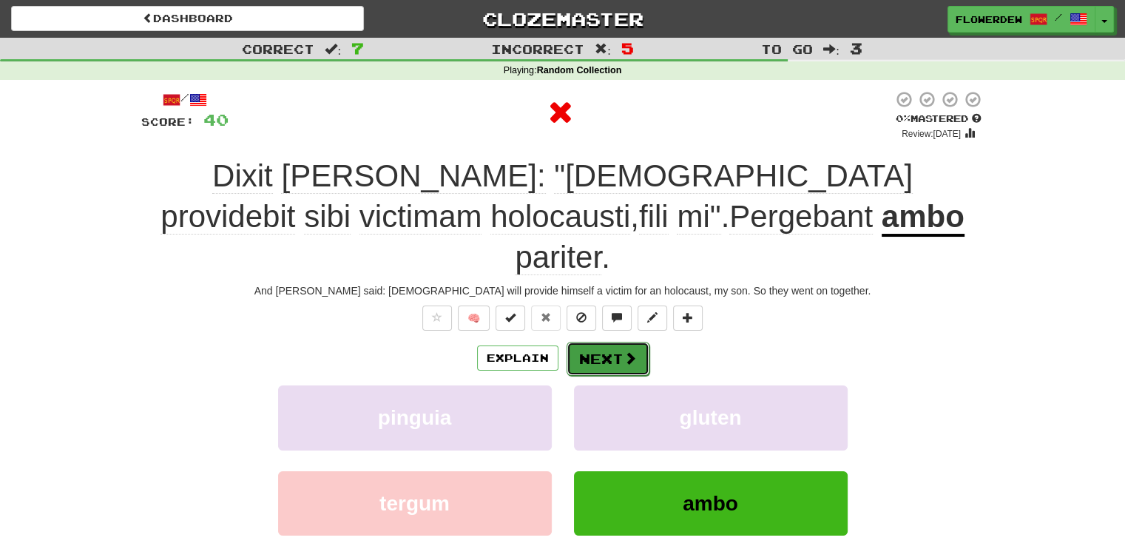
click at [613, 342] on button "Next" at bounding box center [608, 359] width 83 height 34
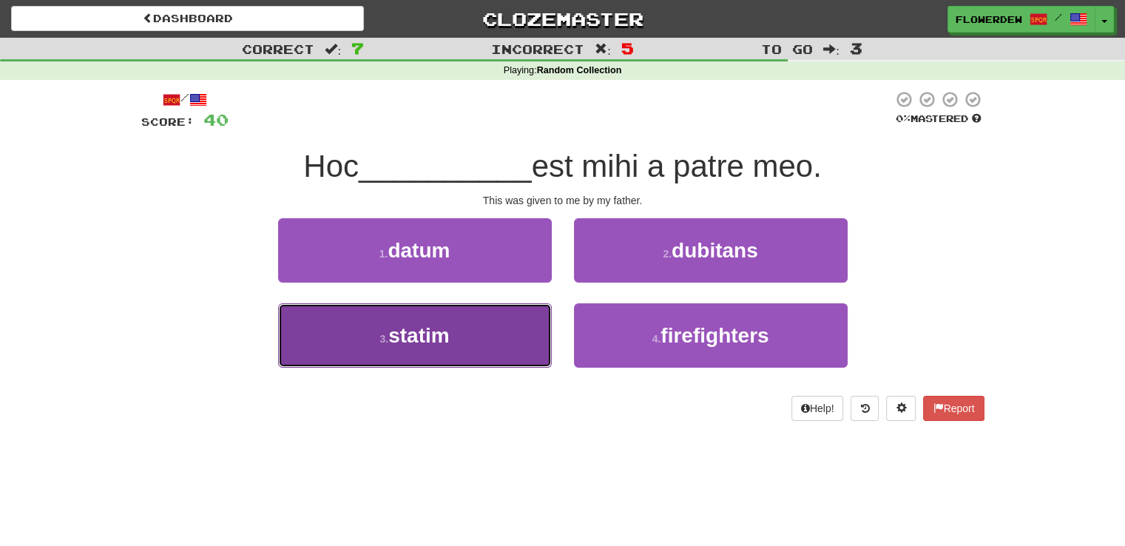
click at [497, 342] on button "3 . statim" at bounding box center [415, 335] width 274 height 64
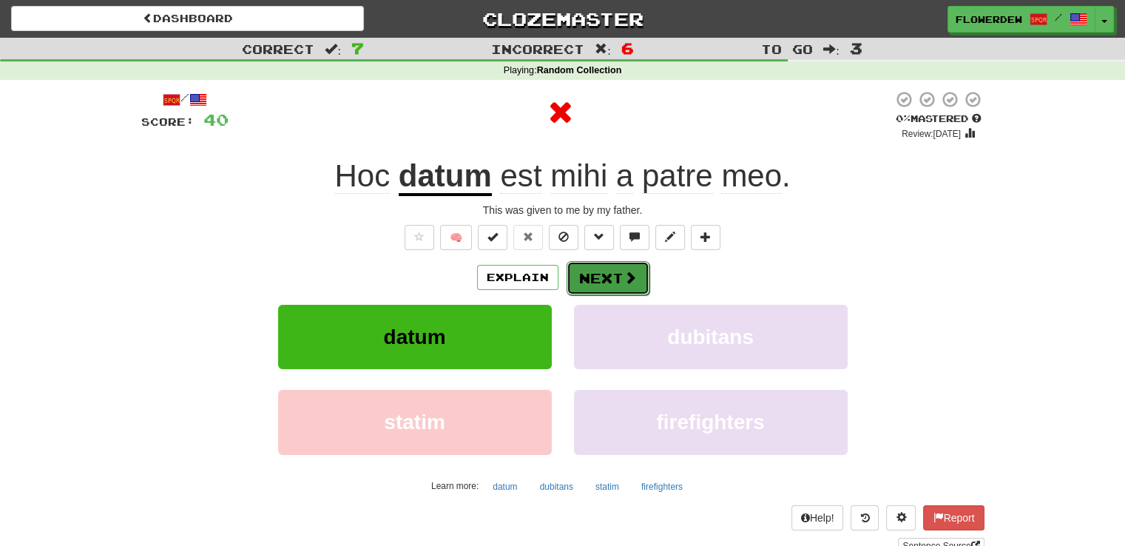
click at [585, 273] on button "Next" at bounding box center [608, 278] width 83 height 34
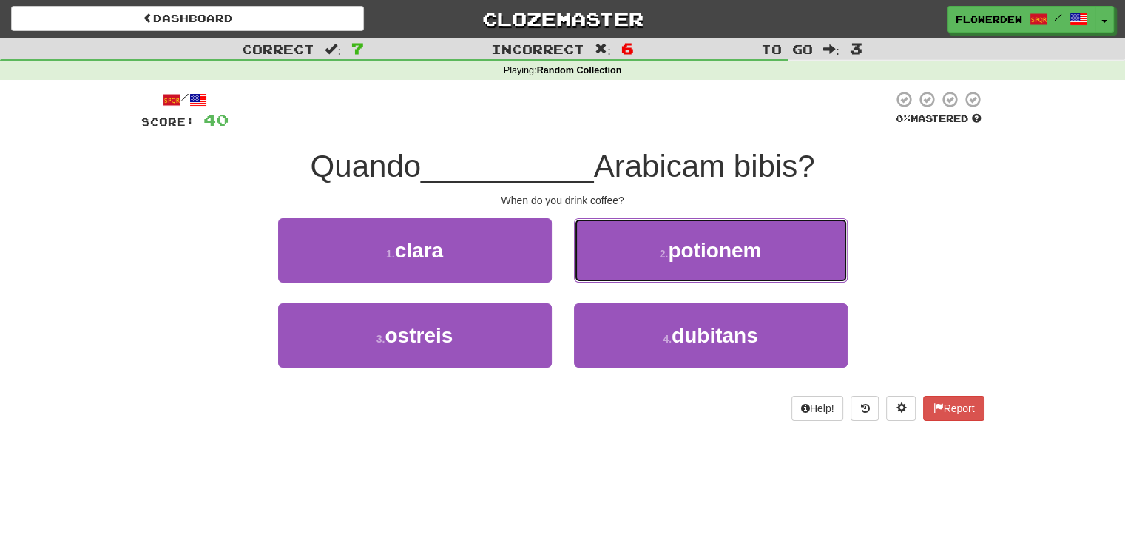
click at [585, 273] on button "2 . potionem" at bounding box center [711, 250] width 274 height 64
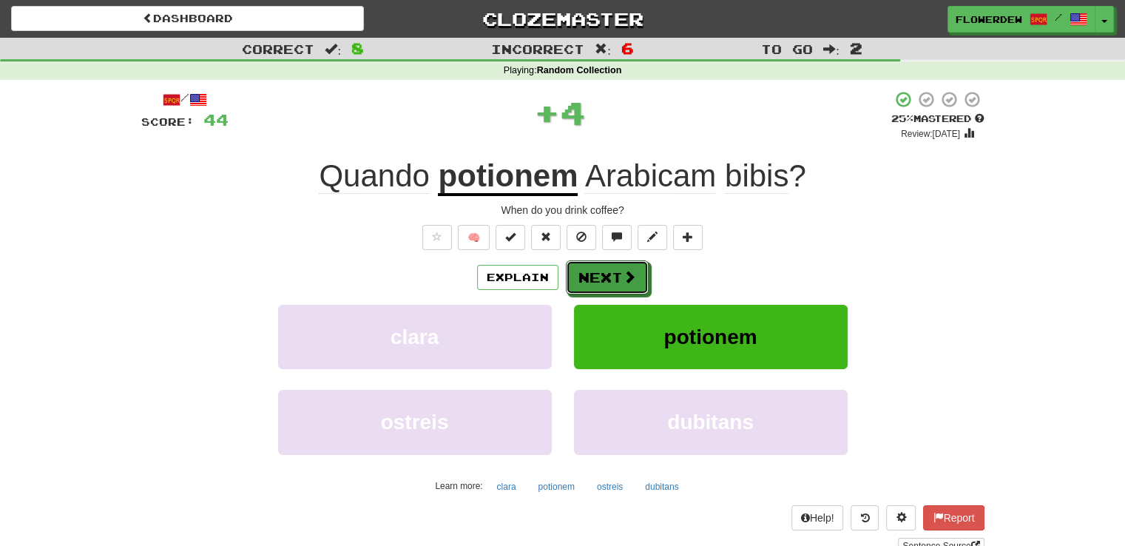
click at [585, 273] on button "Next" at bounding box center [607, 277] width 83 height 34
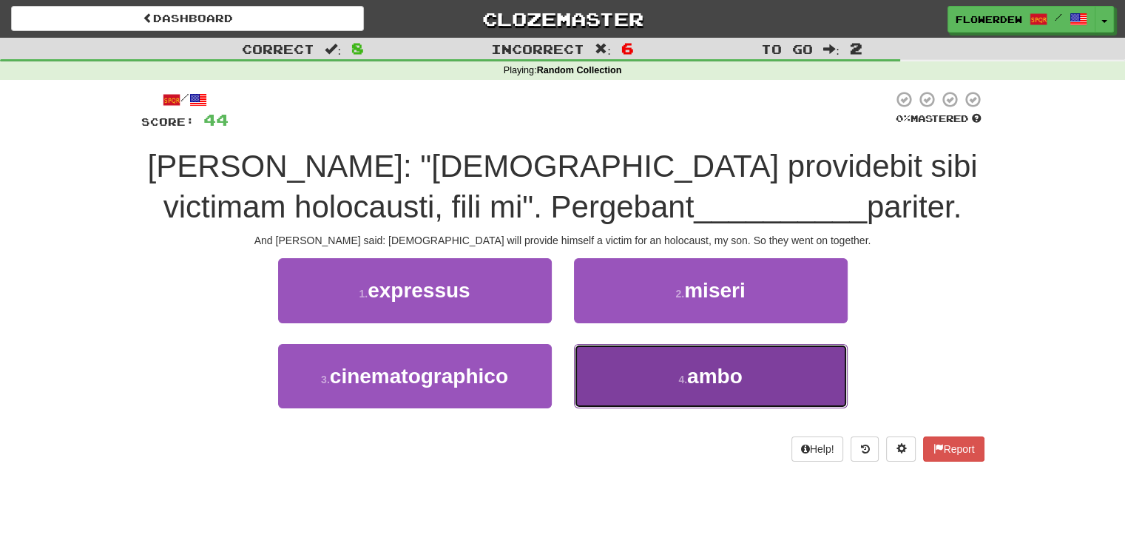
click at [579, 373] on button "4 . ambo" at bounding box center [711, 376] width 274 height 64
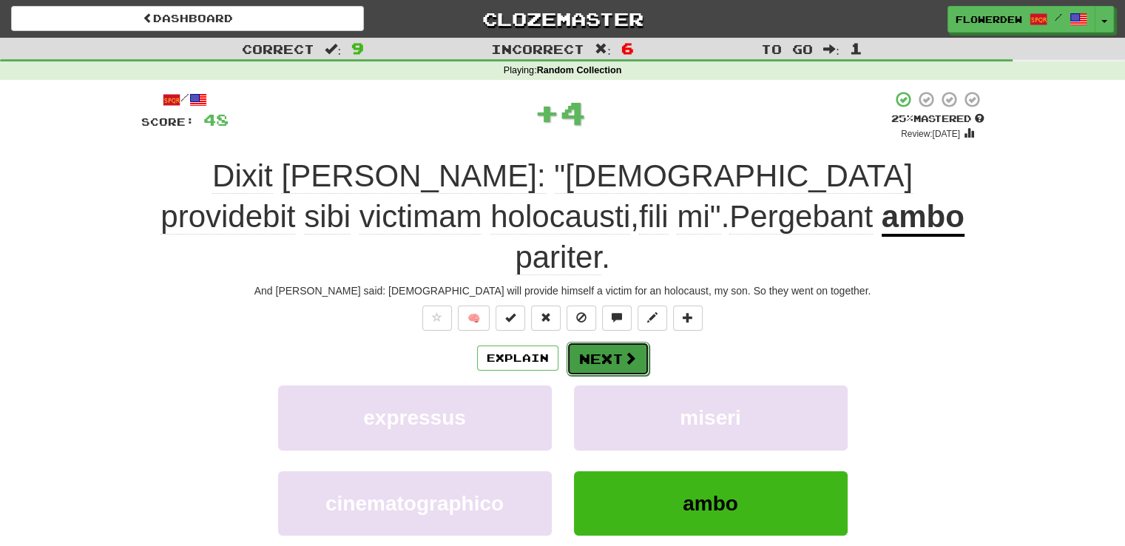
click at [603, 342] on button "Next" at bounding box center [608, 359] width 83 height 34
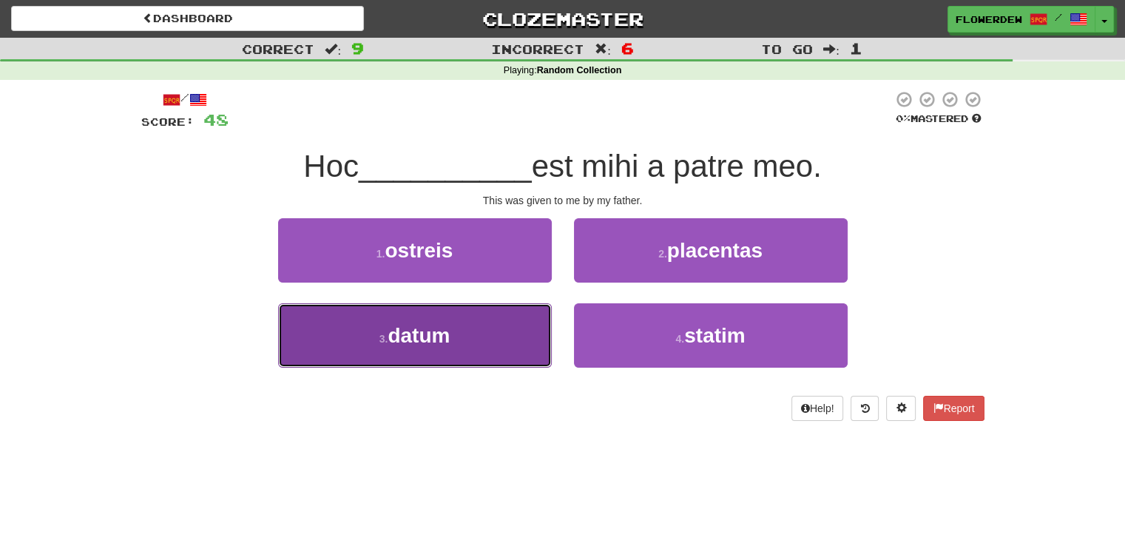
click at [513, 347] on button "3 . datum" at bounding box center [415, 335] width 274 height 64
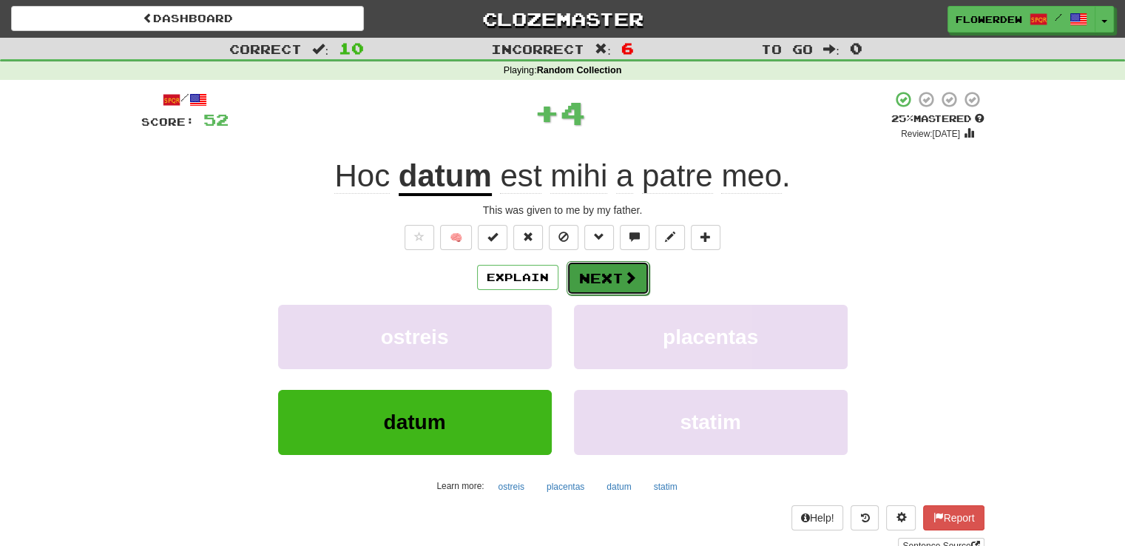
click at [615, 277] on button "Next" at bounding box center [608, 278] width 83 height 34
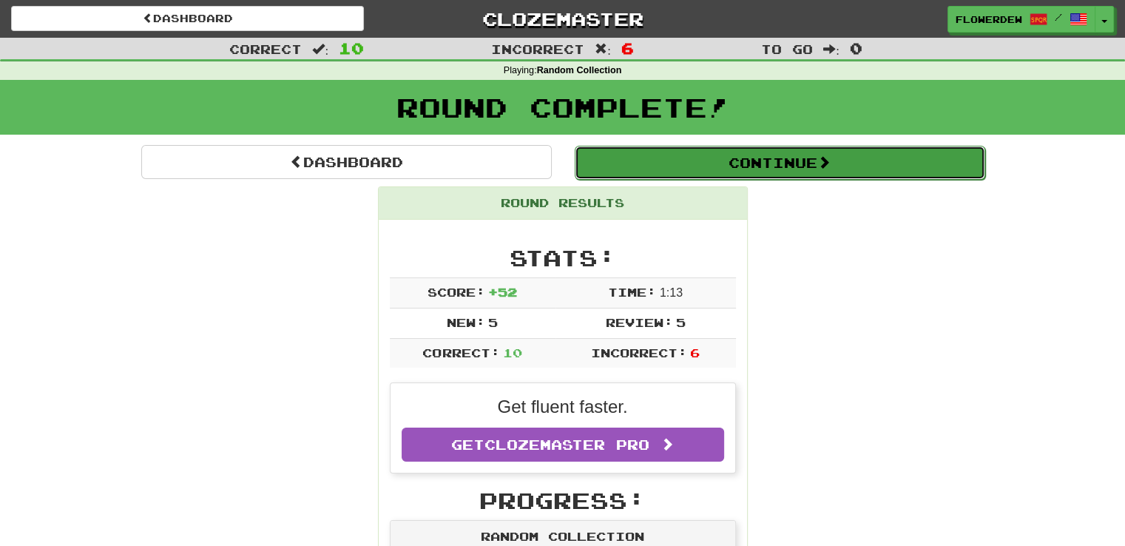
click at [653, 155] on button "Continue" at bounding box center [780, 163] width 411 height 34
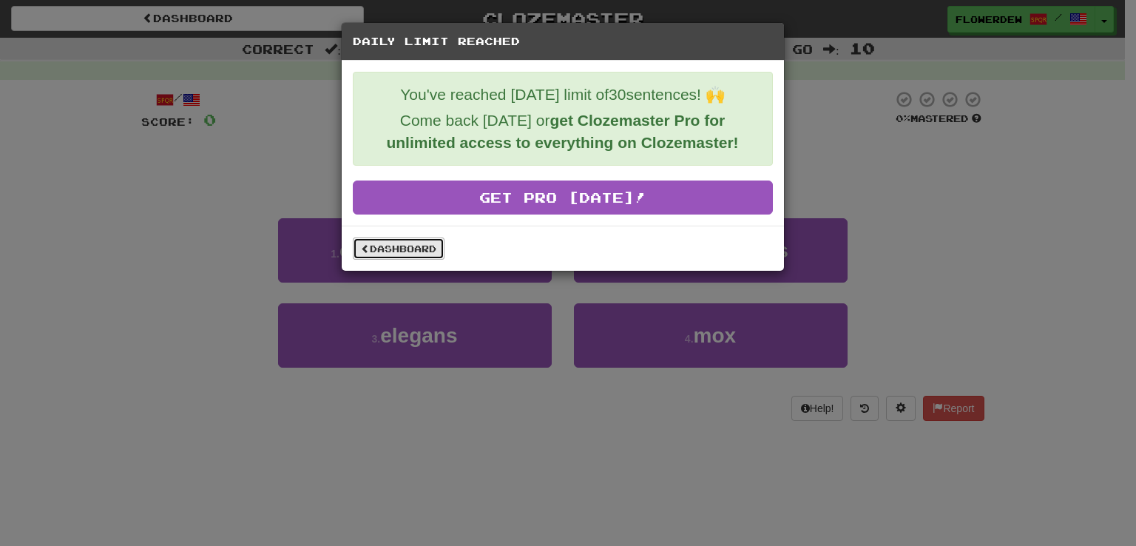
click at [388, 248] on link "Dashboard" at bounding box center [399, 249] width 92 height 22
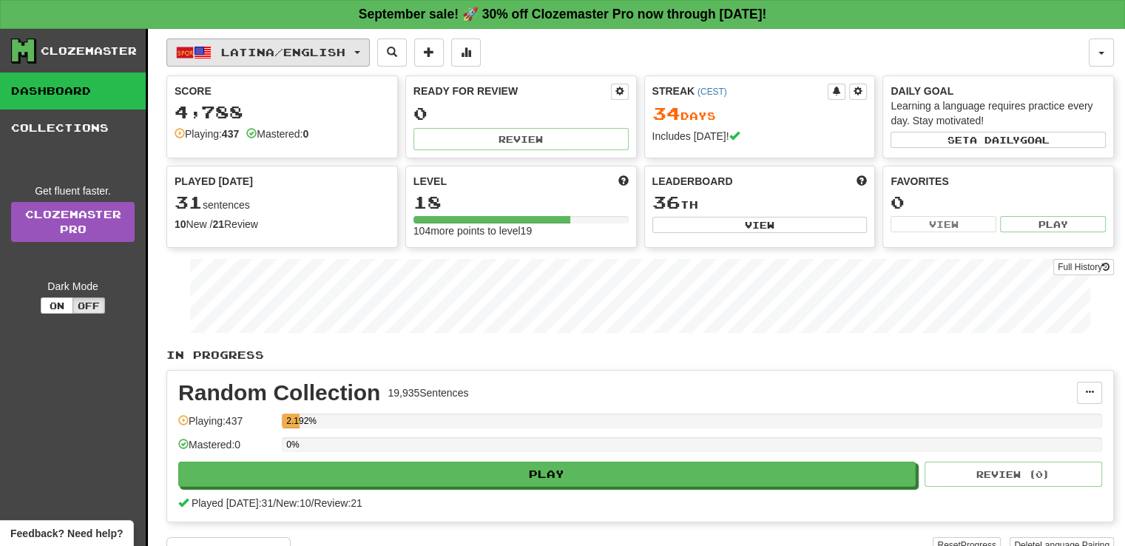
click at [323, 44] on button "Latina / English" at bounding box center [267, 52] width 203 height 28
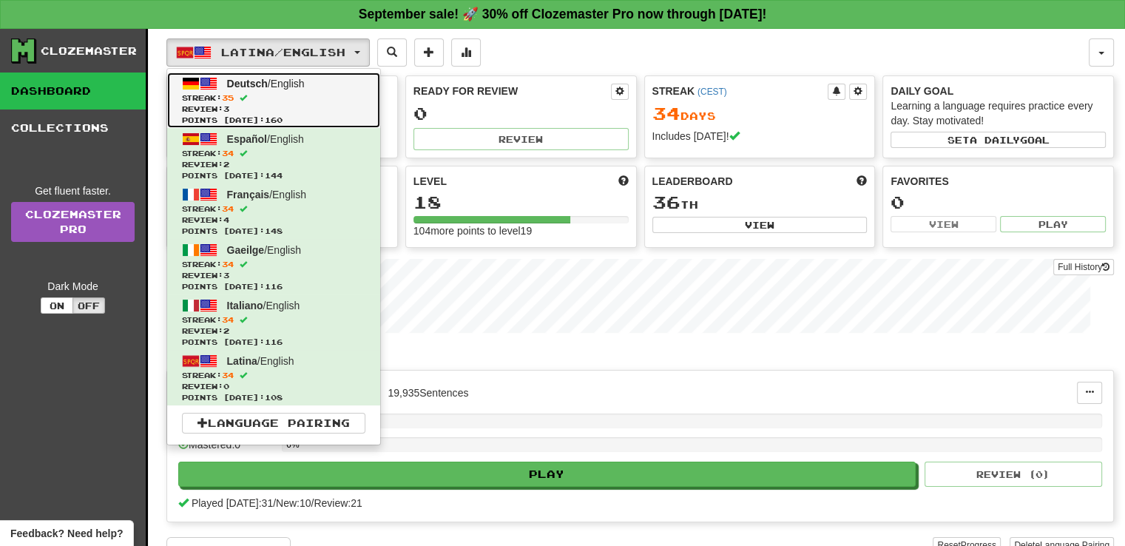
click at [330, 86] on link "Deutsch / English Streak: 35 Review: 3 Points [DATE]: 160" at bounding box center [273, 100] width 213 height 55
